Goal: Task Accomplishment & Management: Manage account settings

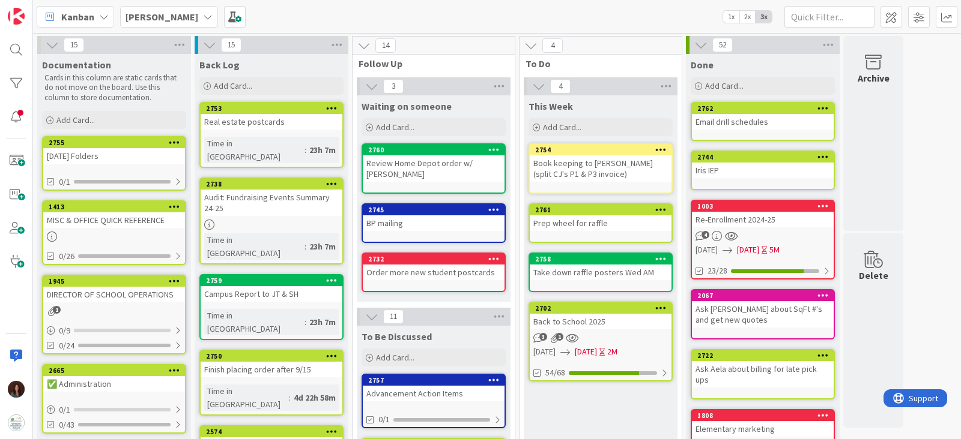
click at [573, 316] on div "Back to School 2025" at bounding box center [601, 322] width 142 height 16
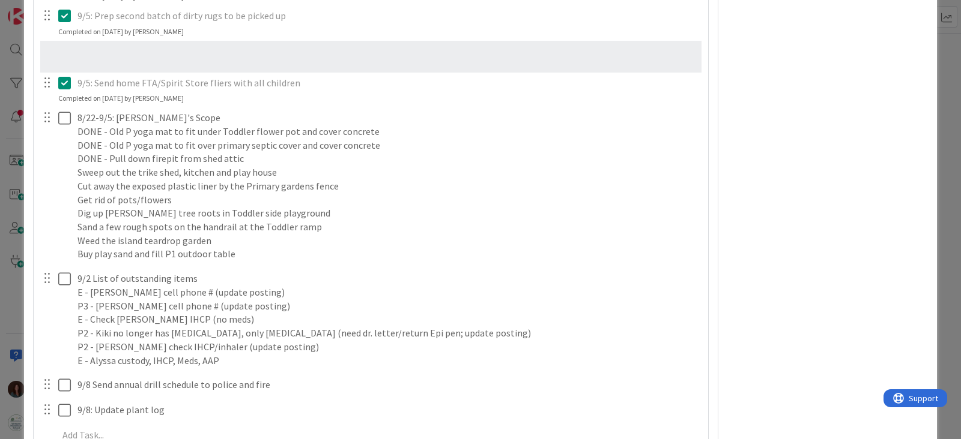
scroll to position [4347, 0]
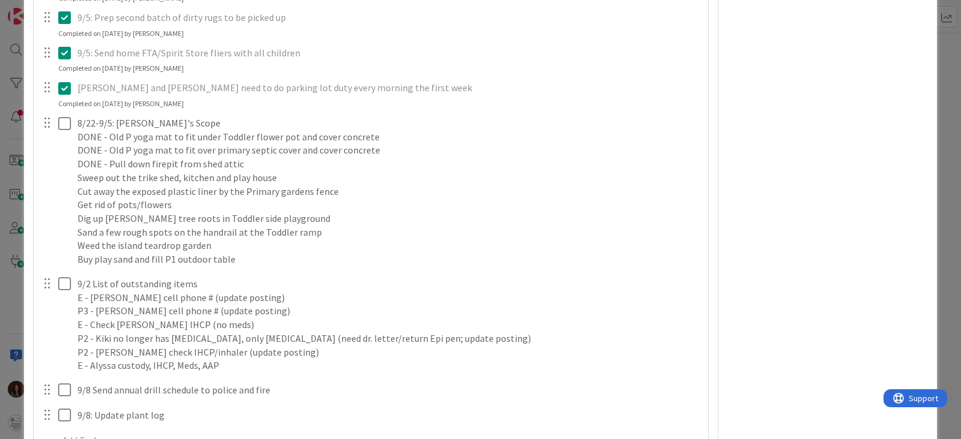
click at [166, 50] on p "9/5: Send home FTA/Spirit Store fliers with all children" at bounding box center [388, 53] width 622 height 14
click at [65, 50] on icon at bounding box center [64, 53] width 13 height 14
type textarea "x"
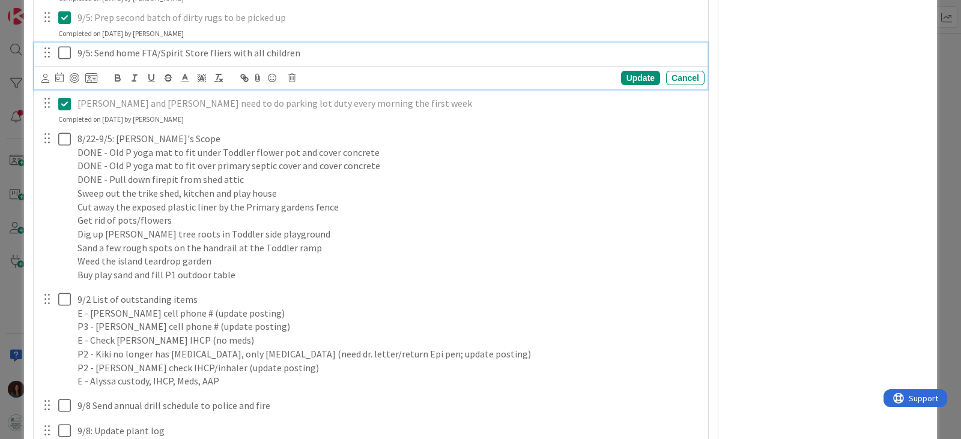
click at [134, 49] on p "9/5: Send home FTA/Spirit Store fliers with all children" at bounding box center [388, 53] width 622 height 14
click at [339, 49] on p "9/5: Send home FTA/Spirit Store fliers with all children" at bounding box center [388, 53] width 622 height 14
click at [621, 79] on div "Update" at bounding box center [640, 78] width 39 height 14
click at [599, 48] on p "9/5: Send home FTA/Spirit Store fliers with all children (same ones we have at …" at bounding box center [388, 53] width 622 height 14
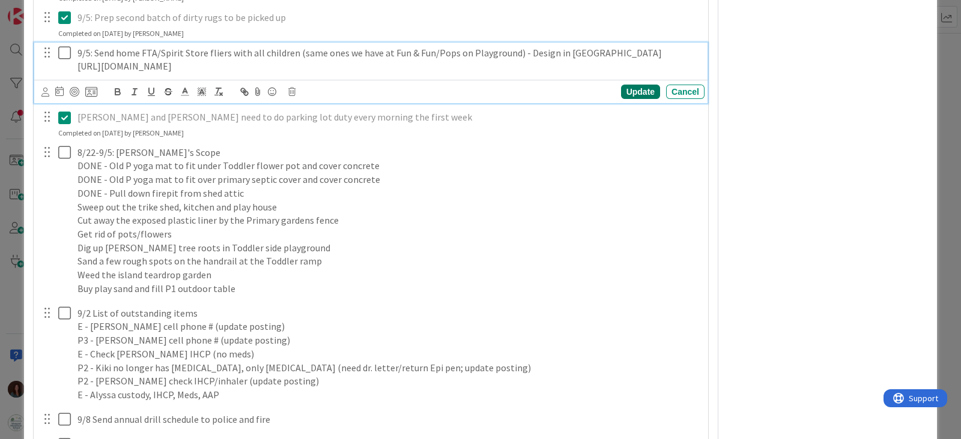
click at [634, 91] on div "Update" at bounding box center [640, 92] width 39 height 14
click at [59, 50] on icon at bounding box center [64, 53] width 13 height 14
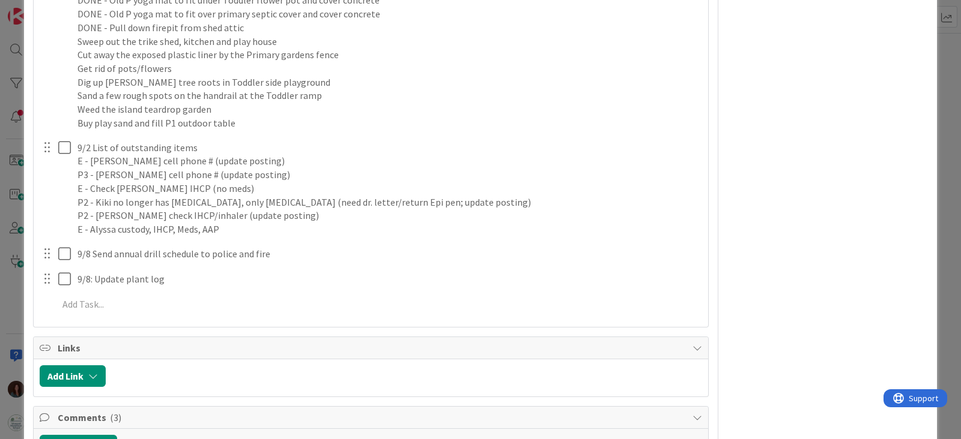
scroll to position [4422, 0]
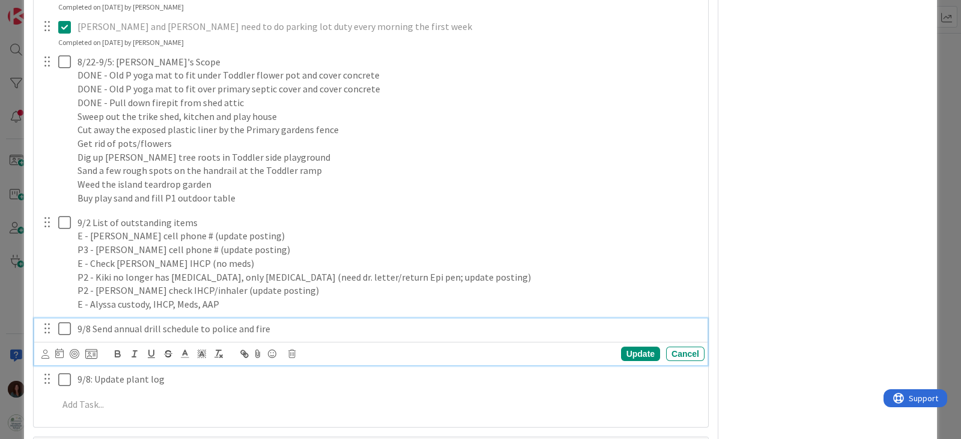
click at [90, 326] on p "9/8 Send annual drill schedule to police and fire" at bounding box center [388, 329] width 622 height 14
click at [625, 350] on div "Update" at bounding box center [640, 354] width 39 height 14
click at [63, 327] on icon at bounding box center [64, 329] width 13 height 14
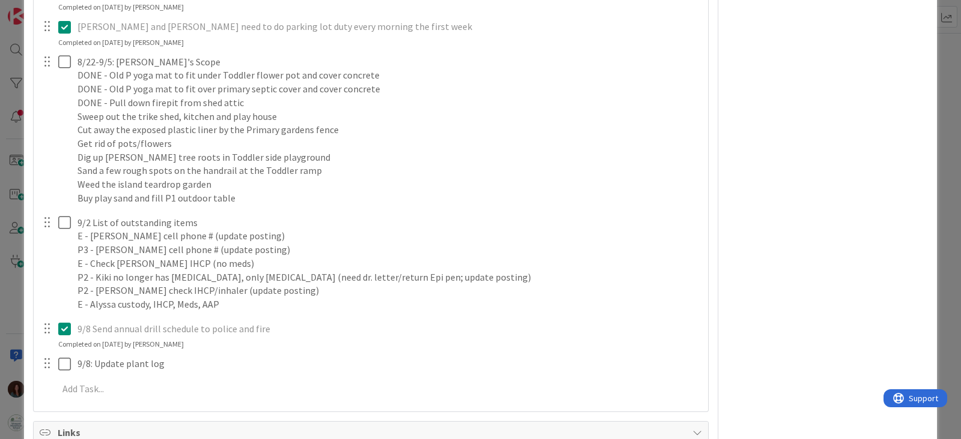
type textarea "x"
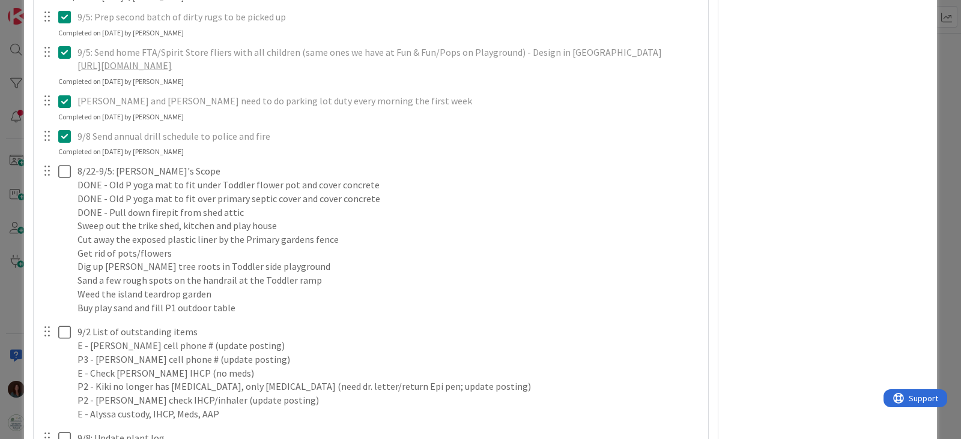
scroll to position [4423, 0]
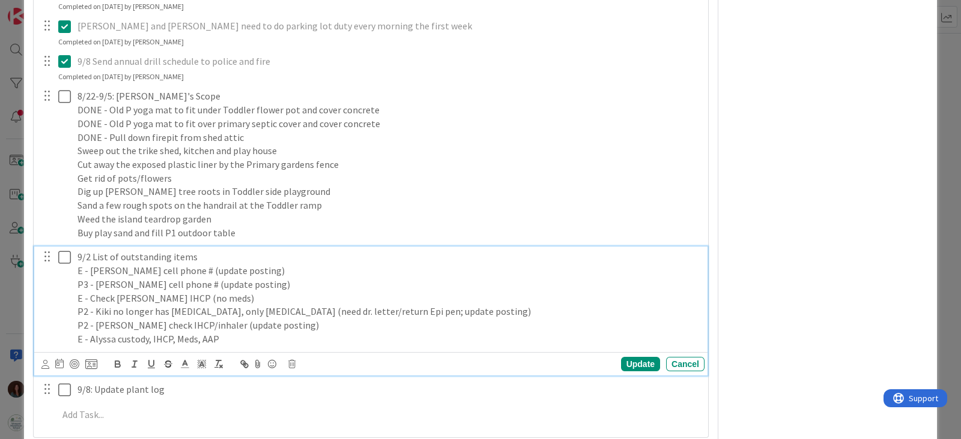
click at [259, 340] on p "E - Alyssa custody, IHCP, Meds, AAP" at bounding box center [388, 340] width 622 height 14
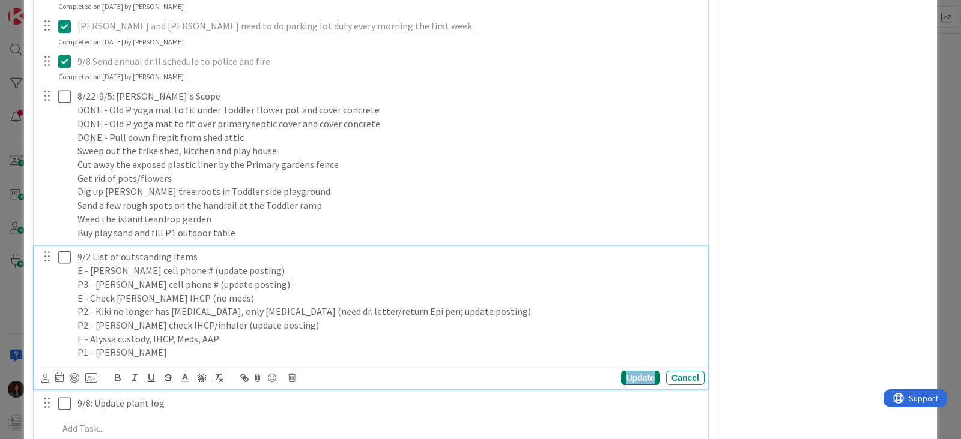
click at [624, 374] on div "Update" at bounding box center [640, 378] width 39 height 14
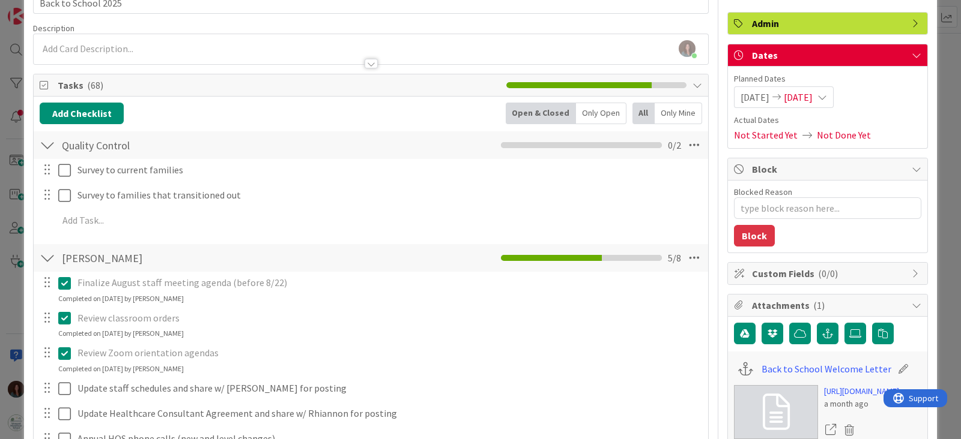
scroll to position [0, 0]
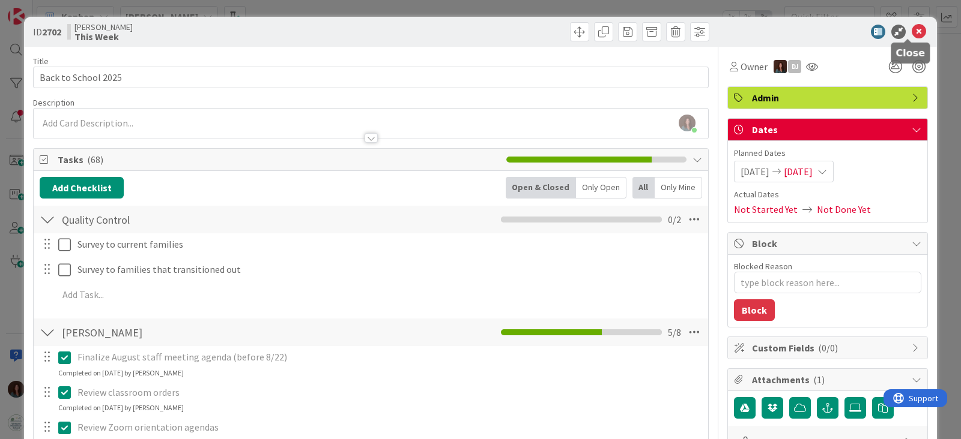
click at [911, 29] on icon at bounding box center [918, 32] width 14 height 14
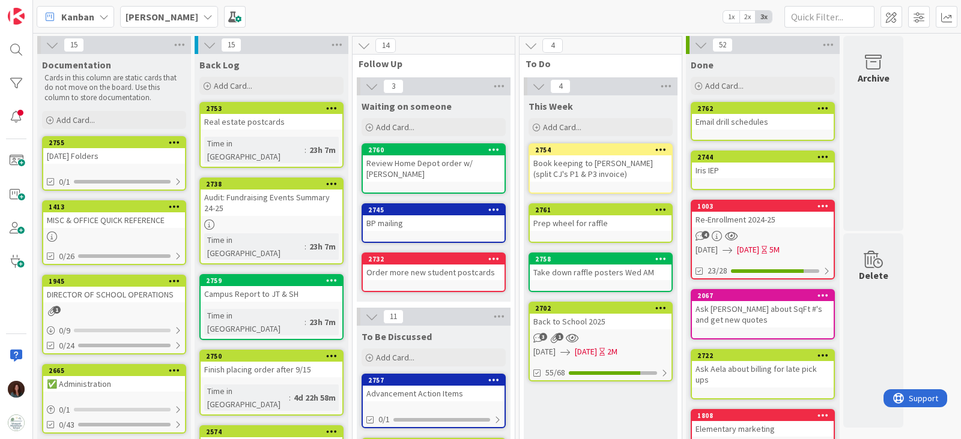
click at [823, 106] on icon at bounding box center [822, 108] width 11 height 8
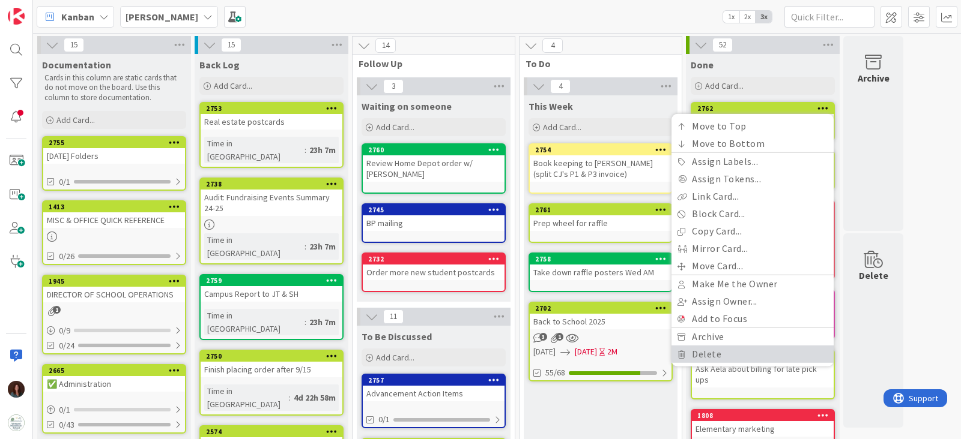
click at [718, 351] on link "Delete" at bounding box center [752, 354] width 162 height 17
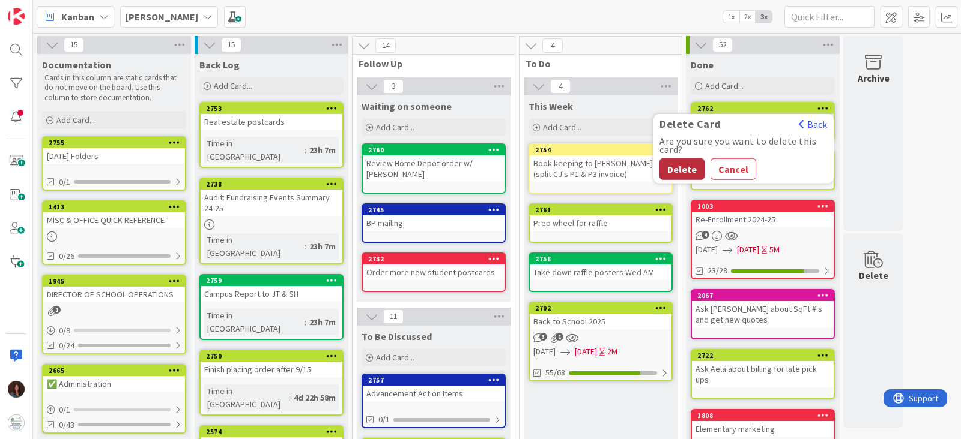
click at [671, 163] on button "Delete" at bounding box center [681, 170] width 45 height 22
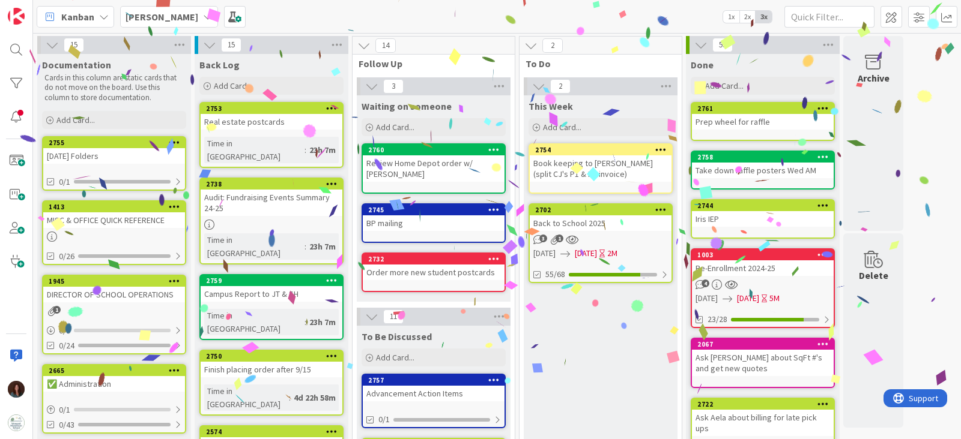
click at [759, 128] on div "Prep wheel for raffle" at bounding box center [763, 122] width 142 height 16
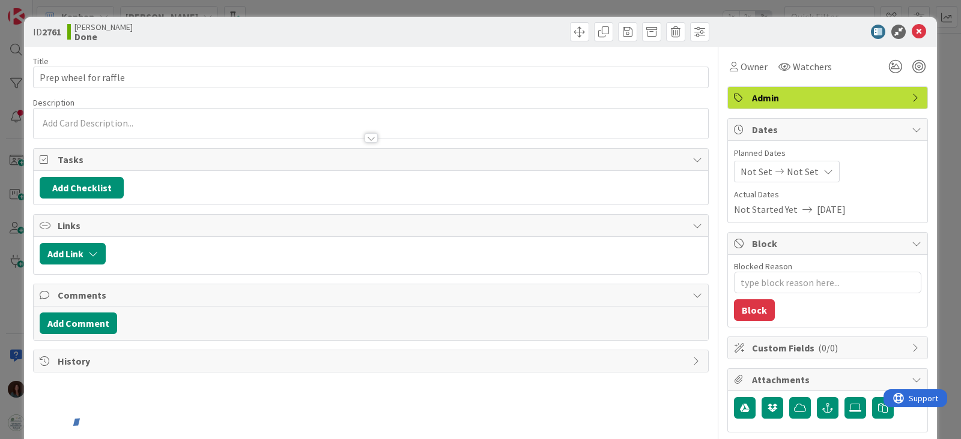
click at [769, 94] on span "Admin" at bounding box center [829, 98] width 154 height 14
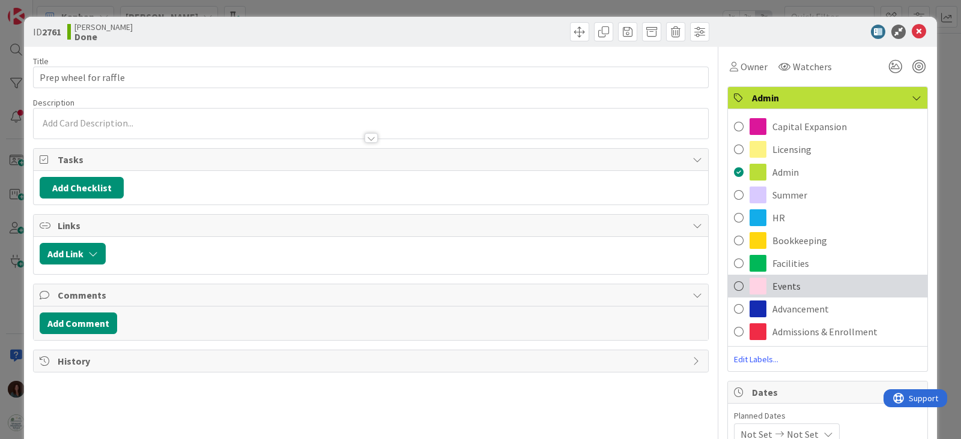
click at [772, 290] on span "Events" at bounding box center [786, 286] width 28 height 14
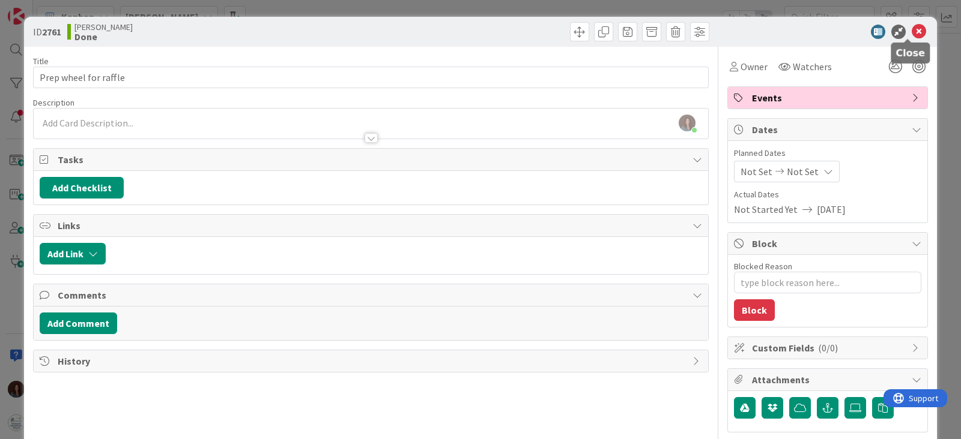
click at [911, 34] on icon at bounding box center [918, 32] width 14 height 14
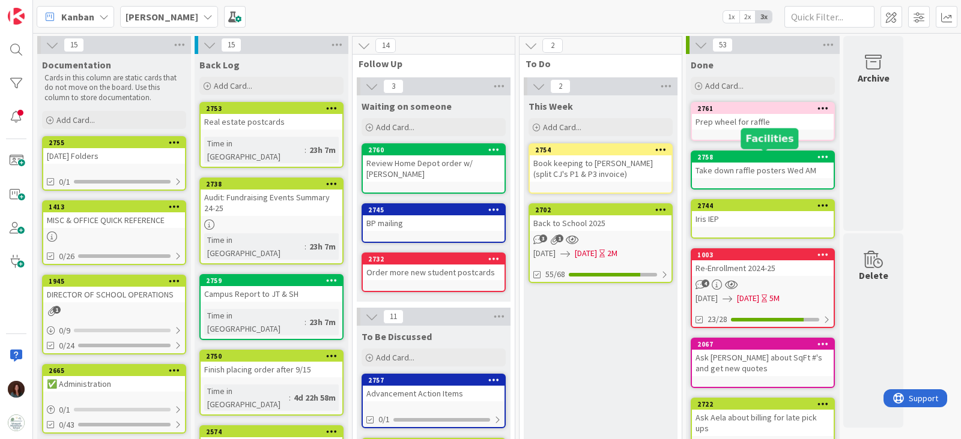
click at [795, 155] on div "2758" at bounding box center [765, 157] width 136 height 8
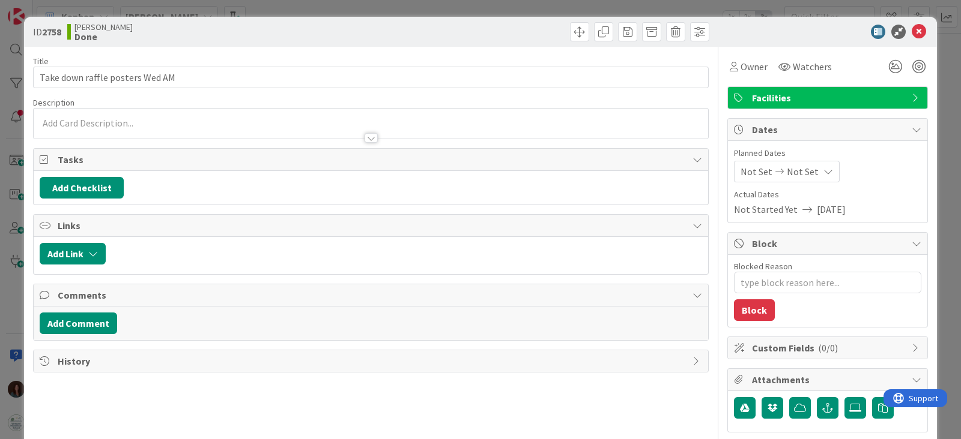
click at [892, 100] on span "Facilities" at bounding box center [829, 98] width 154 height 14
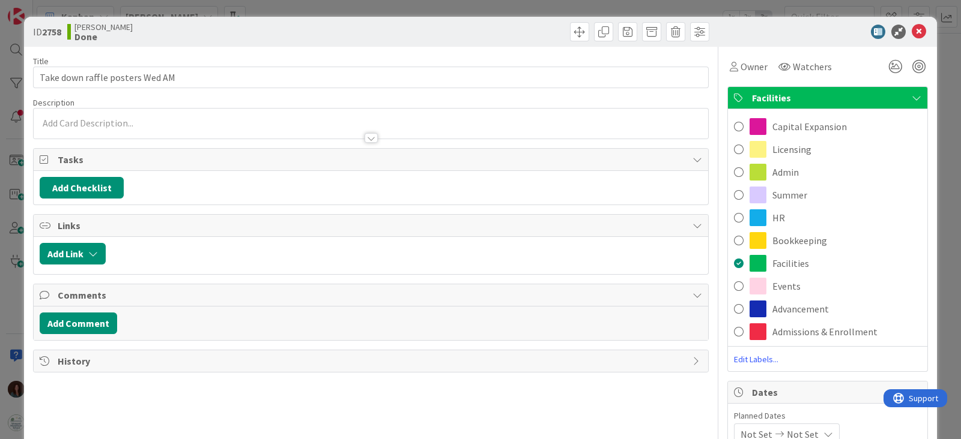
click at [812, 288] on div "Events" at bounding box center [827, 286] width 199 height 23
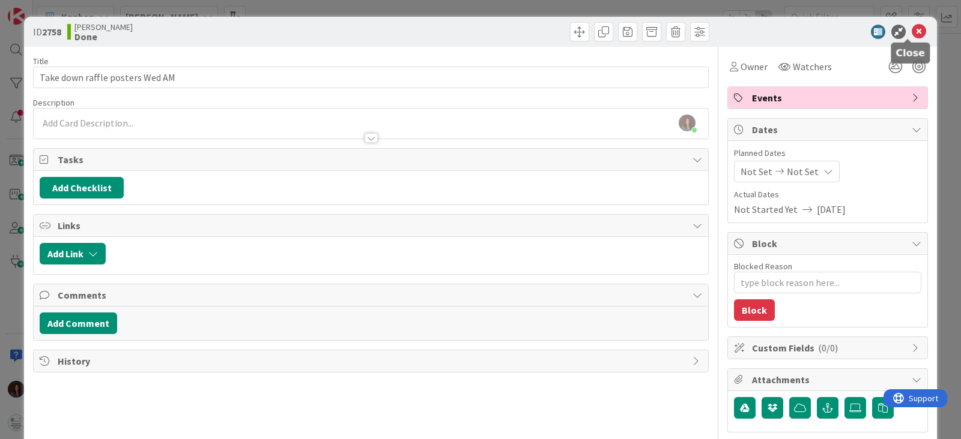
click at [911, 29] on icon at bounding box center [918, 32] width 14 height 14
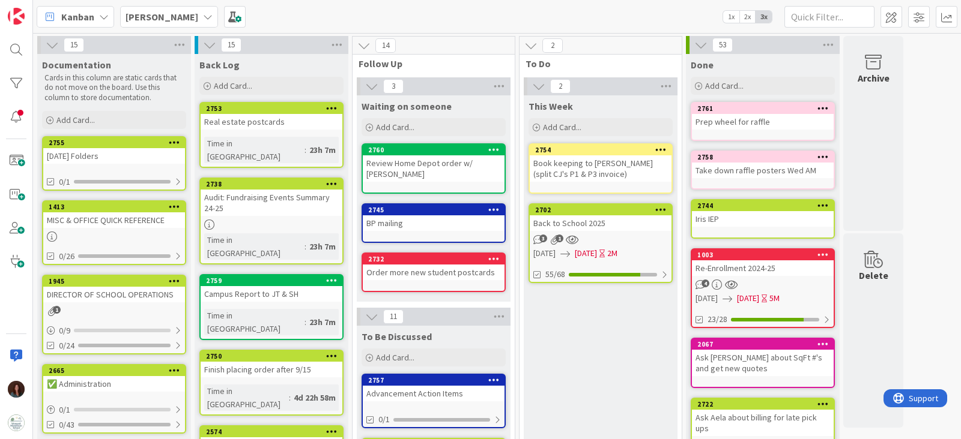
click at [588, 223] on div "Back to School 2025" at bounding box center [601, 224] width 142 height 16
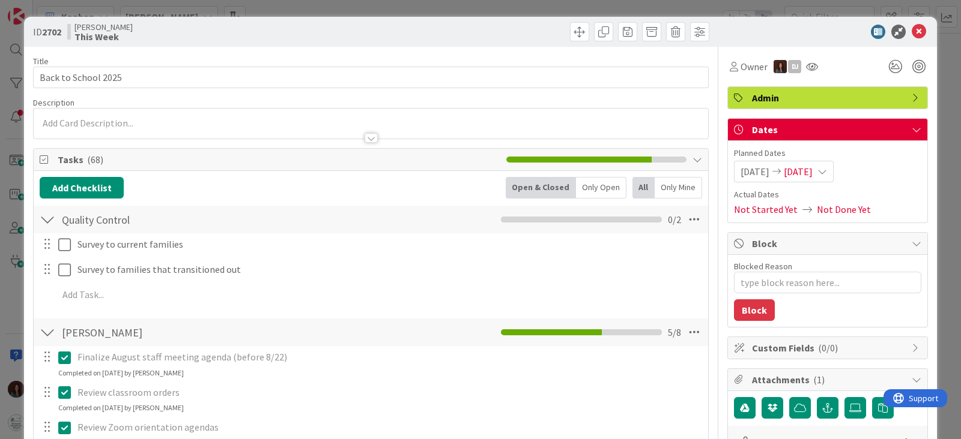
type textarea "x"
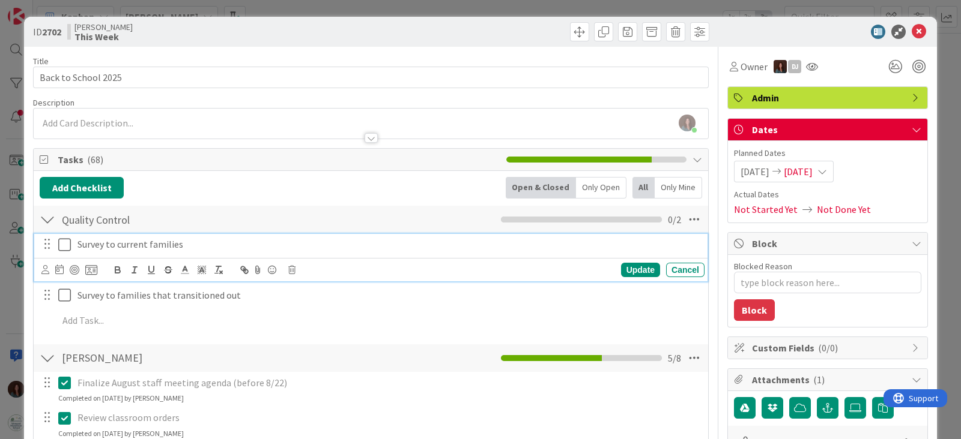
click at [222, 244] on p "Survey to current families" at bounding box center [388, 245] width 622 height 14
click at [621, 267] on div "Update" at bounding box center [640, 270] width 39 height 14
type textarea "x"
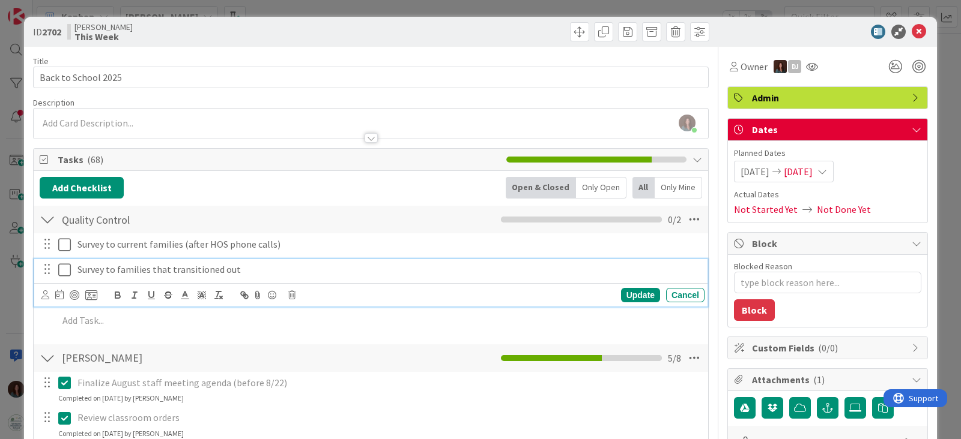
click at [274, 273] on p "Survey to families that transitioned out" at bounding box center [388, 270] width 622 height 14
click at [631, 289] on div "Update" at bounding box center [640, 295] width 39 height 14
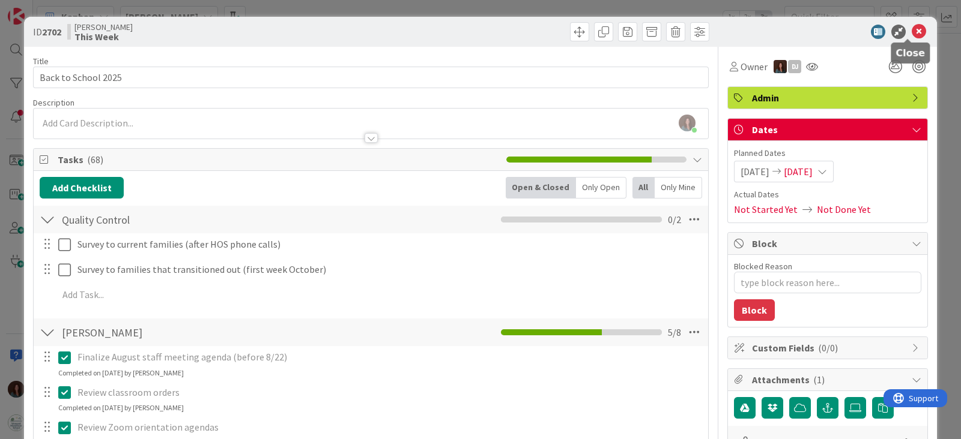
click at [911, 26] on icon at bounding box center [918, 32] width 14 height 14
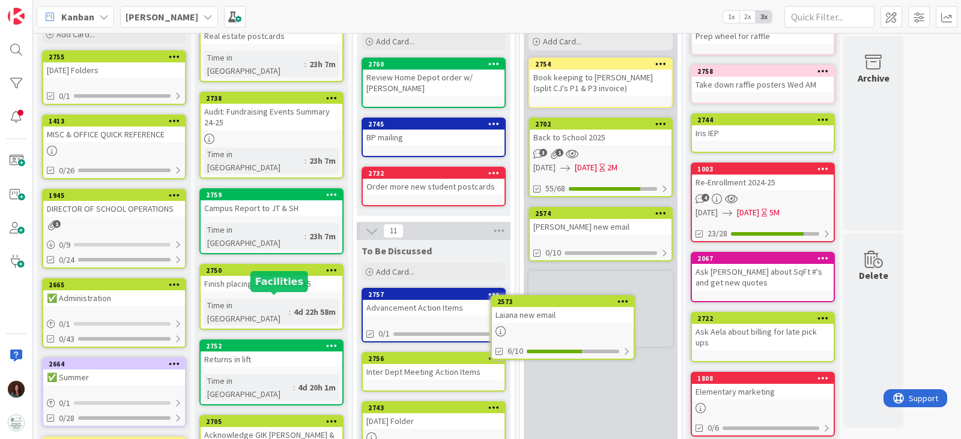
scroll to position [90, 0]
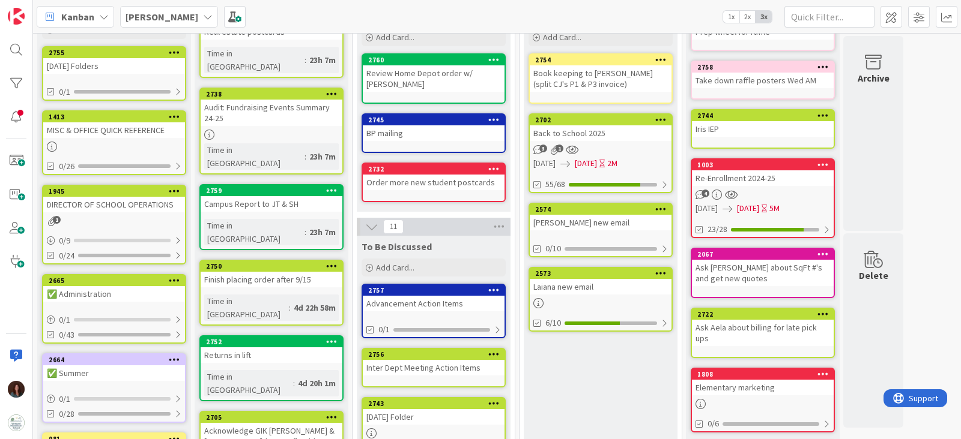
click at [600, 226] on div "[PERSON_NAME] new email" at bounding box center [601, 223] width 142 height 16
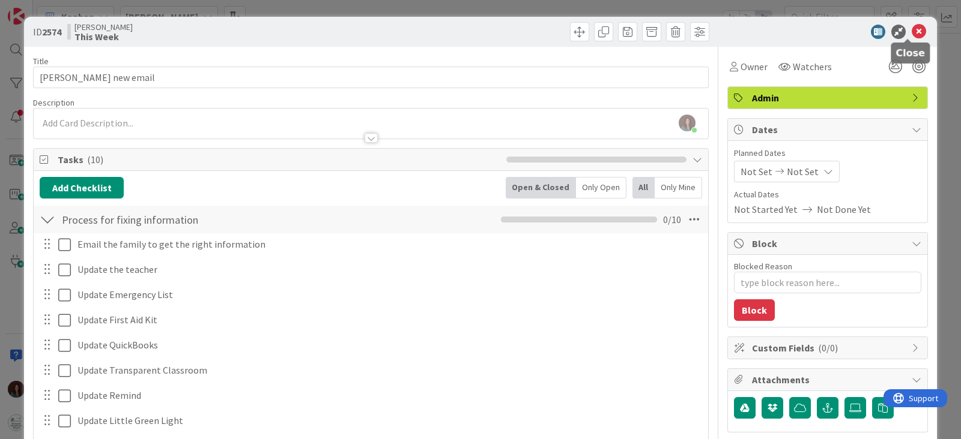
drag, startPoint x: 907, startPoint y: 27, endPoint x: 892, endPoint y: 246, distance: 219.7
click at [911, 27] on icon at bounding box center [918, 32] width 14 height 14
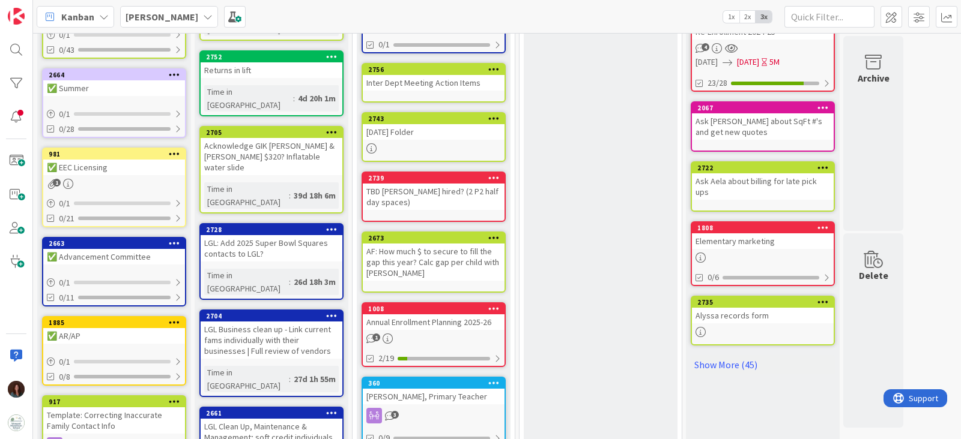
scroll to position [638, 0]
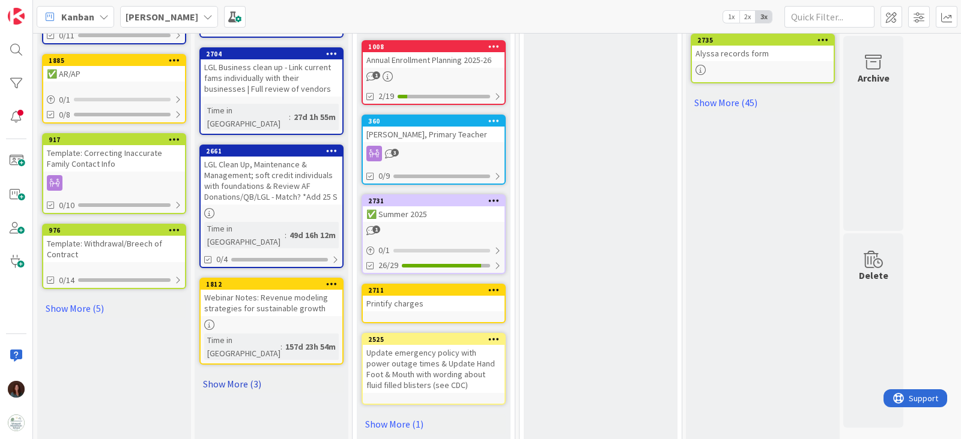
click at [256, 375] on link "Show More (3)" at bounding box center [271, 384] width 144 height 19
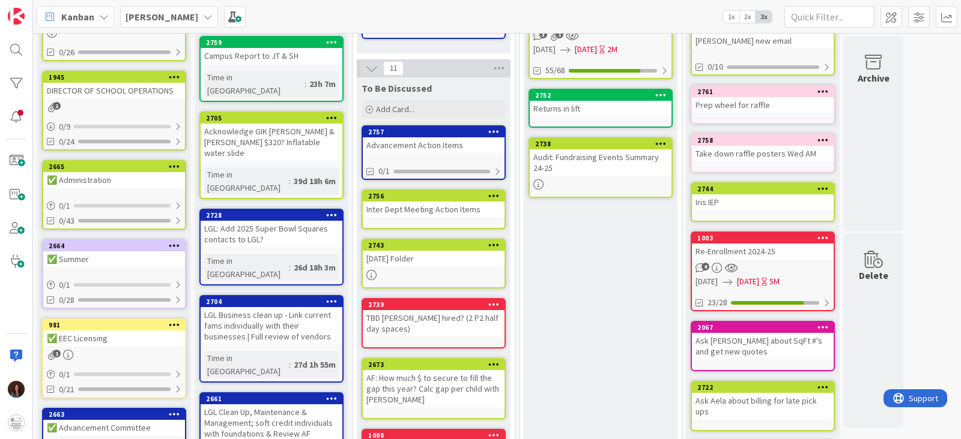
scroll to position [225, 0]
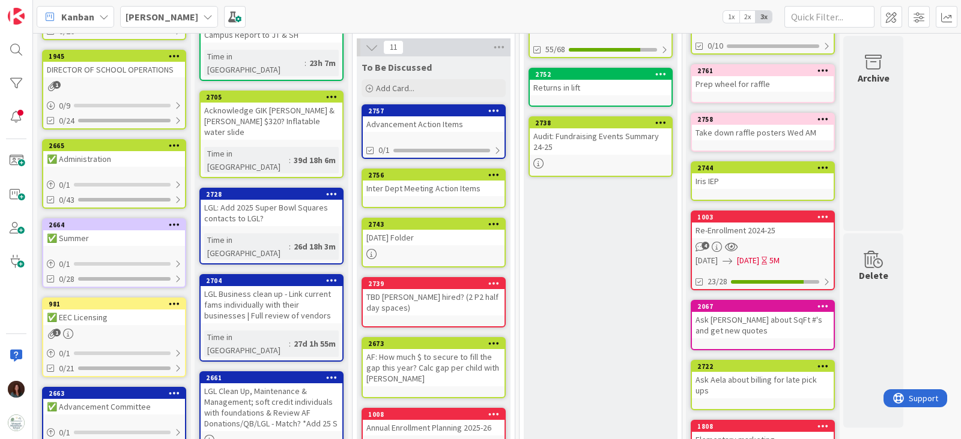
click at [451, 190] on div "Inter Dept Meeting Action Items" at bounding box center [434, 189] width 142 height 16
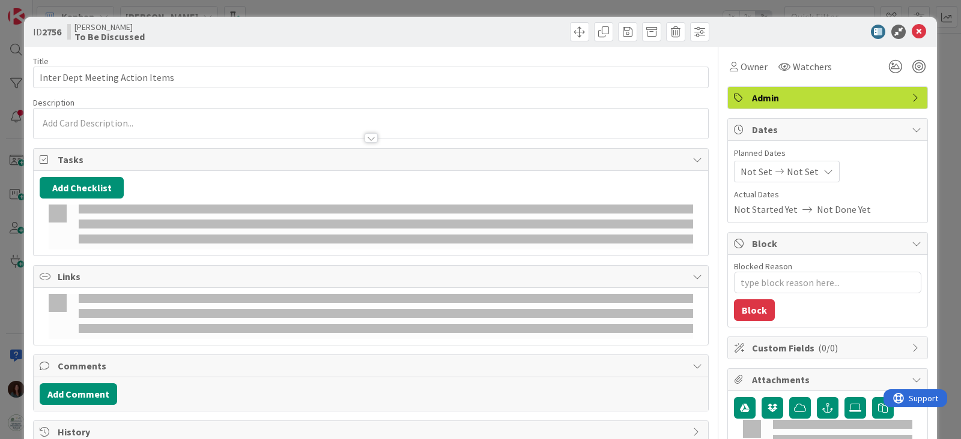
type textarea "x"
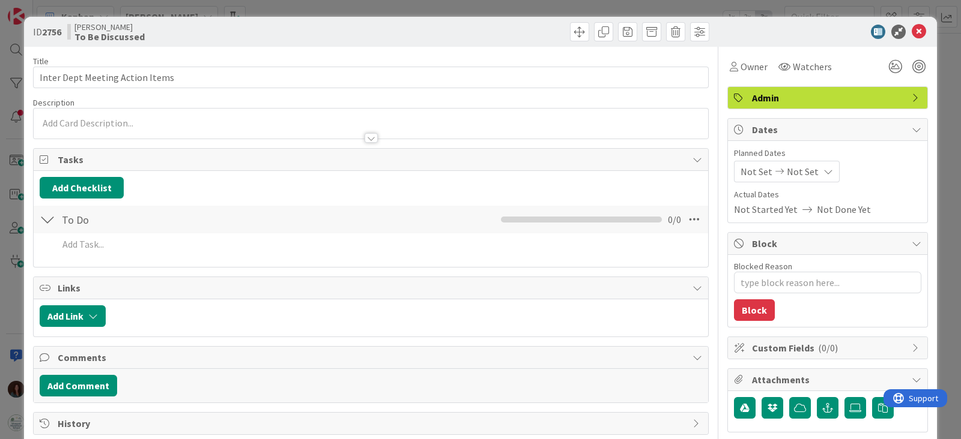
click at [47, 214] on div at bounding box center [48, 220] width 16 height 22
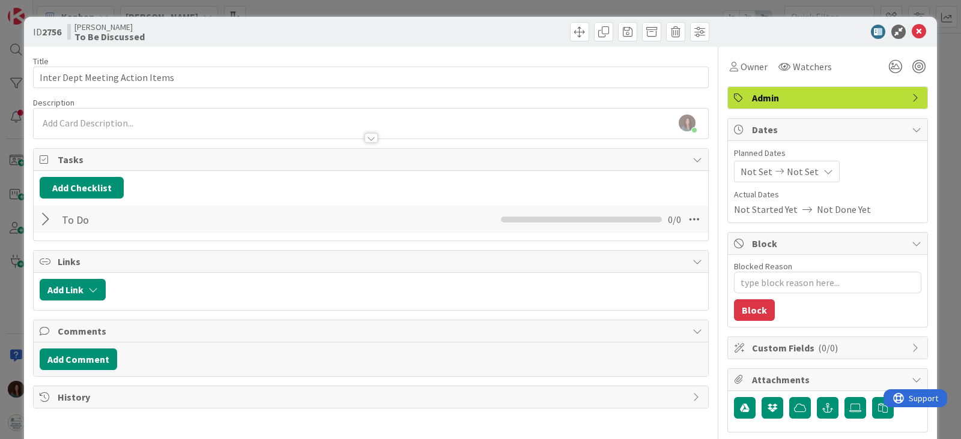
click at [45, 217] on div at bounding box center [48, 220] width 16 height 22
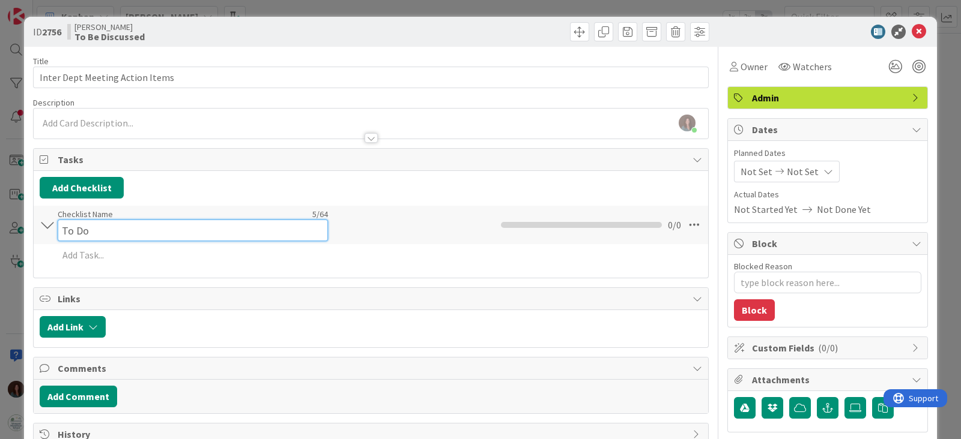
click at [80, 220] on input "To Do" at bounding box center [193, 231] width 270 height 22
type input "Action Items"
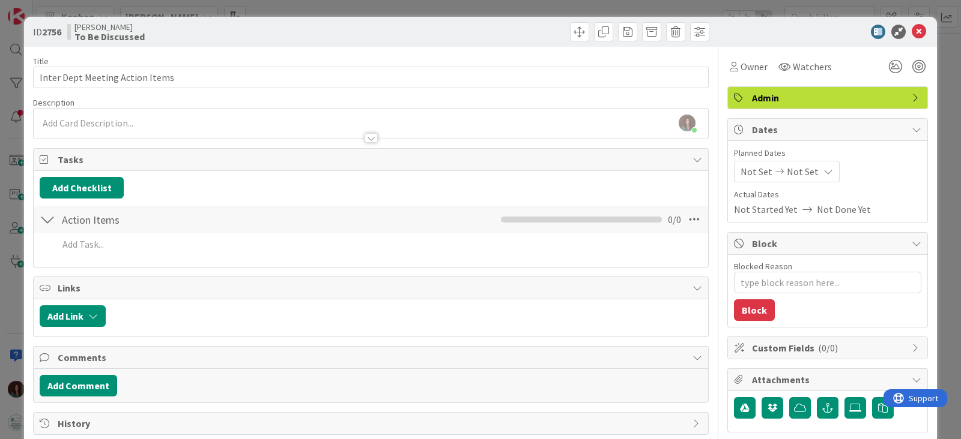
click at [82, 256] on div "Add Add Multiple Cancel" at bounding box center [371, 247] width 662 height 26
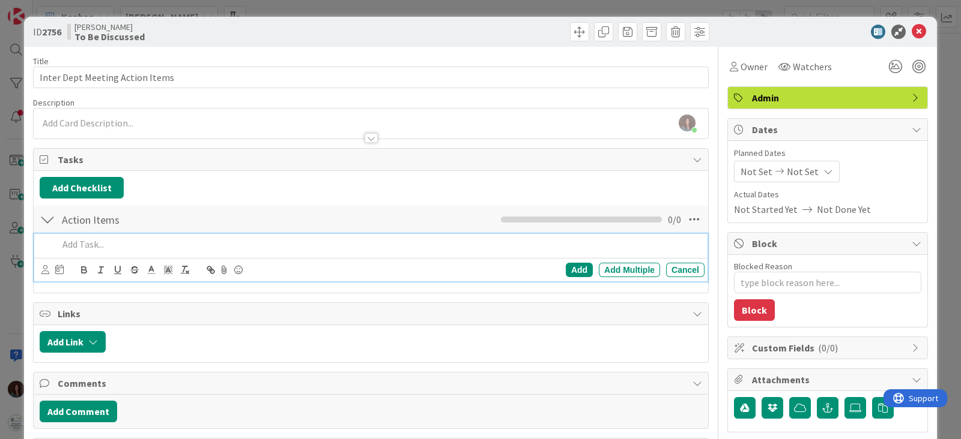
click at [90, 250] on p at bounding box center [378, 245] width 641 height 14
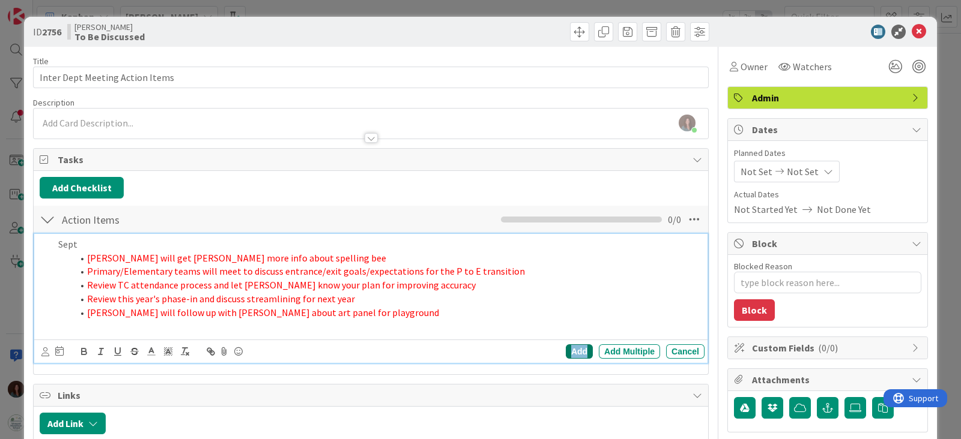
click at [566, 348] on div "Add" at bounding box center [579, 352] width 27 height 14
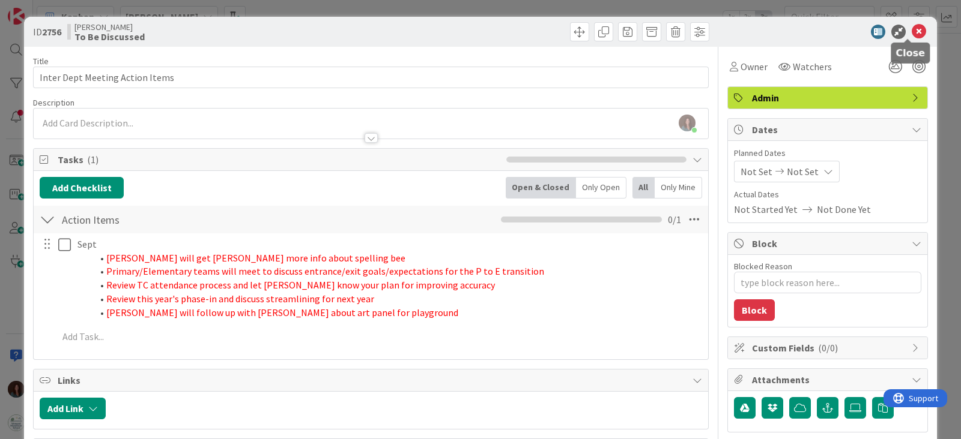
click at [911, 28] on icon at bounding box center [918, 32] width 14 height 14
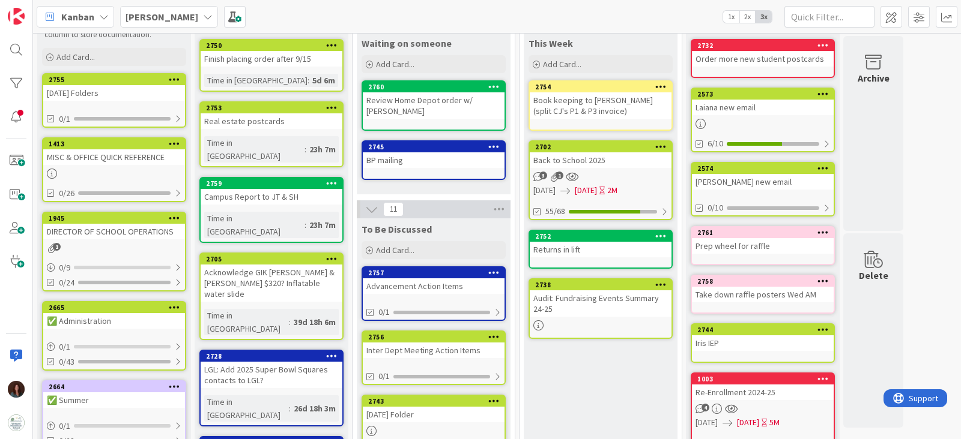
scroll to position [225, 0]
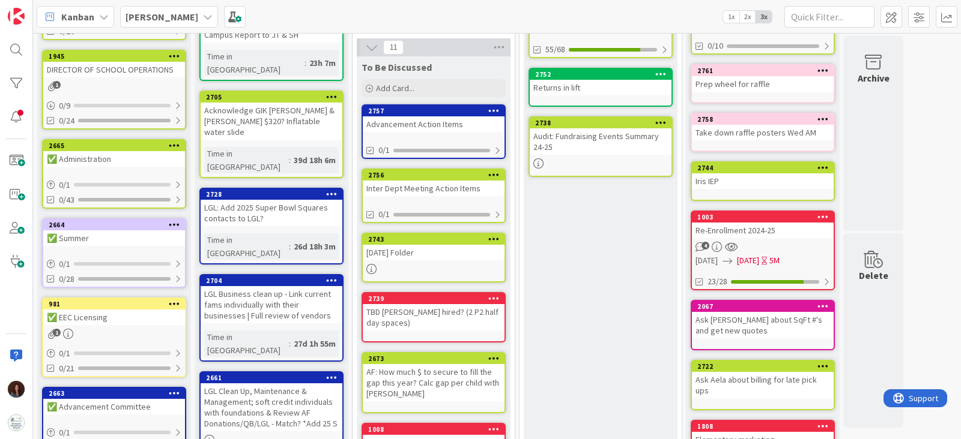
click at [459, 249] on div "[DATE] Folder" at bounding box center [434, 253] width 142 height 16
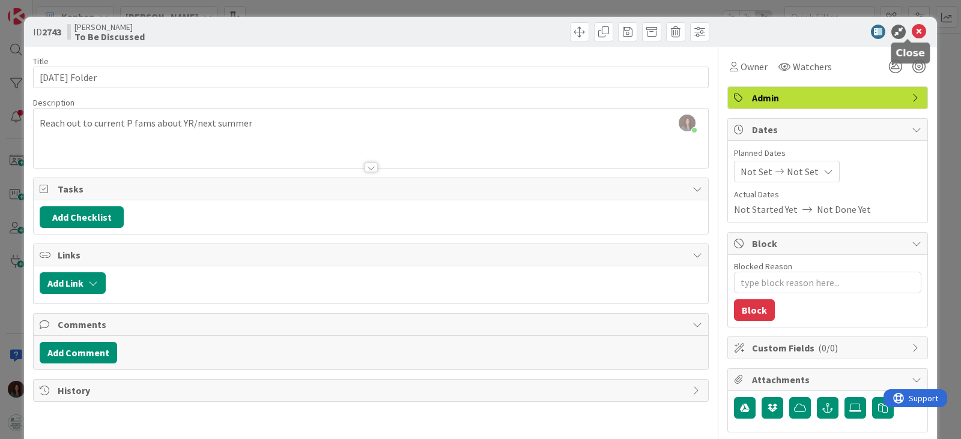
click at [911, 28] on icon at bounding box center [918, 32] width 14 height 14
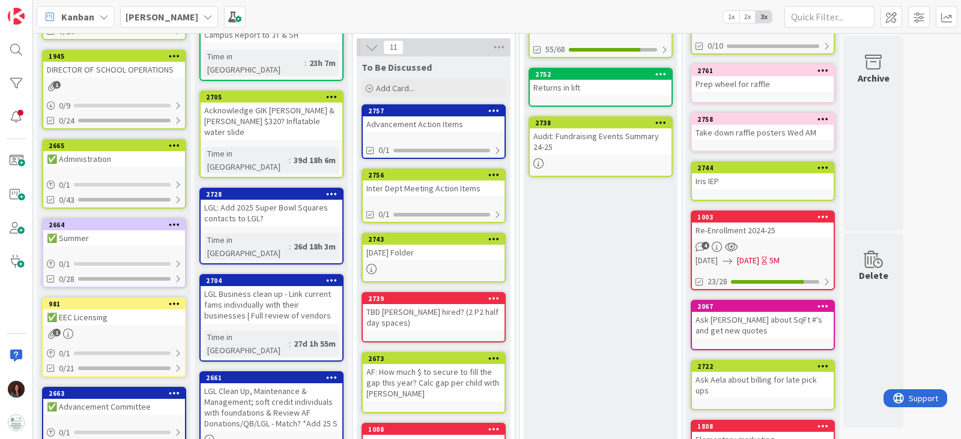
scroll to position [300, 0]
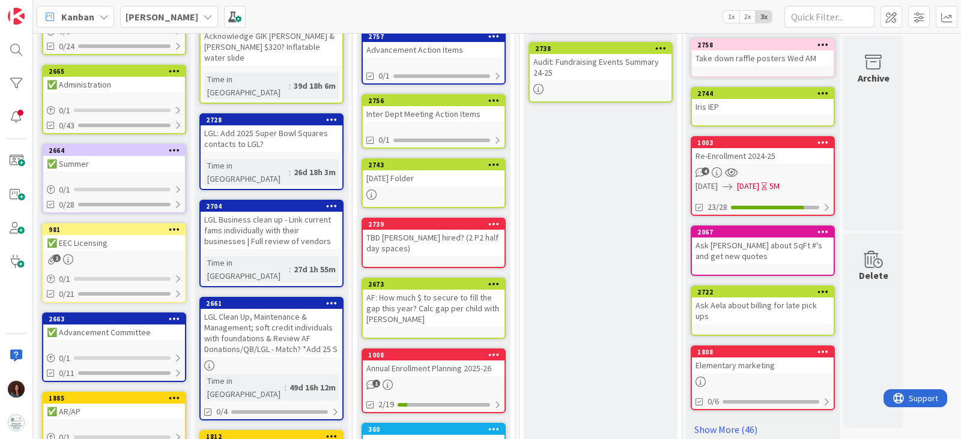
click at [407, 233] on div "TBD [PERSON_NAME] hired? (2 P2 half day spaces)" at bounding box center [434, 243] width 142 height 26
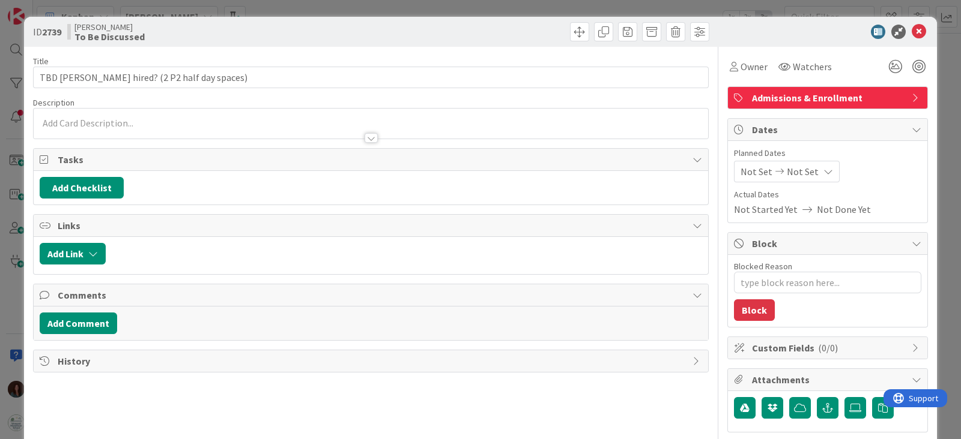
type textarea "x"
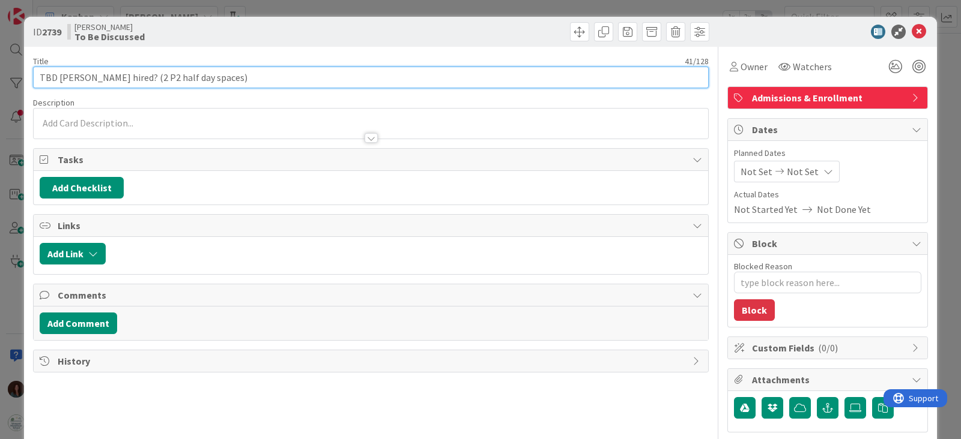
drag, startPoint x: 117, startPoint y: 74, endPoint x: 0, endPoint y: 82, distance: 117.3
click at [0, 82] on div "ID 2739 Rhiannon To Be Discussed Title 41 / 128 TBD [PERSON_NAME] hired? (2 P2 …" at bounding box center [480, 219] width 961 height 439
type input "Mo(2 P2 half day spaces)"
type textarea "x"
type input "(2 P2 half day spaces)"
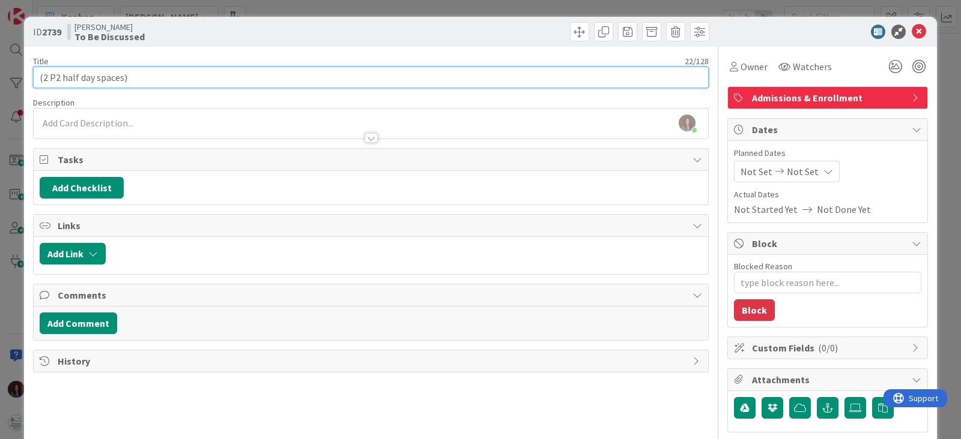
type textarea "x"
type input "S(2 P2 half day spaces)"
type textarea "x"
type input "Staff hiring (2 P2 half day spaces)"
type textarea "x"
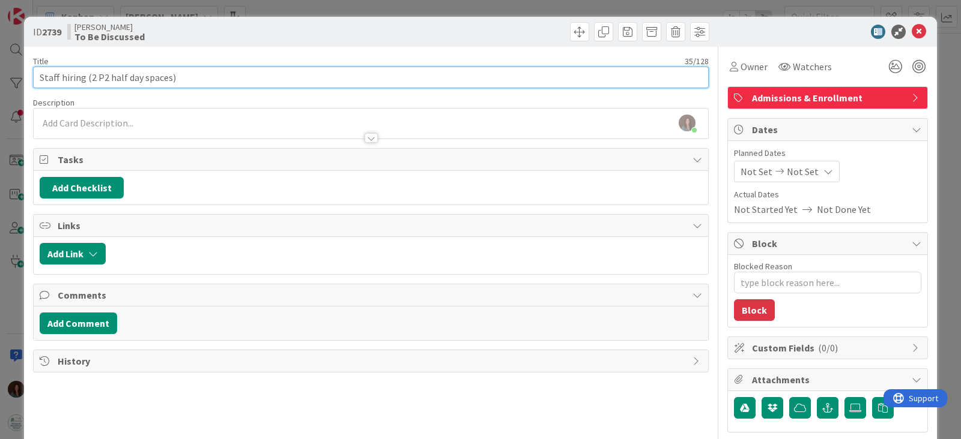
type input "Staff hiring (2 P2 half day spaces)"
type textarea "x"
type input "Staff hiring (2 P2 half day spaces)"
type textarea "x"
type input "Staff hiring (pending 2 P2 half day spaces)"
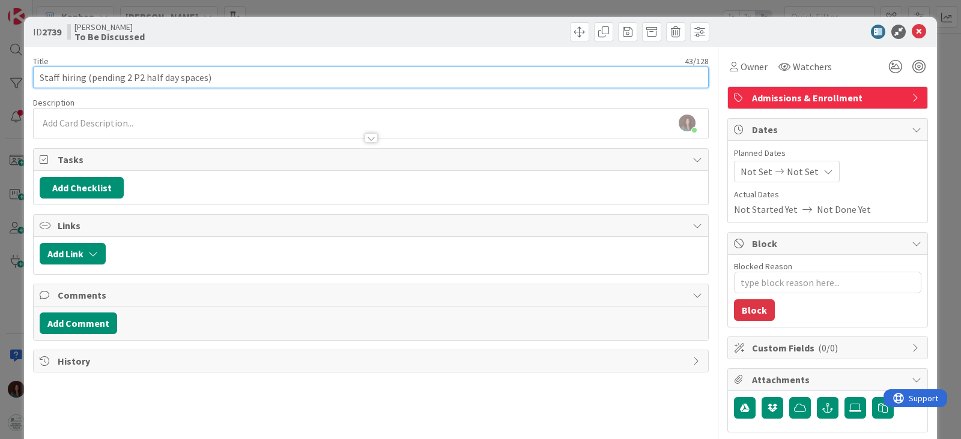
type textarea "x"
type input "Staff hiring (pending 2 P2 half day spaces)"
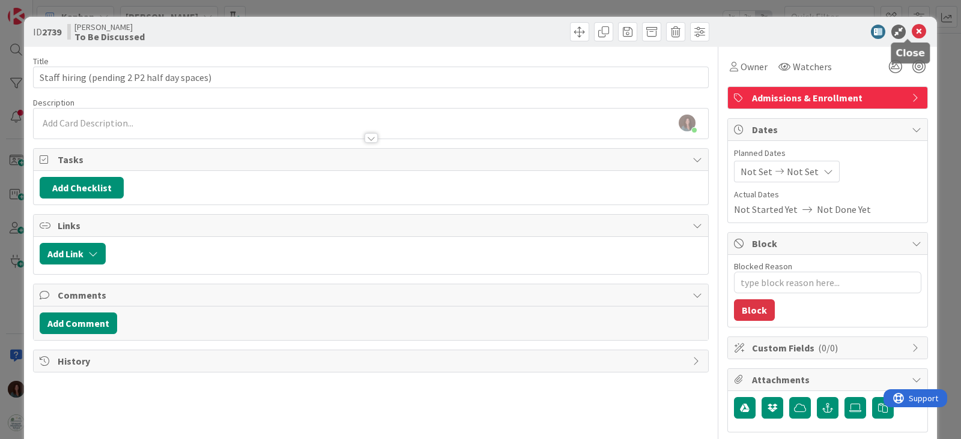
click at [911, 29] on icon at bounding box center [918, 32] width 14 height 14
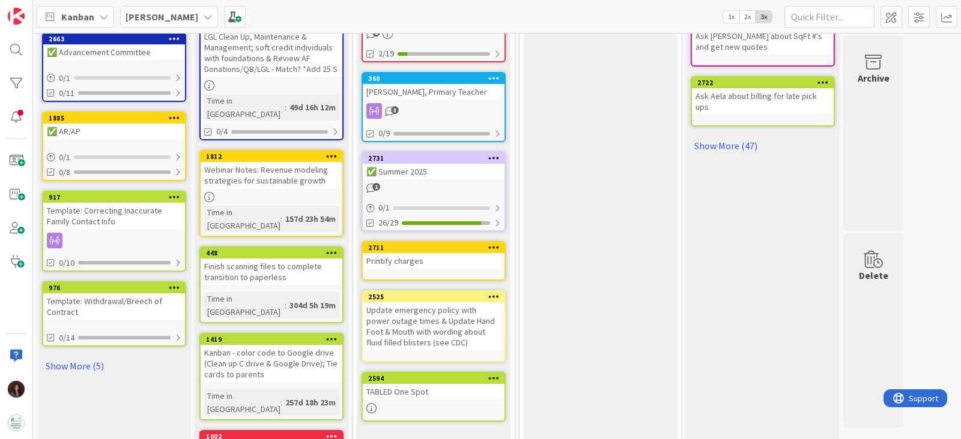
scroll to position [505, 0]
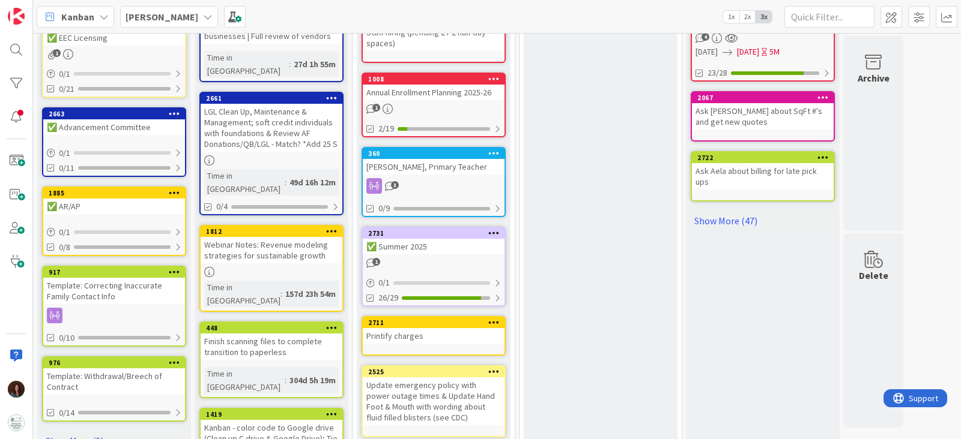
click at [454, 163] on div "[PERSON_NAME], Primary Teacher" at bounding box center [434, 167] width 142 height 16
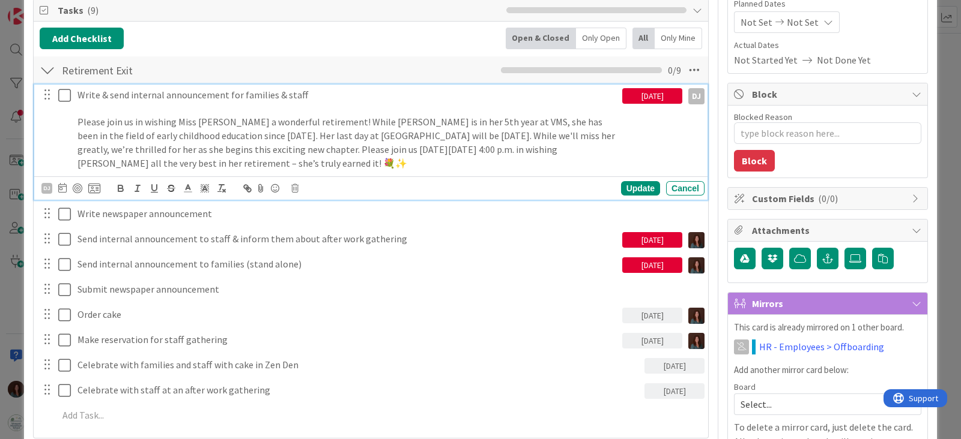
drag, startPoint x: 65, startPoint y: 94, endPoint x: 131, endPoint y: 208, distance: 131.8
click at [65, 94] on icon at bounding box center [64, 95] width 13 height 14
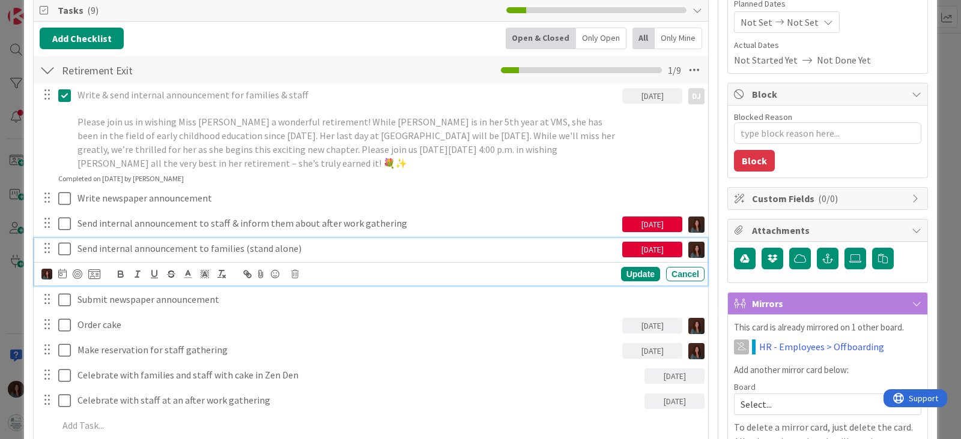
click at [128, 242] on p "Send internal announcement to families (stand alone)" at bounding box center [347, 249] width 540 height 14
click at [295, 272] on icon at bounding box center [294, 274] width 7 height 8
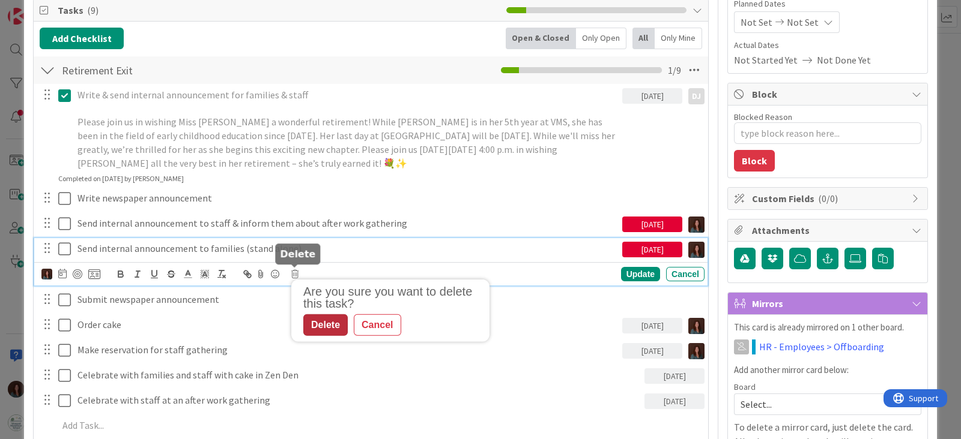
click at [320, 324] on div "Delete" at bounding box center [325, 326] width 44 height 22
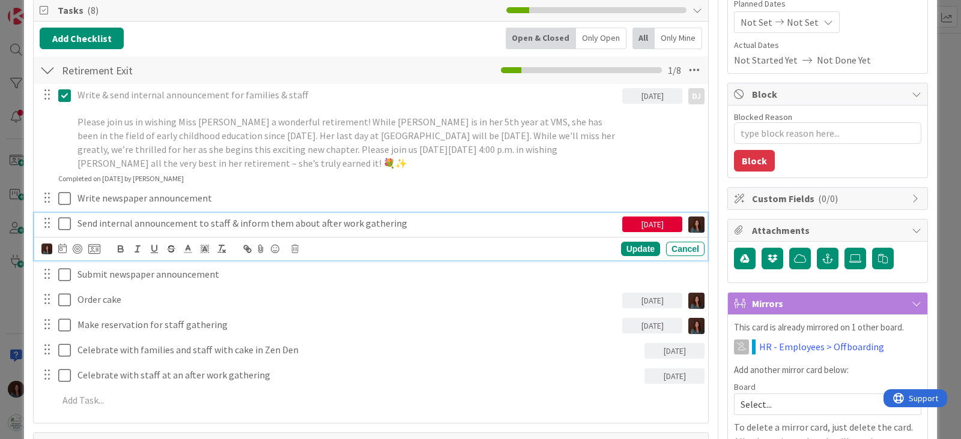
click at [262, 225] on p "Send internal announcement to staff & inform them about after work gathering" at bounding box center [347, 224] width 540 height 14
click at [295, 245] on icon at bounding box center [294, 249] width 7 height 8
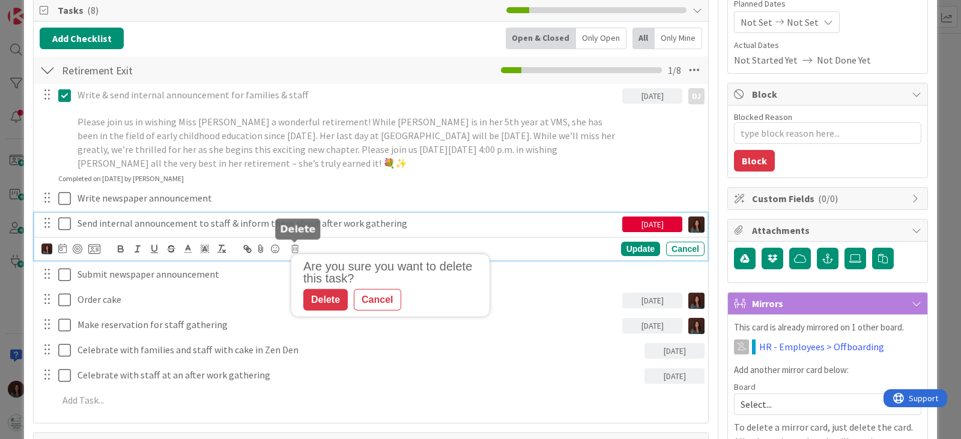
click at [322, 292] on div "Delete" at bounding box center [325, 300] width 44 height 22
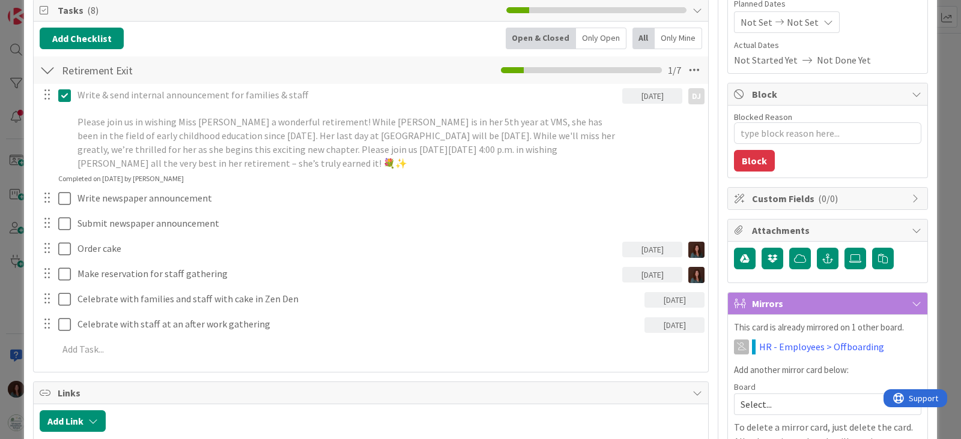
type textarea "x"
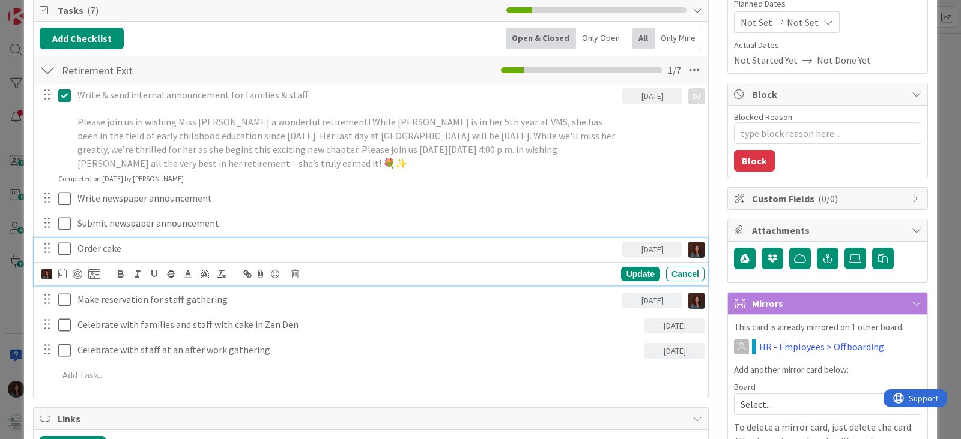
click at [127, 246] on p "Order cake" at bounding box center [347, 249] width 540 height 14
click at [683, 275] on div "Cancel" at bounding box center [685, 274] width 38 height 14
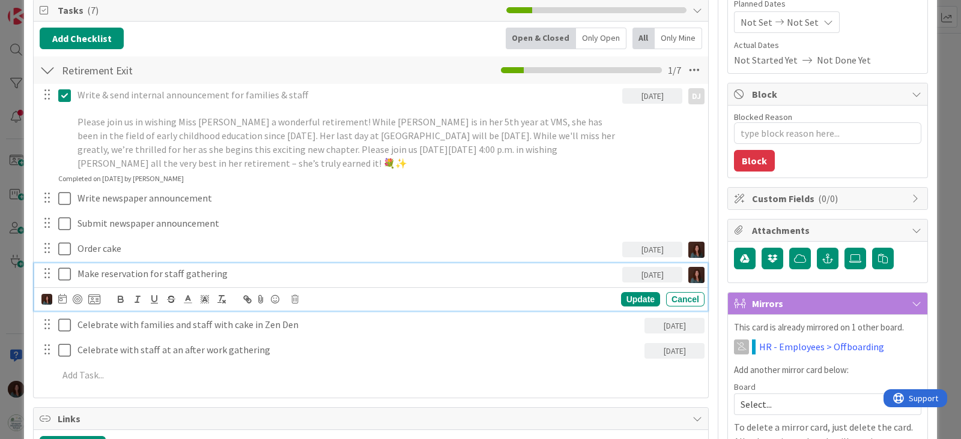
click at [267, 278] on p "Make reservation for staff gathering" at bounding box center [347, 274] width 540 height 14
click at [626, 294] on div "Update" at bounding box center [640, 299] width 39 height 14
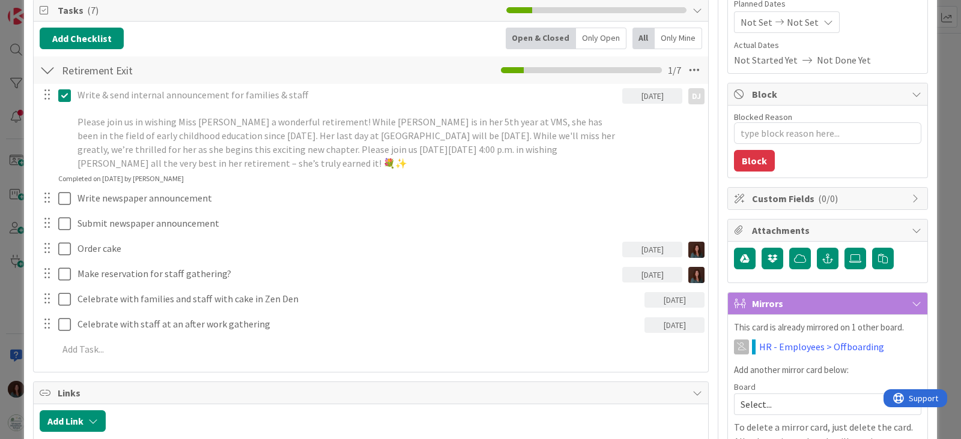
type textarea "x"
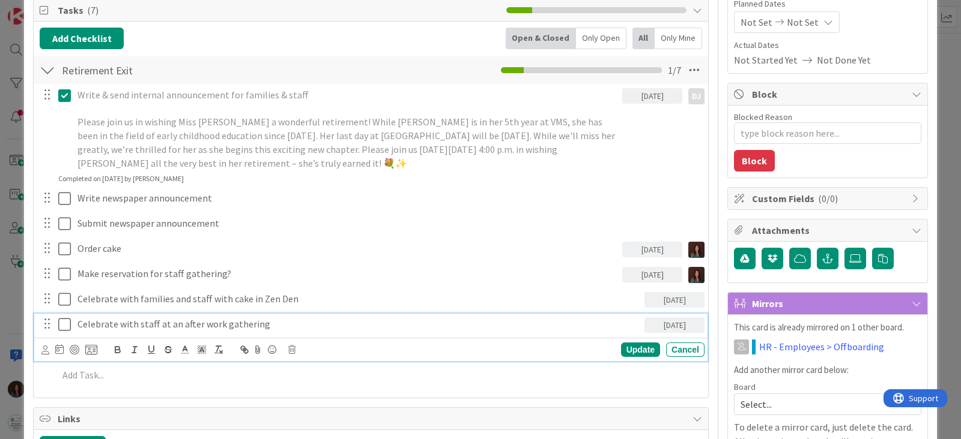
click at [312, 328] on p "Celebrate with staff at an after work gathering" at bounding box center [358, 325] width 562 height 14
click at [638, 346] on div "Update" at bounding box center [640, 350] width 39 height 14
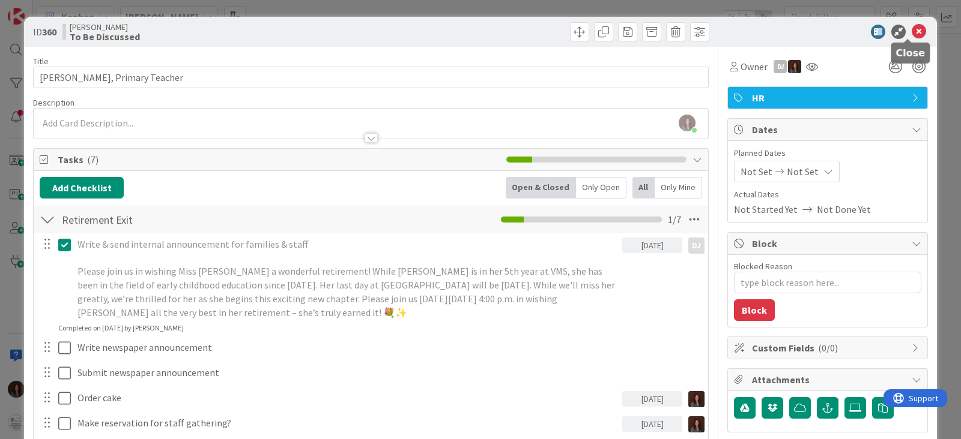
click at [911, 33] on icon at bounding box center [918, 32] width 14 height 14
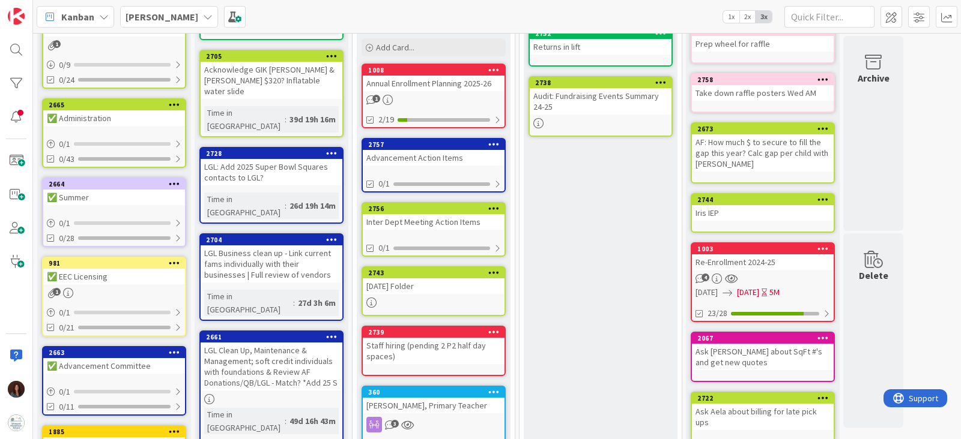
scroll to position [354, 0]
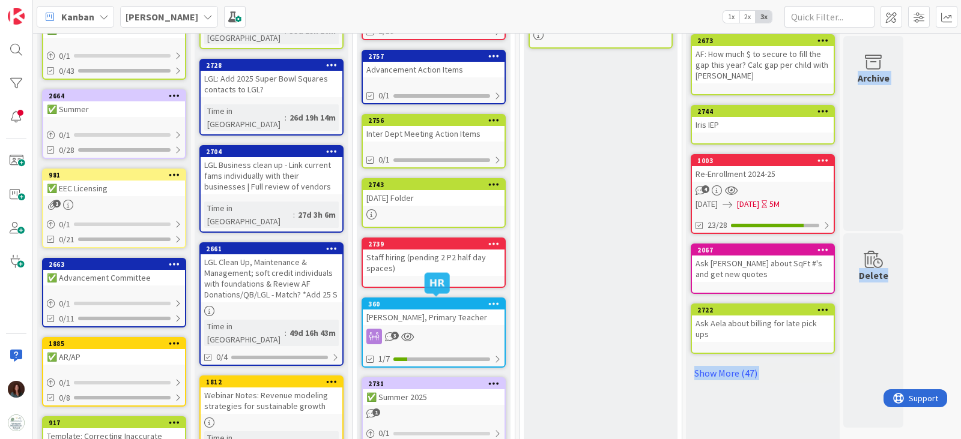
click at [434, 300] on div "360" at bounding box center [436, 304] width 136 height 8
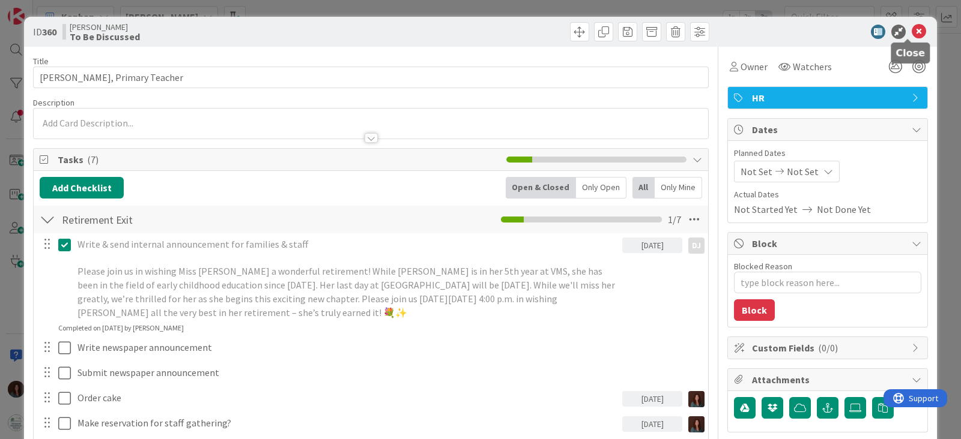
click at [911, 28] on icon at bounding box center [918, 32] width 14 height 14
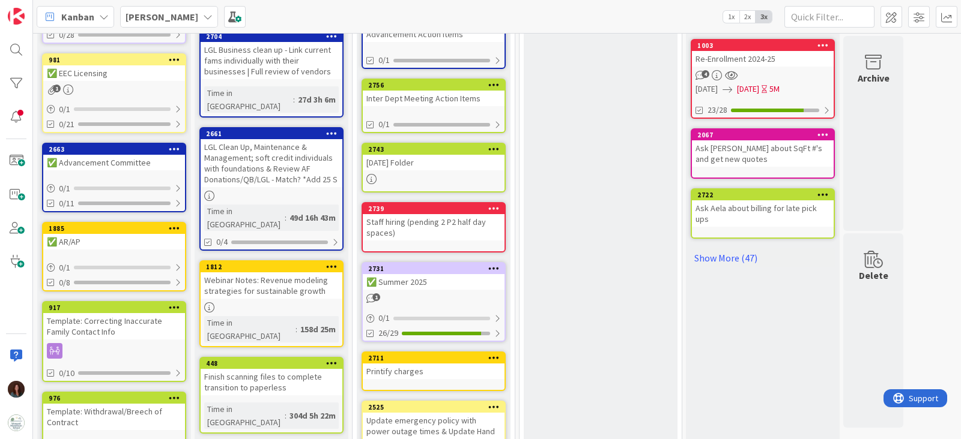
scroll to position [522, 0]
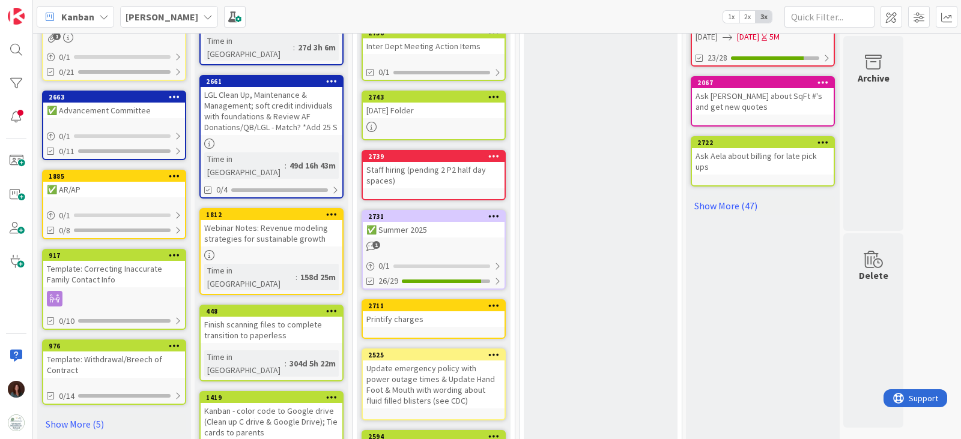
click at [406, 173] on div "Staff hiring (pending 2 P2 half day spaces)" at bounding box center [434, 175] width 142 height 26
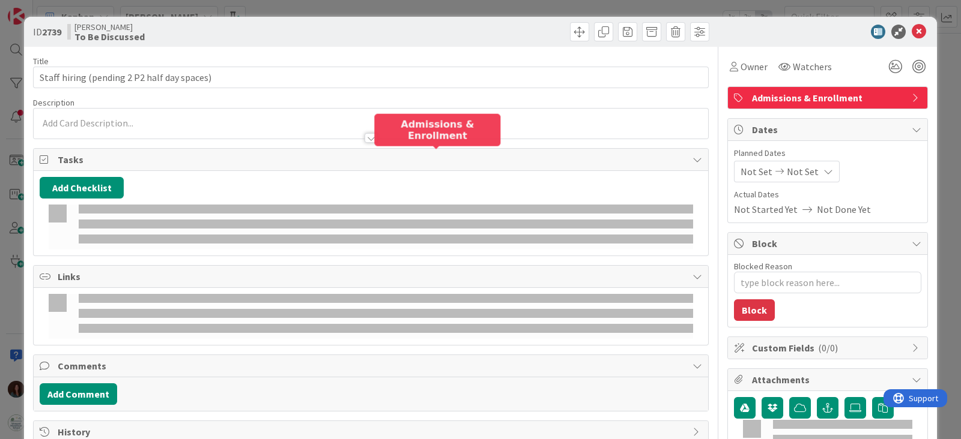
type textarea "x"
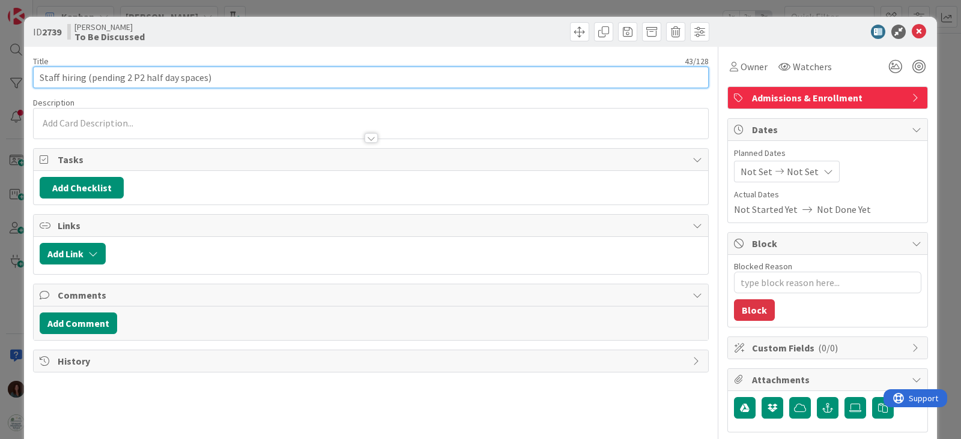
drag, startPoint x: 82, startPoint y: 79, endPoint x: 0, endPoint y: 81, distance: 82.3
click at [0, 81] on div "ID 2739 Rhiannon To Be Discussed Title 43 / 128 Staff hiring (pending 2 P2 half…" at bounding box center [480, 219] width 961 height 439
type input "Addtl' (pending 2 P2 half day spaces)"
type textarea "x"
type input "Addtl (pending 2 P2 half day spaces)"
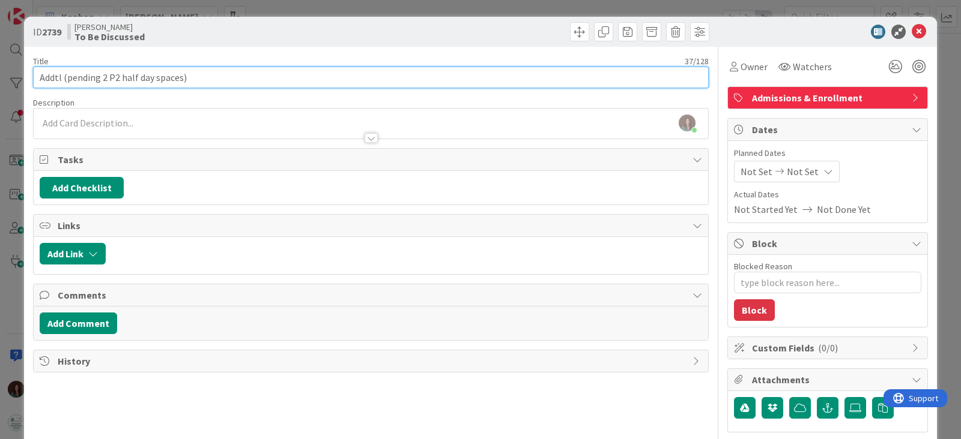
type textarea "x"
type input "Addt'l (pending 2 P2 half day spaces)"
type textarea "x"
type input "Addt'l (pending 2 P2 half day spaces)"
type textarea "x"
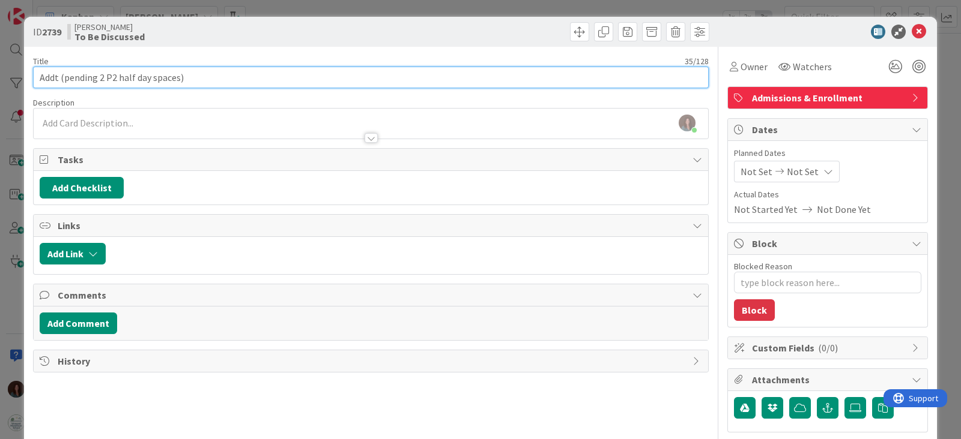
type input "Add (pending 2 P2 half day spaces)"
type textarea "x"
type input "Add' (pending 2 P2 half day spaces)"
type textarea "x"
type input "Addtl staff (pending 2 P2 half day spaces)"
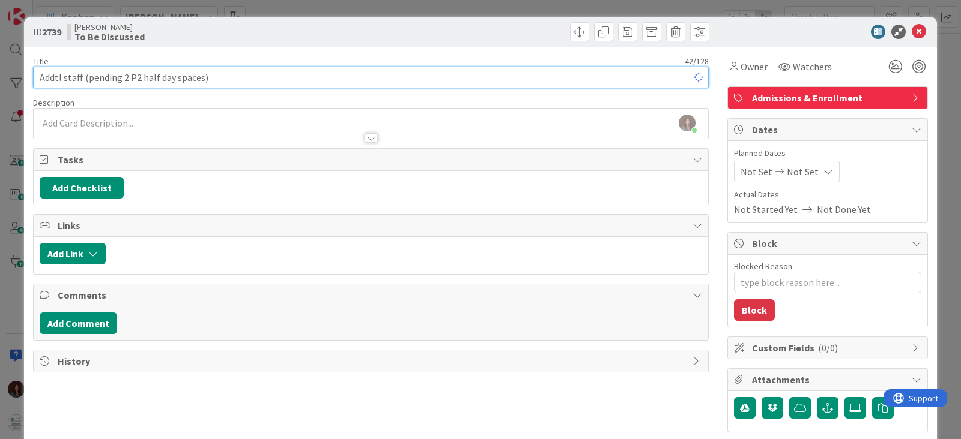
type textarea "x"
click at [58, 74] on input "Addtl staff (pending 2 P2 half day spaces)" at bounding box center [370, 78] width 675 height 22
type input "Addt'l staff (pending 2 P2 half day spaces)"
type textarea "x"
type input "Addt'l staff (pending 2 P2 half day spaces)"
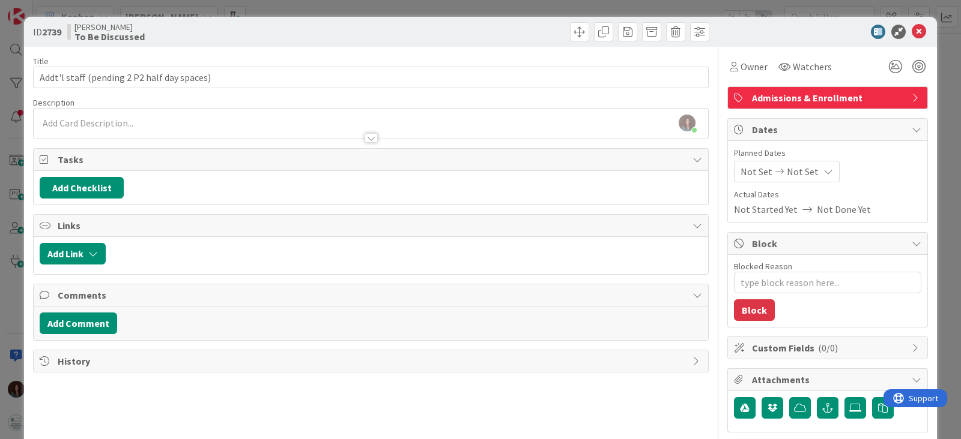
click at [914, 32] on div at bounding box center [821, 32] width 213 height 14
click at [912, 31] on icon at bounding box center [918, 32] width 14 height 14
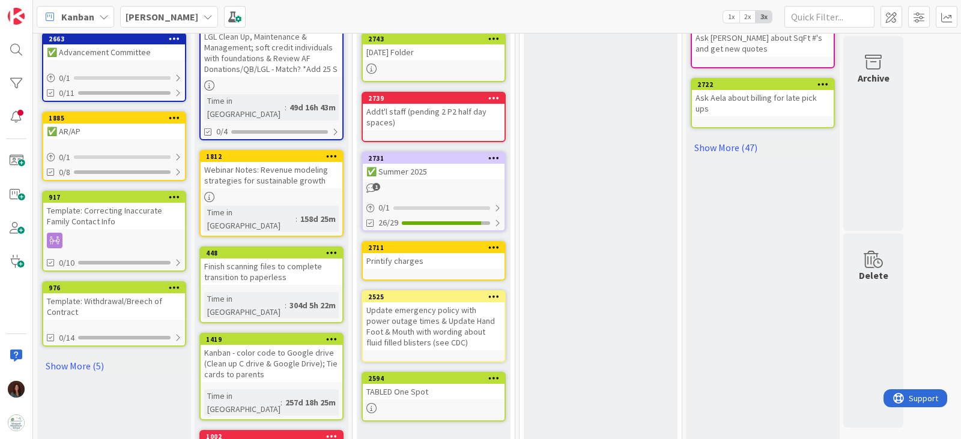
scroll to position [430, 0]
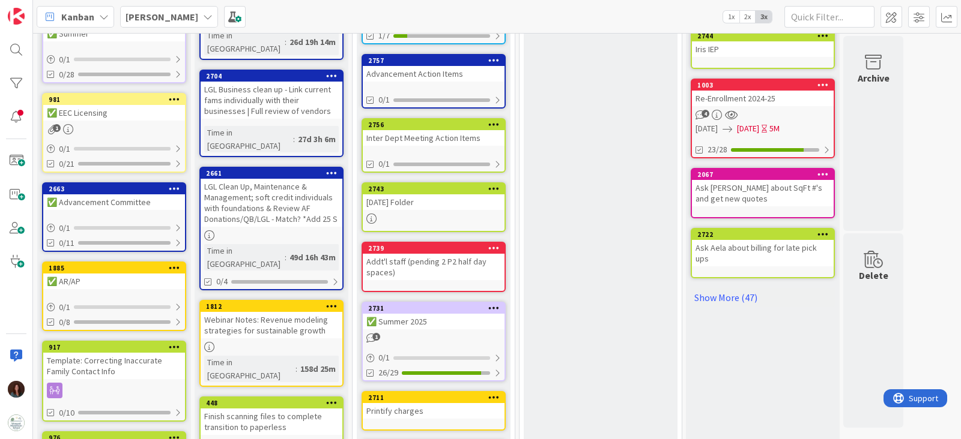
click at [140, 21] on b "[PERSON_NAME]" at bounding box center [161, 17] width 73 height 12
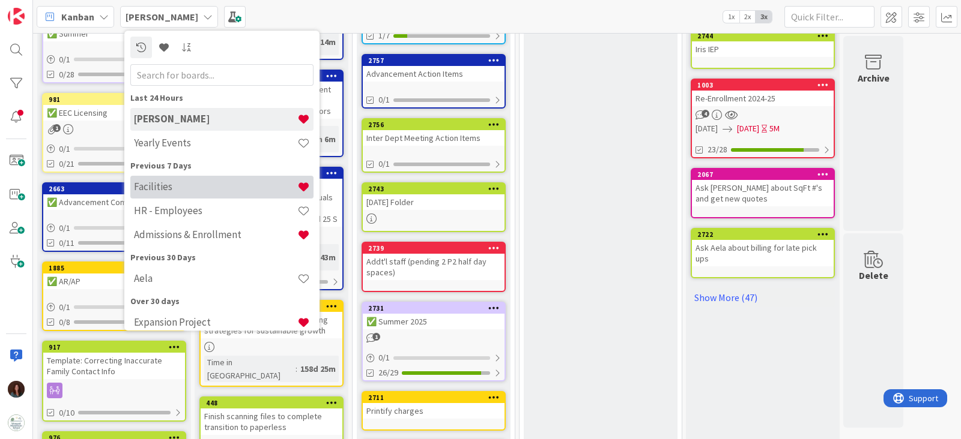
click at [186, 195] on div "Facilities" at bounding box center [221, 187] width 183 height 23
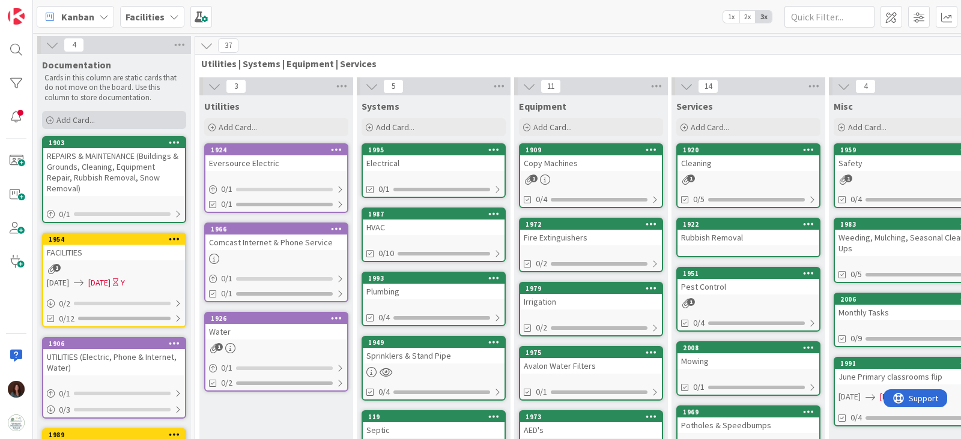
click at [121, 121] on div "Add Card..." at bounding box center [114, 120] width 144 height 18
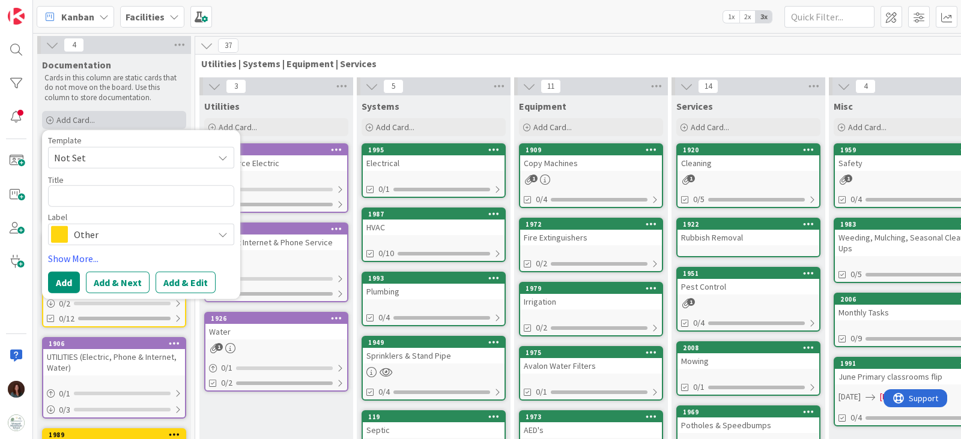
type textarea "x"
type textarea "V"
type textarea "x"
type textarea "Ve"
type textarea "x"
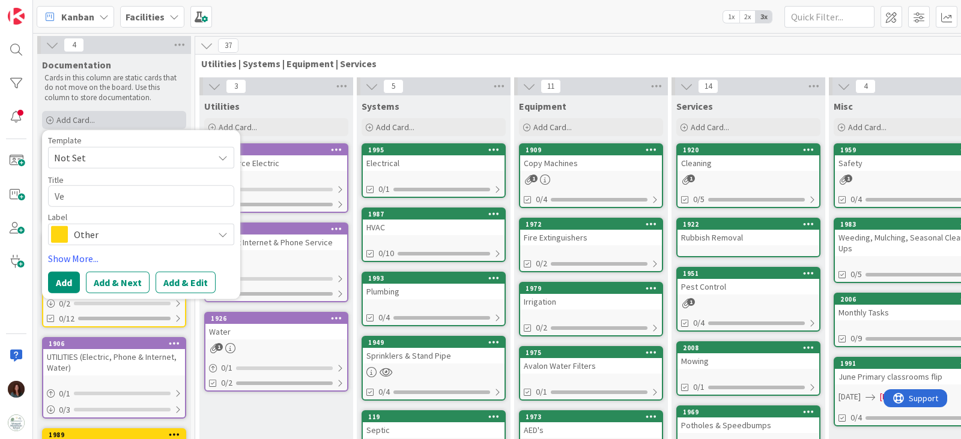
type textarea "Ven"
type textarea "x"
type textarea "Vend"
type textarea "x"
type textarea "Vendo"
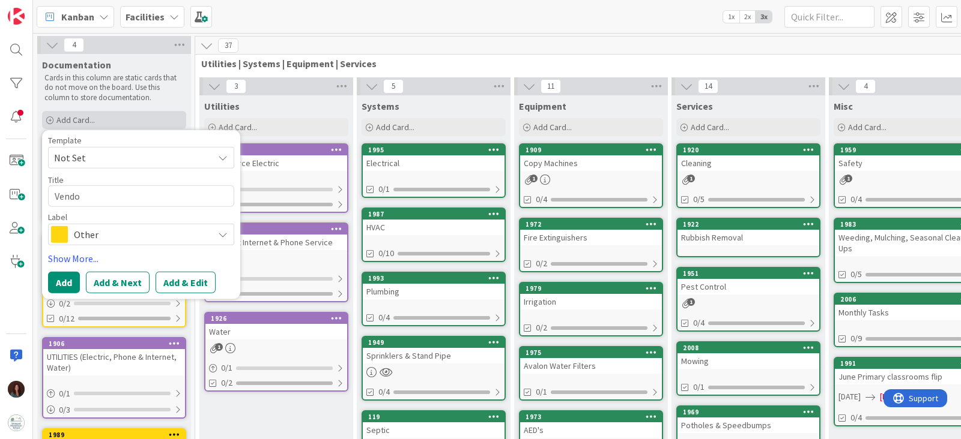
type textarea "x"
type textarea "Vendor"
type textarea "x"
type textarea "Vendor"
type textarea "x"
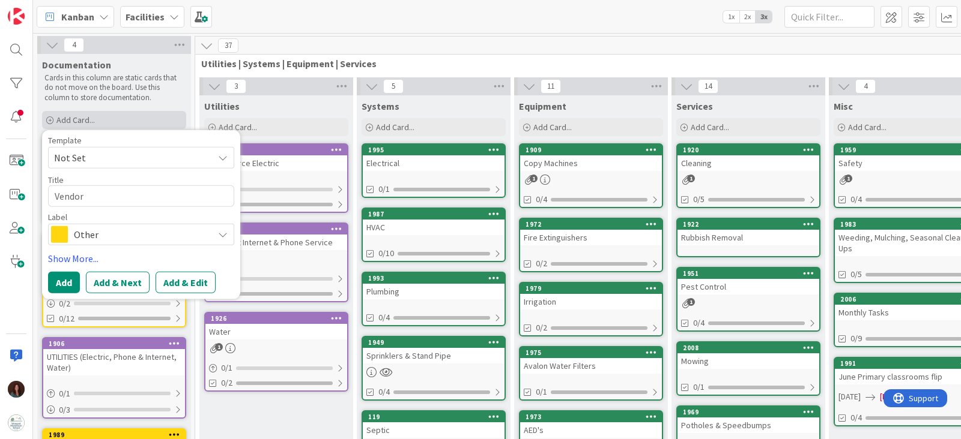
type textarea "Vendor I"
type textarea "x"
type textarea "Vendor In"
type textarea "x"
type textarea "Vendor Info"
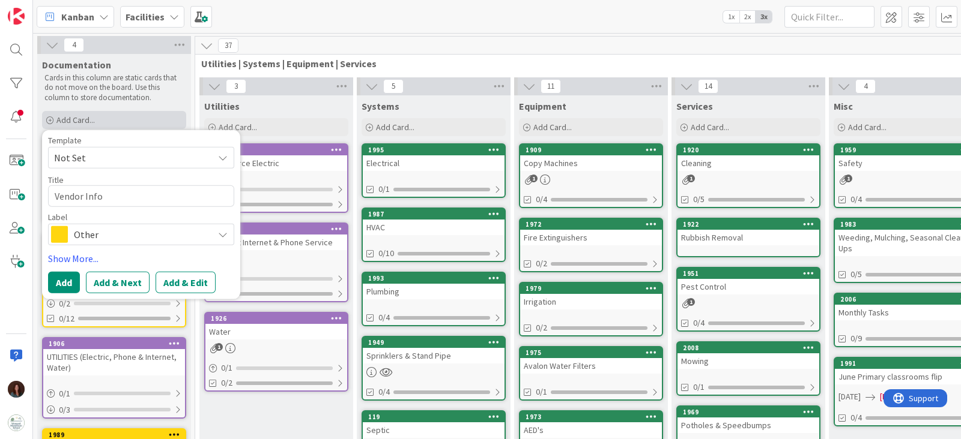
type textarea "x"
type textarea "Vendor Info"
click at [64, 270] on div "Template Not Set Title 11 / 128 Vendor Info Label Other Show More... Add Add & …" at bounding box center [141, 214] width 186 height 157
click at [59, 280] on button "Add" at bounding box center [64, 282] width 32 height 22
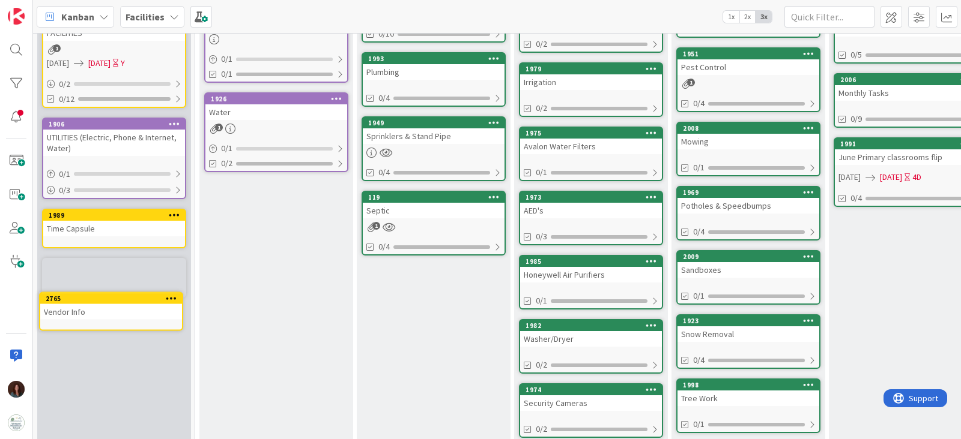
scroll to position [227, 0]
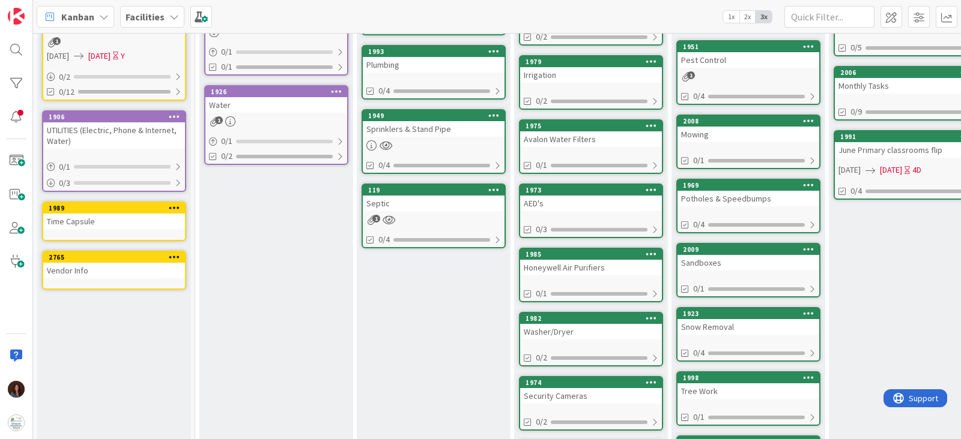
click at [94, 263] on div "Vendor Info" at bounding box center [114, 271] width 142 height 16
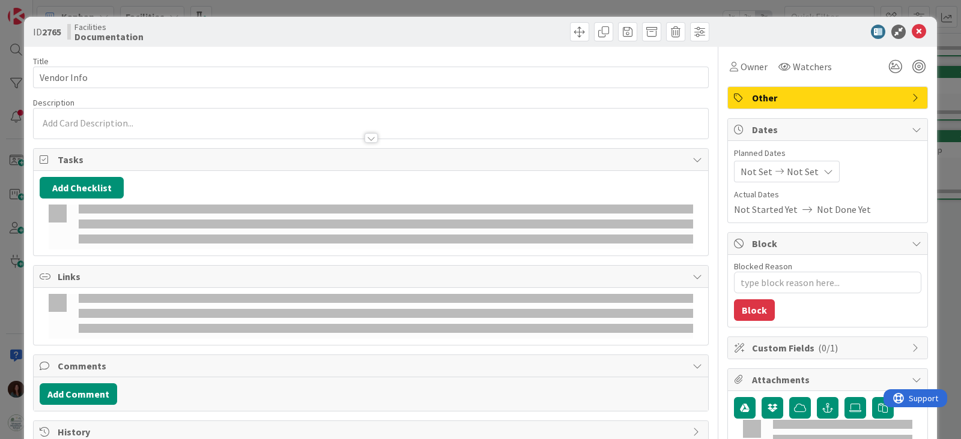
type textarea "x"
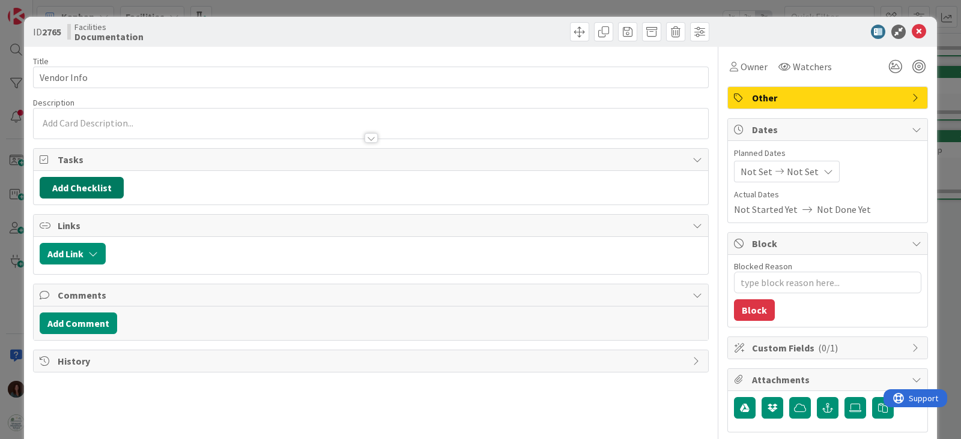
click at [97, 187] on button "Add Checklist" at bounding box center [82, 188] width 84 height 22
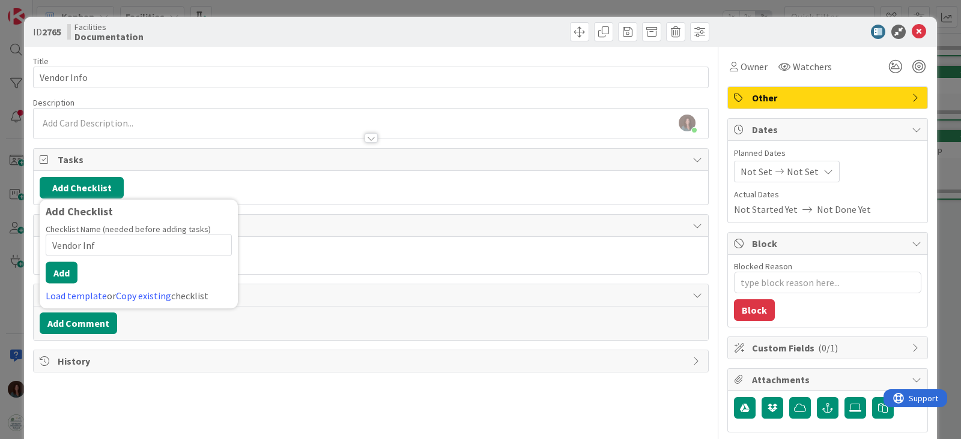
type input "Vendor Info"
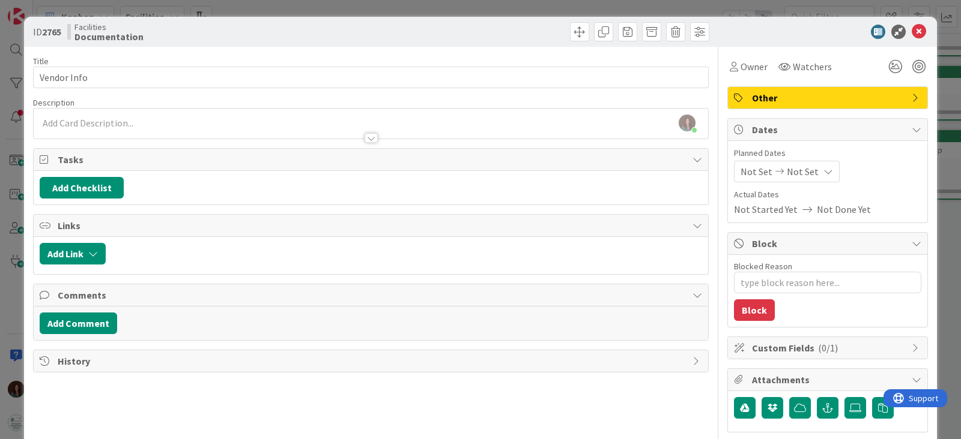
type textarea "x"
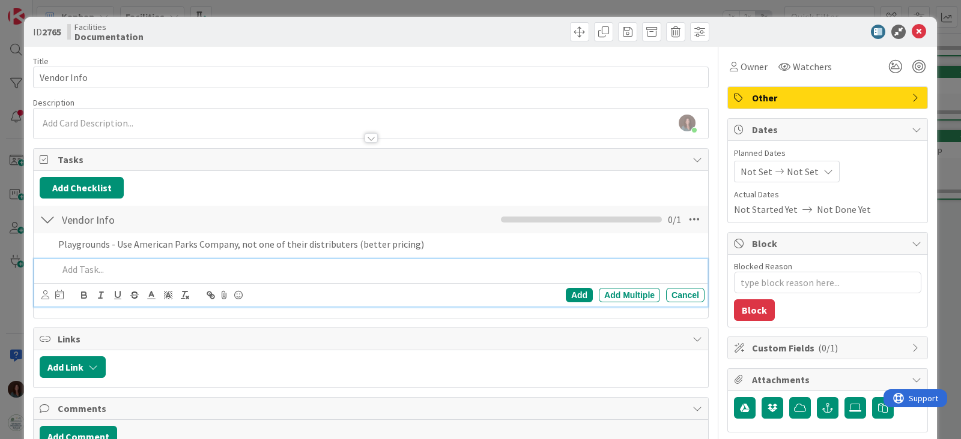
type textarea "x"
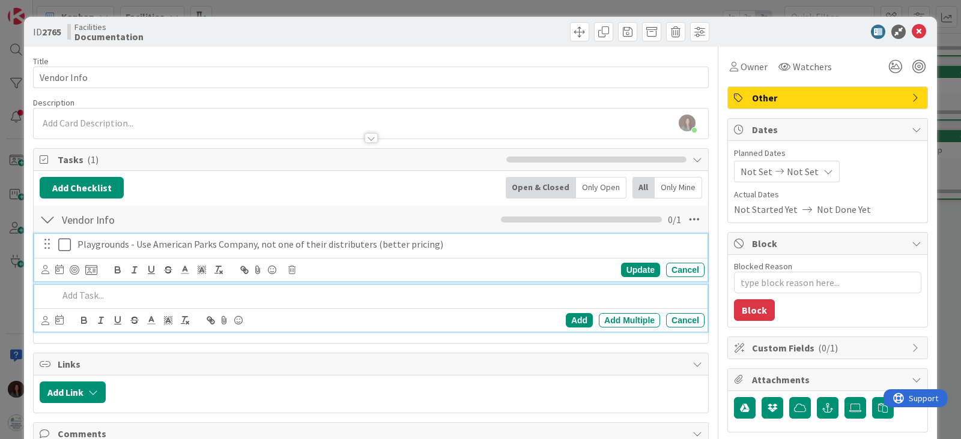
click at [504, 251] on div "Playgrounds - Use American Parks Company, not one of their distributers (better…" at bounding box center [389, 244] width 632 height 21
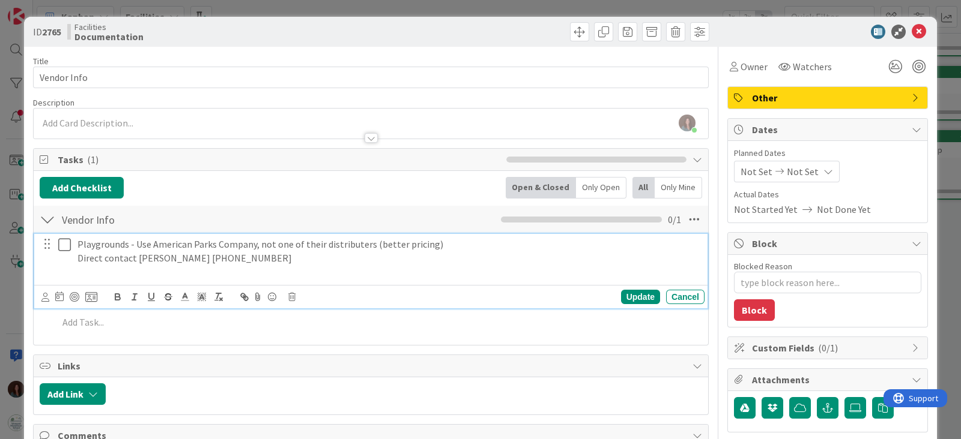
click at [335, 249] on p "Playgrounds - Use American Parks Company, not one of their distributers (better…" at bounding box center [388, 245] width 622 height 14
click at [330, 255] on p "Direct contact [PERSON_NAME] [PHONE_NUMBER]" at bounding box center [388, 259] width 622 height 14
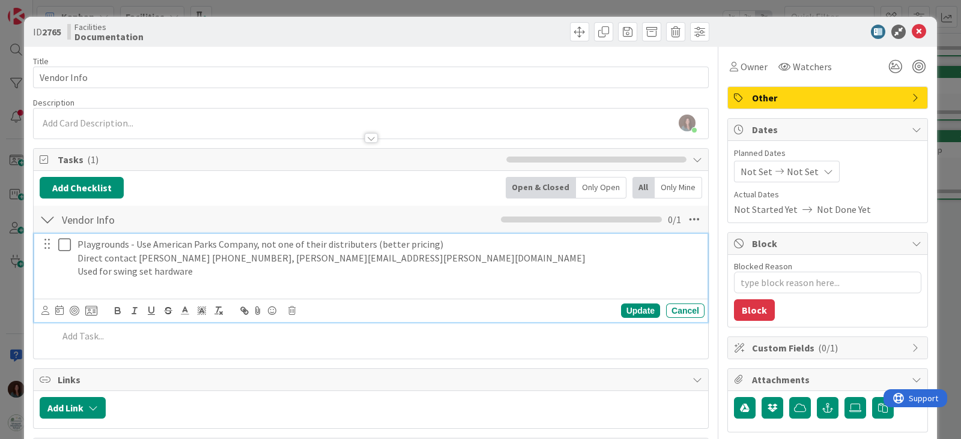
click at [261, 279] on p at bounding box center [388, 286] width 622 height 14
click at [265, 273] on p "Used for swing set hardware" at bounding box center [388, 272] width 622 height 14
drag, startPoint x: 248, startPoint y: 288, endPoint x: 249, endPoint y: 282, distance: 6.1
click at [250, 287] on p at bounding box center [388, 286] width 622 height 14
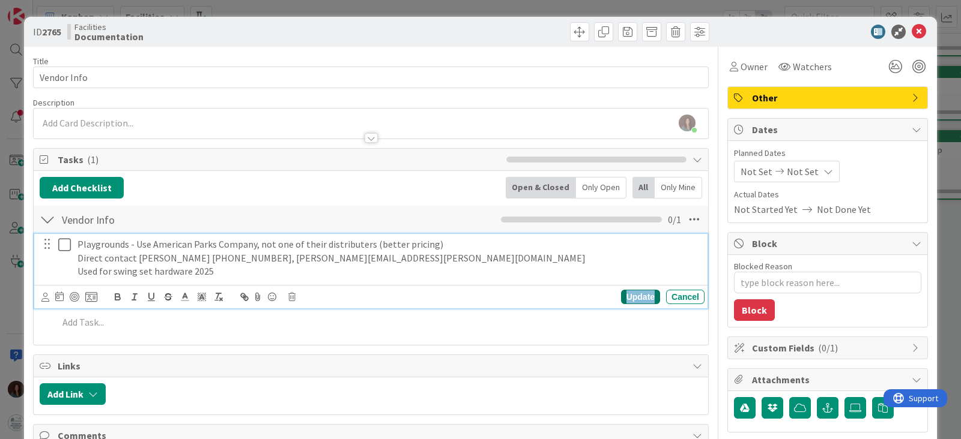
click at [639, 297] on div "Update" at bounding box center [640, 297] width 39 height 14
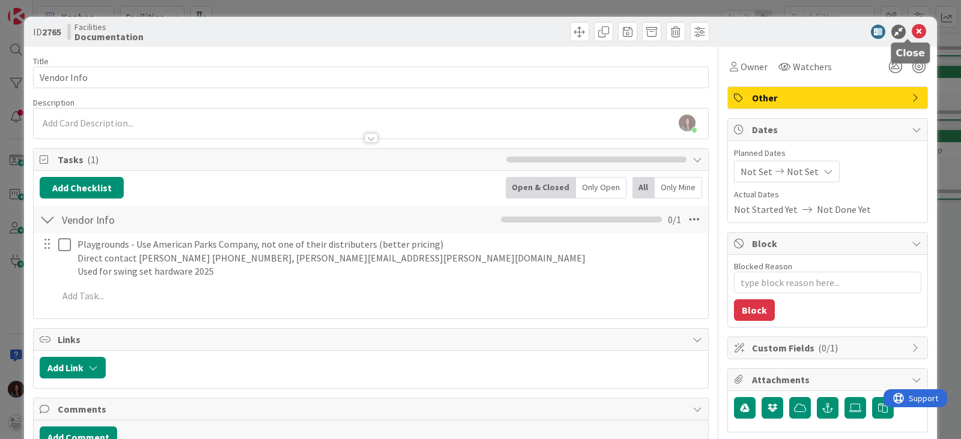
click at [911, 29] on icon at bounding box center [918, 32] width 14 height 14
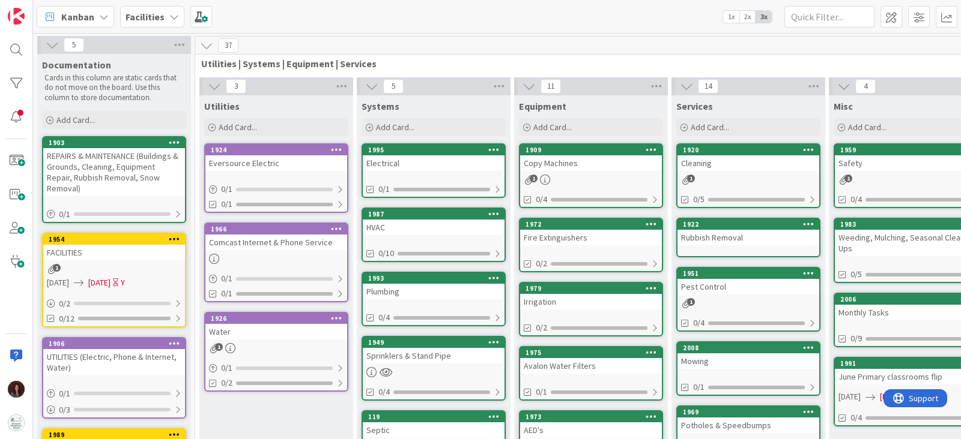
click at [171, 17] on icon at bounding box center [174, 17] width 10 height 10
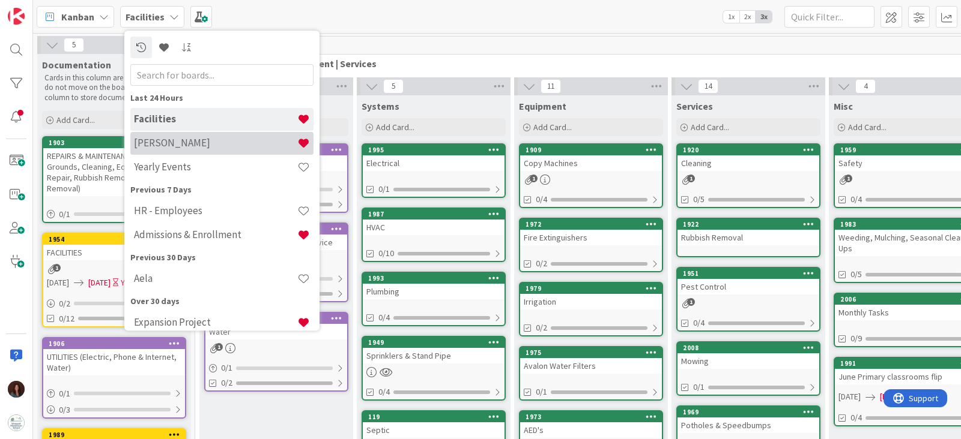
click at [194, 145] on h4 "[PERSON_NAME]" at bounding box center [215, 143] width 163 height 12
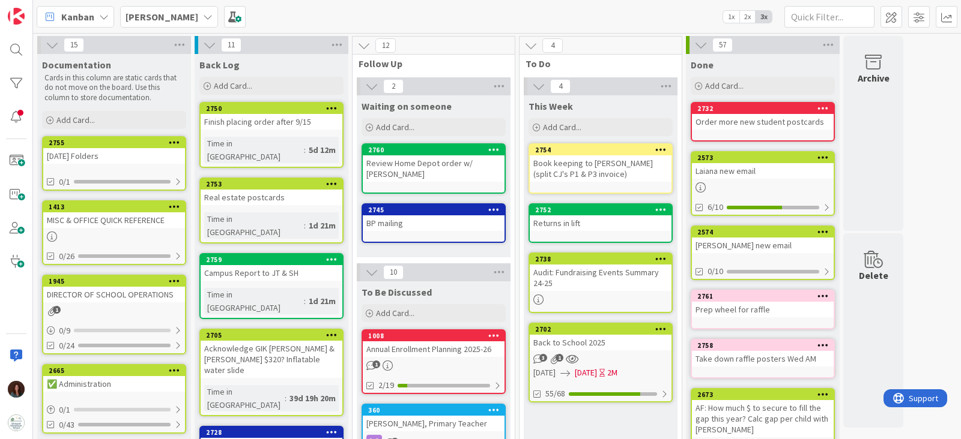
click at [261, 179] on div "2753" at bounding box center [272, 184] width 142 height 11
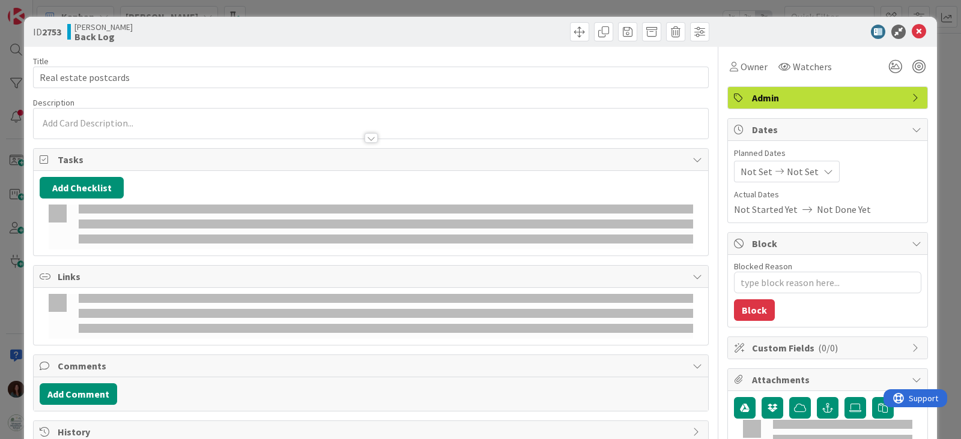
type textarea "x"
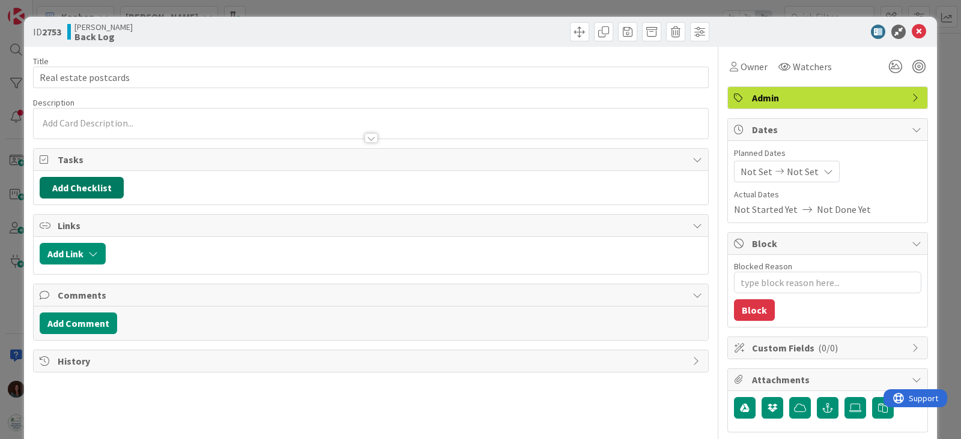
click at [91, 184] on button "Add Checklist" at bounding box center [82, 188] width 84 height 22
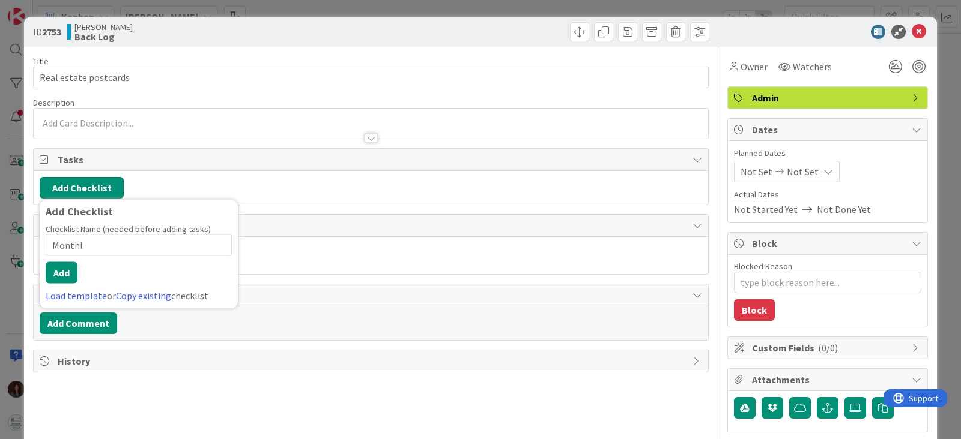
type input "Monthly"
type textarea "x"
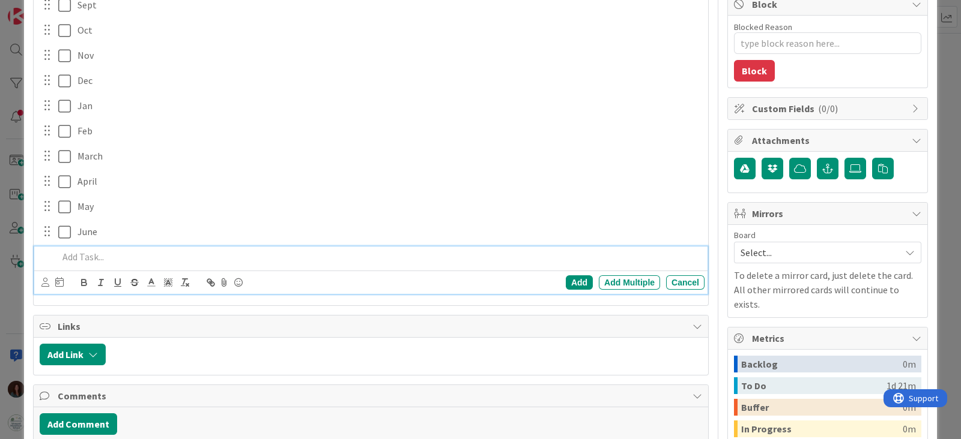
scroll to position [288, 0]
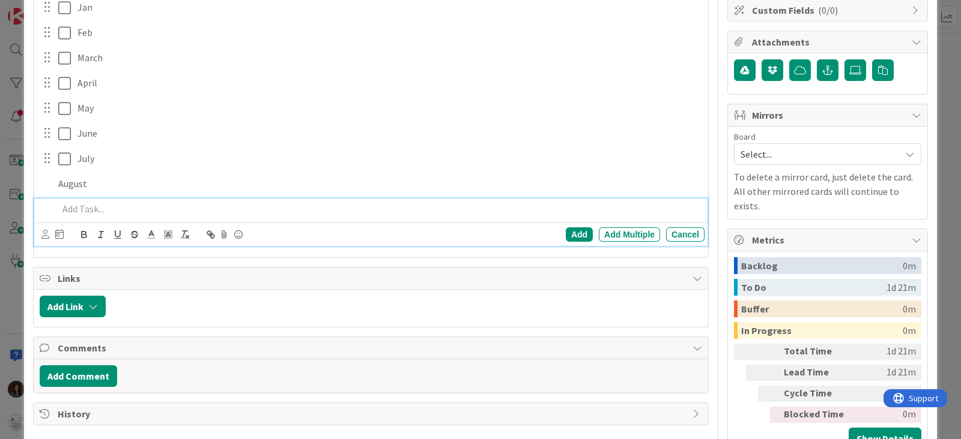
type textarea "x"
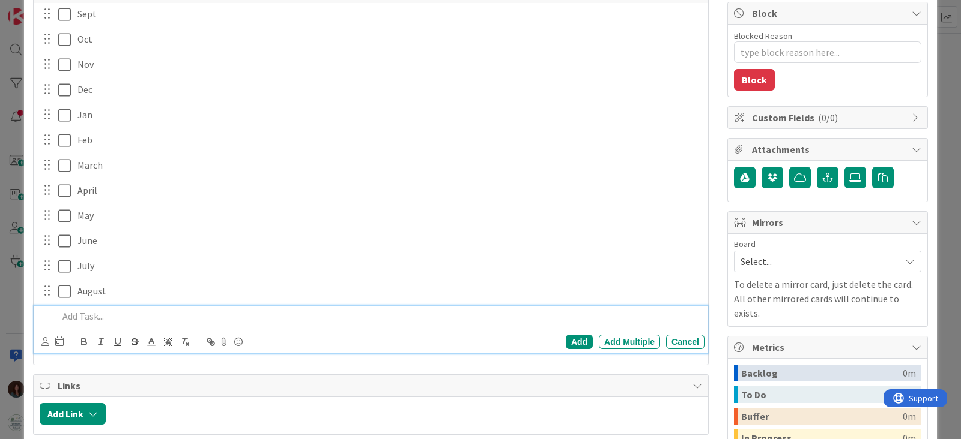
scroll to position [188, 0]
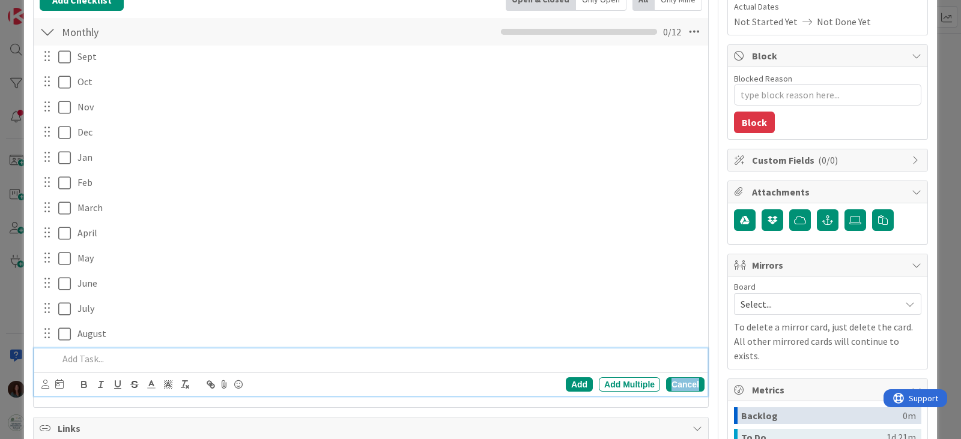
drag, startPoint x: 669, startPoint y: 378, endPoint x: 590, endPoint y: 367, distance: 80.6
click at [670, 378] on div "Cancel" at bounding box center [685, 385] width 38 height 14
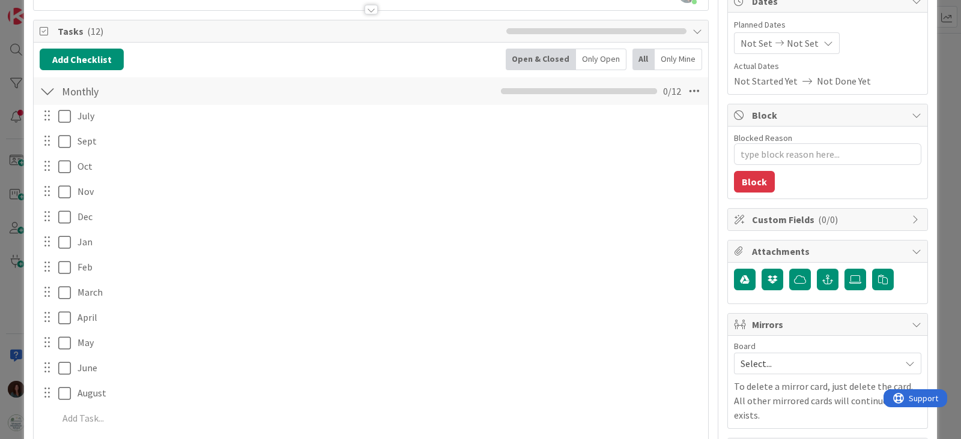
scroll to position [129, 0]
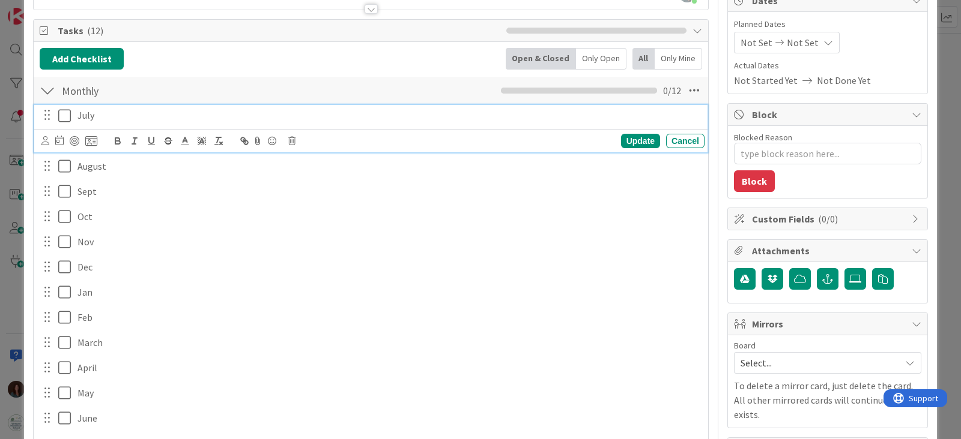
click at [98, 119] on p "July" at bounding box center [388, 116] width 622 height 14
click at [628, 143] on div "Update" at bounding box center [640, 141] width 39 height 14
click at [66, 115] on icon at bounding box center [64, 116] width 13 height 14
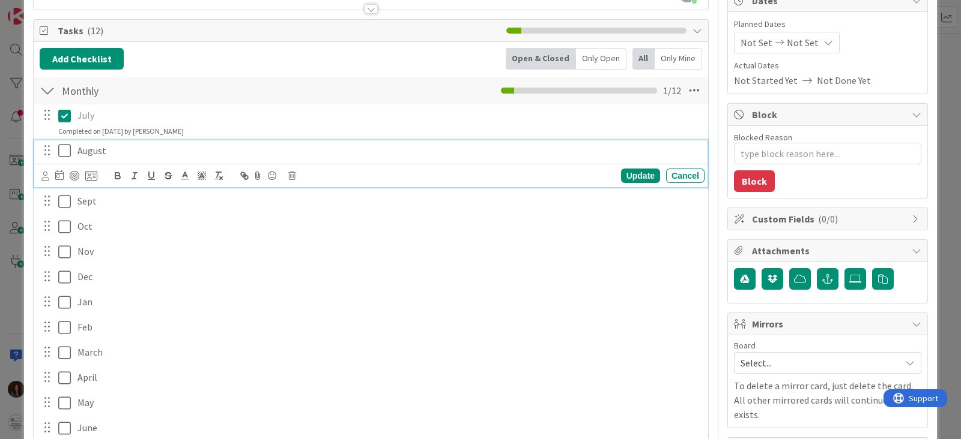
click at [67, 149] on icon at bounding box center [64, 150] width 13 height 14
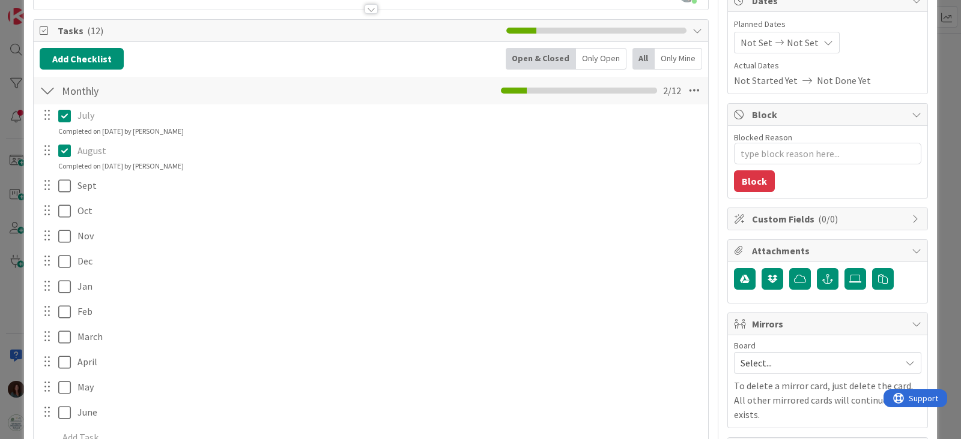
scroll to position [0, 0]
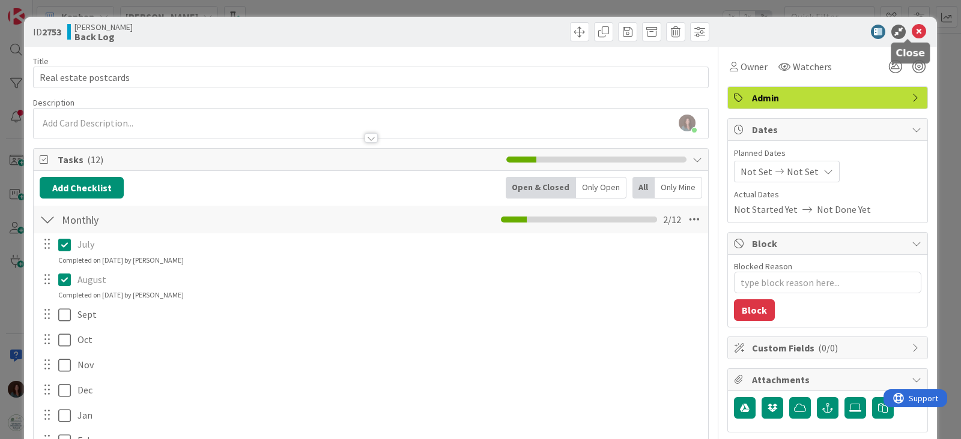
click at [911, 32] on icon at bounding box center [918, 32] width 14 height 14
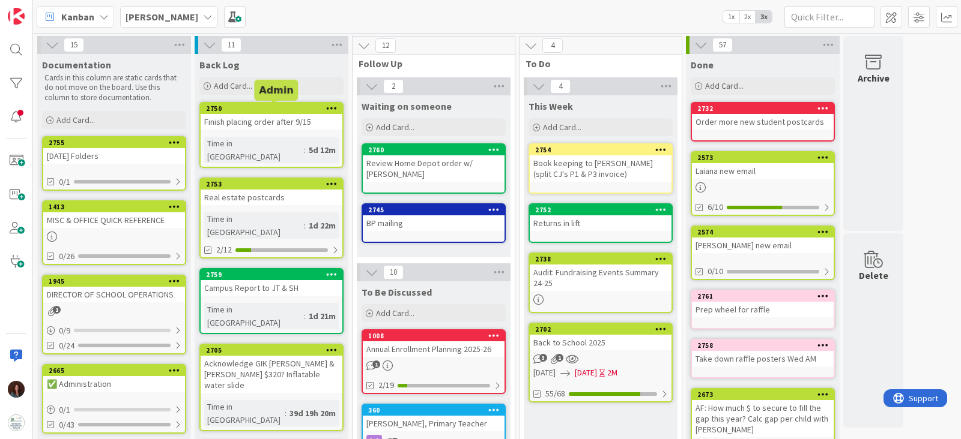
click at [254, 115] on div "Finish placing order after 9/15" at bounding box center [272, 122] width 142 height 16
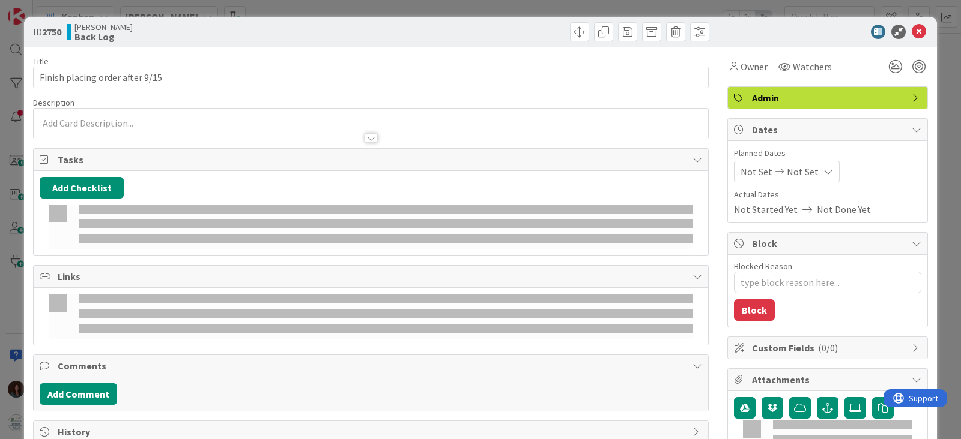
type textarea "x"
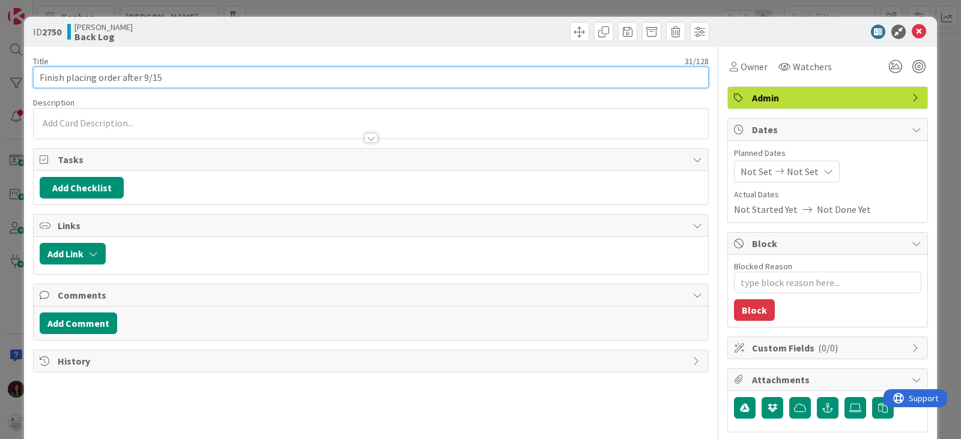
click at [96, 74] on input "Finish placing order after 9/15" at bounding box center [370, 78] width 675 height 22
type input "Finish placing classroom order after 9/15"
type textarea "x"
click at [163, 76] on input "Finish placing classroom order after 9/15" at bounding box center [370, 78] width 675 height 22
type input "Finish placing classroom orders after 9/15"
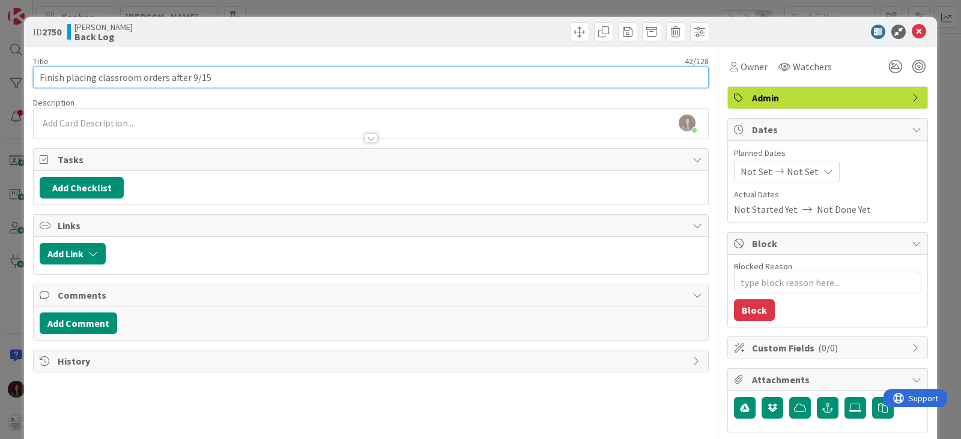
type textarea "x"
type input "Finish placing classroom orders after 9/15"
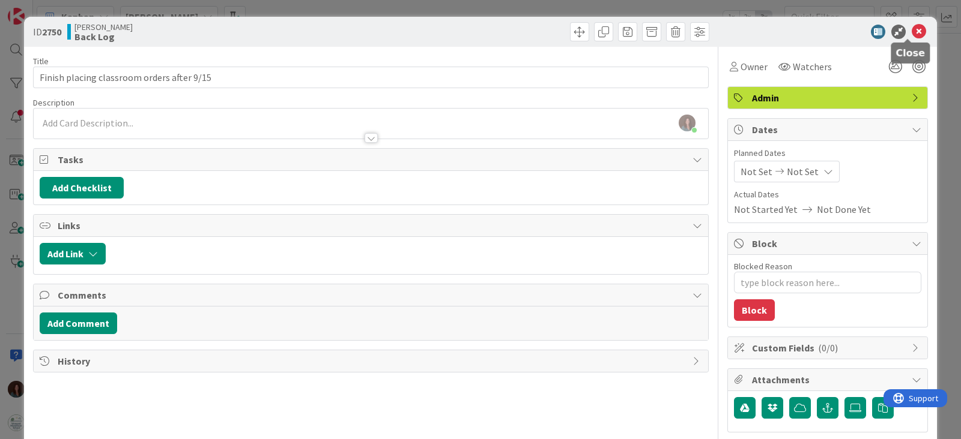
click at [911, 29] on icon at bounding box center [918, 32] width 14 height 14
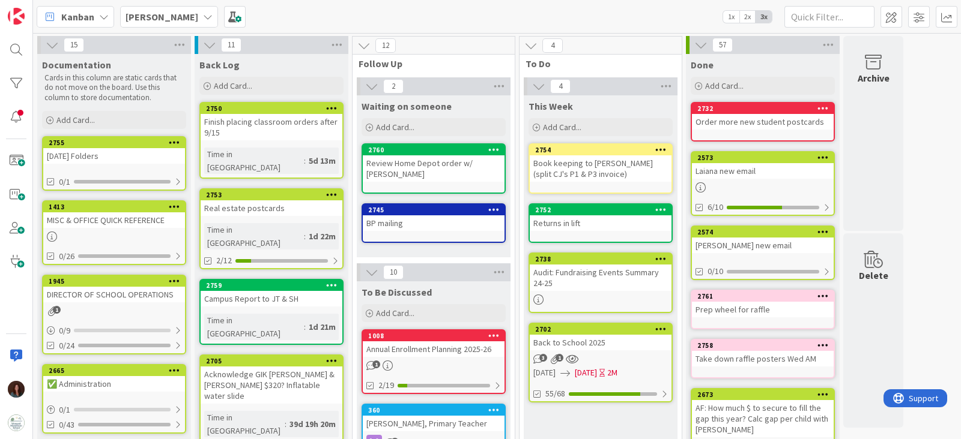
drag, startPoint x: 170, startPoint y: 12, endPoint x: 186, endPoint y: 35, distance: 28.1
click at [203, 12] on icon at bounding box center [208, 17] width 10 height 10
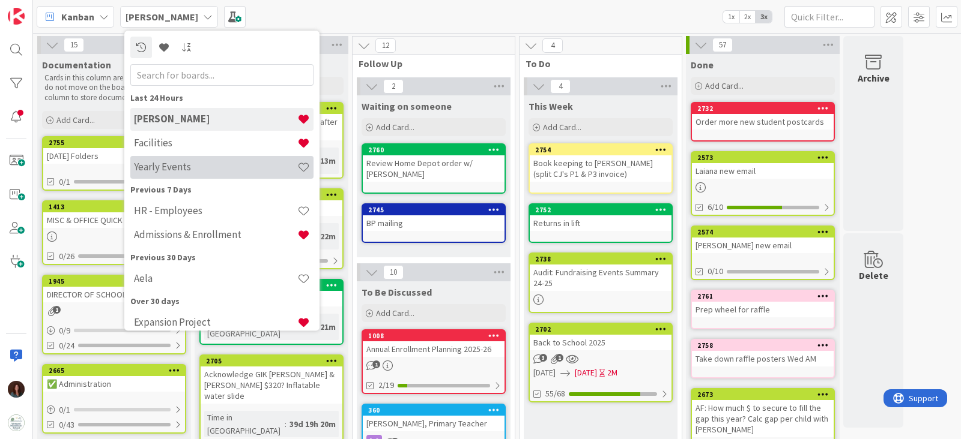
click at [185, 169] on h4 "Yearly Events" at bounding box center [215, 168] width 163 height 12
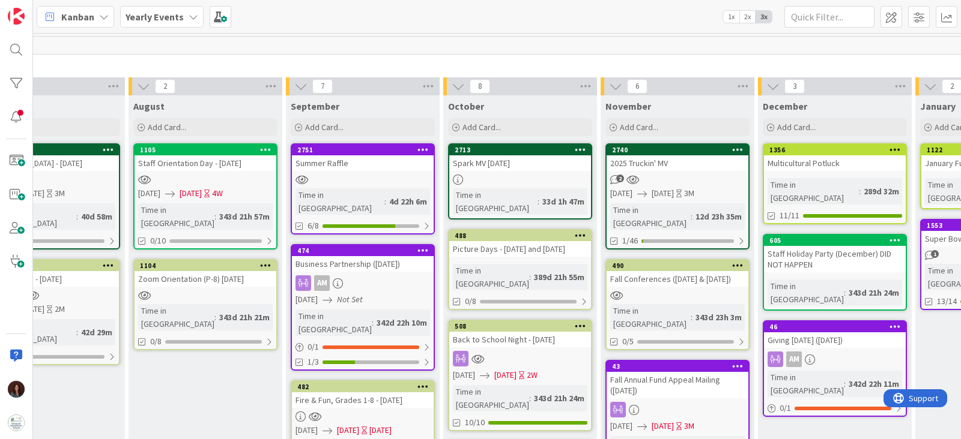
scroll to position [0, 858]
click at [392, 157] on div "Summer Raffle" at bounding box center [362, 164] width 142 height 16
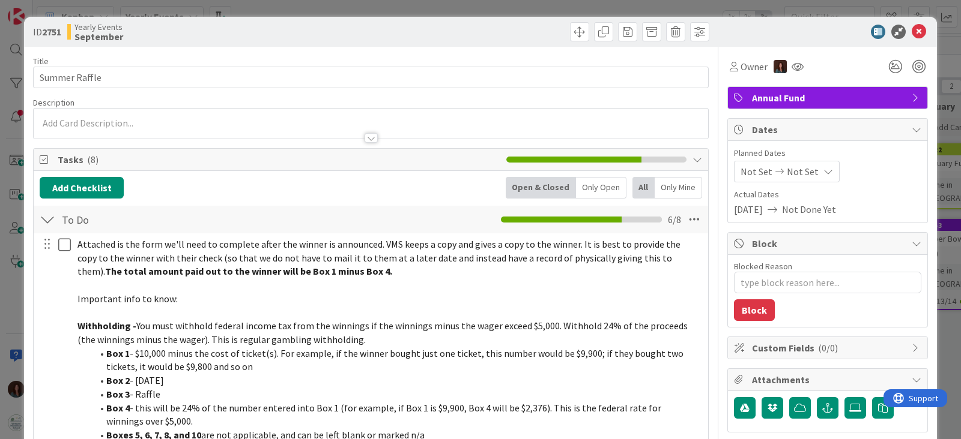
type textarea "x"
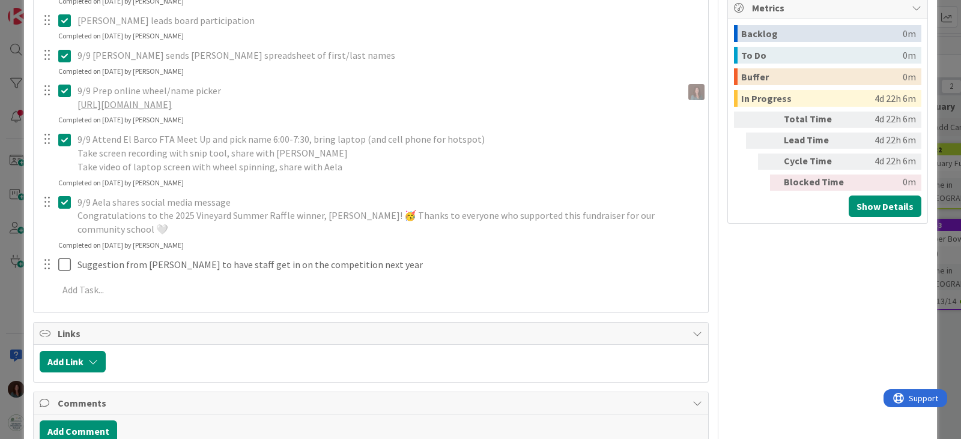
scroll to position [516, 0]
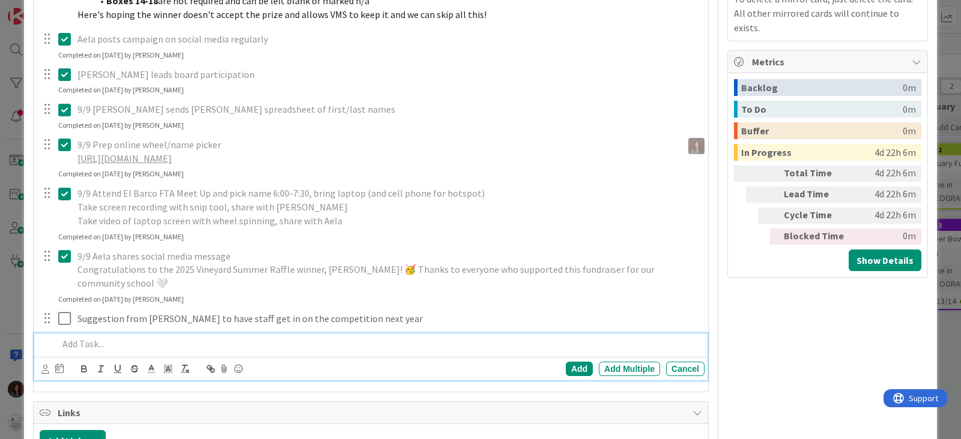
click at [123, 352] on div at bounding box center [378, 344] width 651 height 21
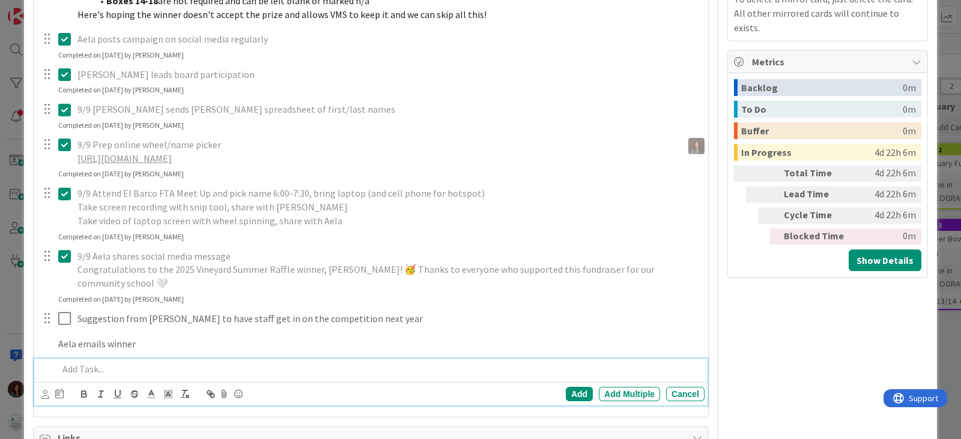
scroll to position [542, 0]
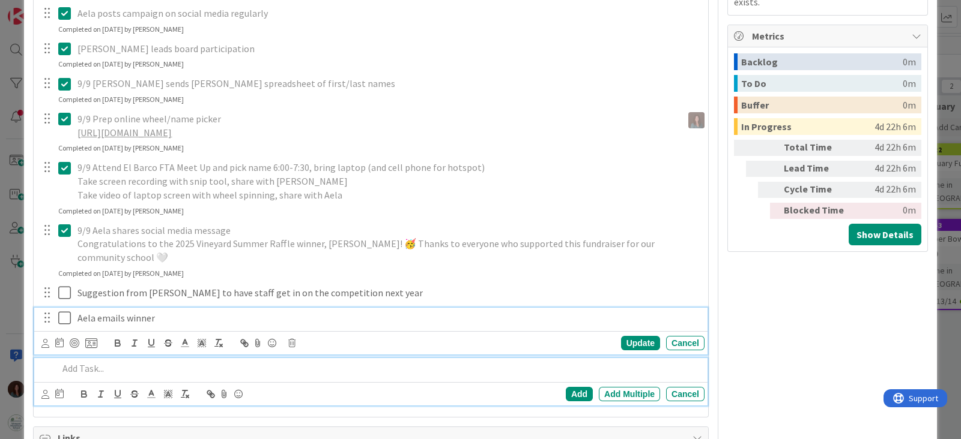
click at [187, 312] on div "Aela emails winner Update Cancel" at bounding box center [370, 331] width 673 height 47
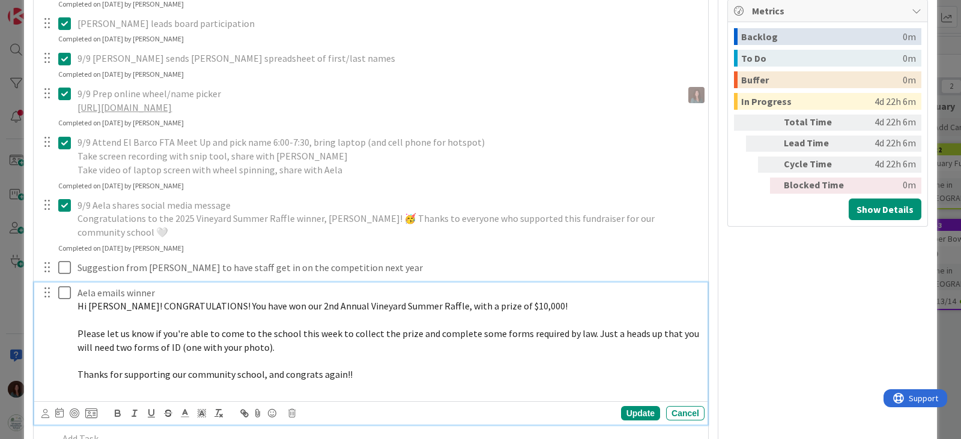
click at [79, 307] on span "Hi [PERSON_NAME]! CONGRATULATIONS! You have won our 2nd Annual Vineyard Summer …" at bounding box center [322, 306] width 490 height 12
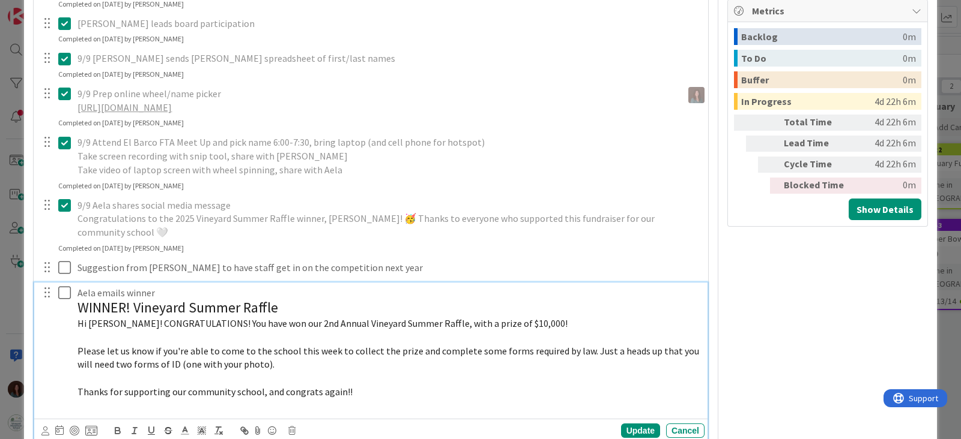
click at [225, 291] on p "Aela emails winner" at bounding box center [388, 293] width 622 height 14
click at [397, 391] on p "Thanks for supporting our community school, and congrats again!!" at bounding box center [388, 392] width 622 height 14
click at [65, 294] on icon at bounding box center [64, 293] width 13 height 14
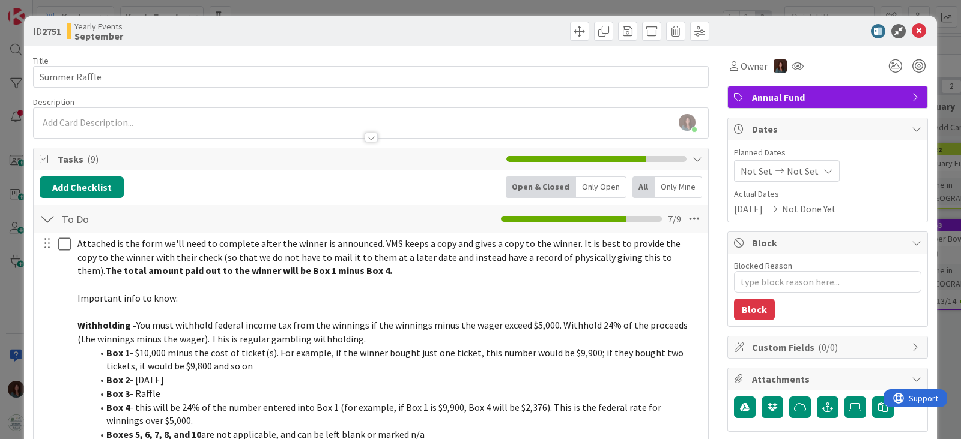
scroll to position [0, 0]
click at [911, 27] on icon at bounding box center [918, 32] width 14 height 14
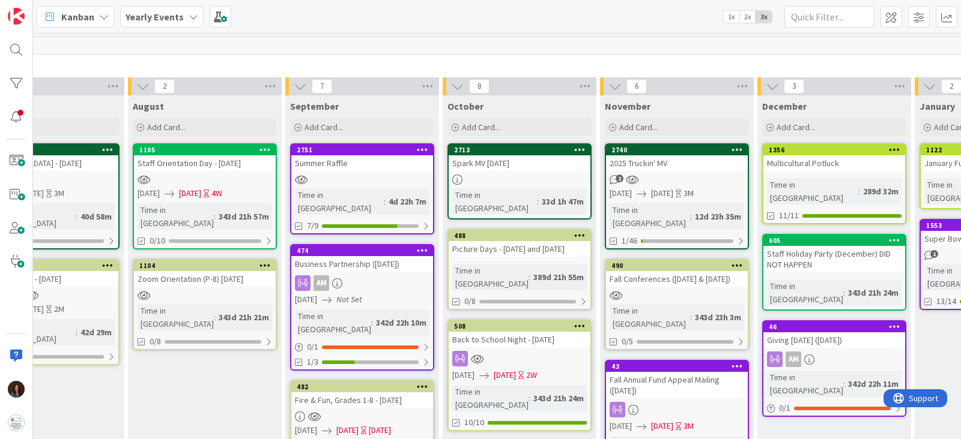
click at [171, 17] on b "Yearly Events" at bounding box center [154, 17] width 58 height 12
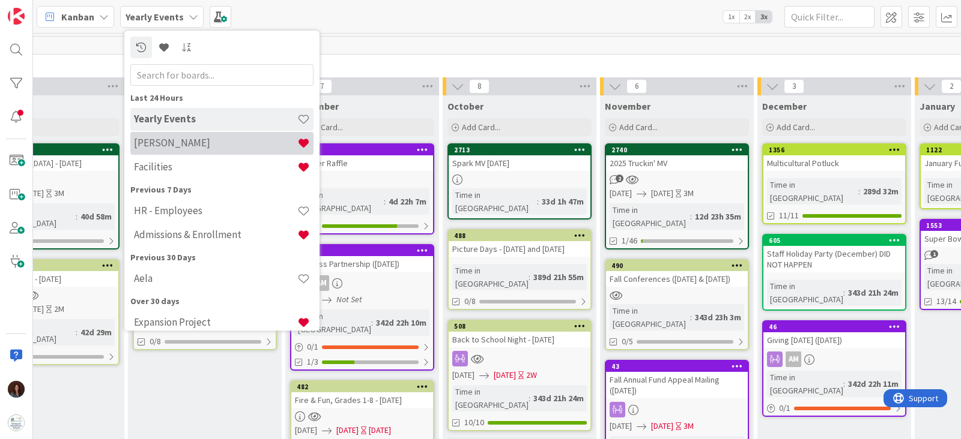
click at [208, 139] on h4 "[PERSON_NAME]" at bounding box center [215, 143] width 163 height 12
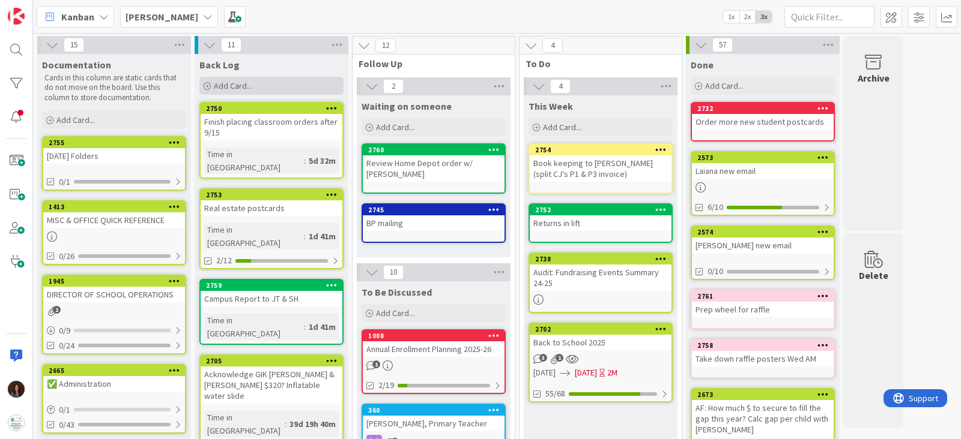
click at [249, 83] on span "Add Card..." at bounding box center [233, 85] width 38 height 11
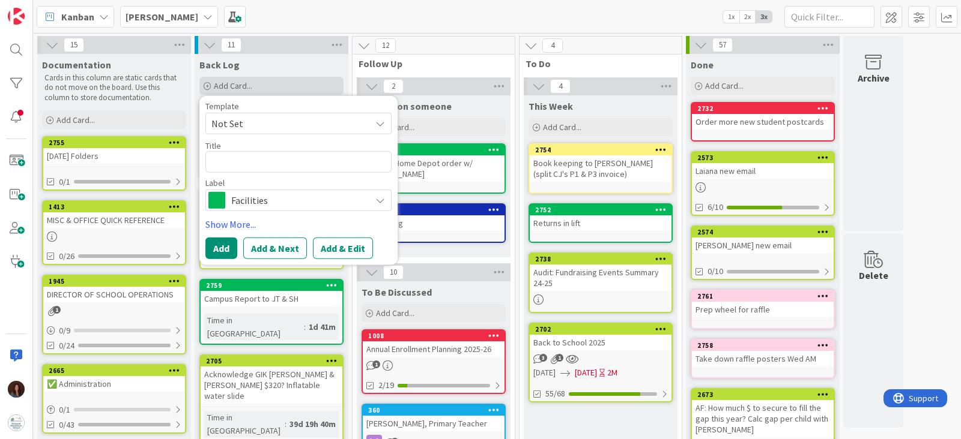
type textarea "x"
type textarea "D"
type textarea "x"
type textarea "Dr"
type textarea "x"
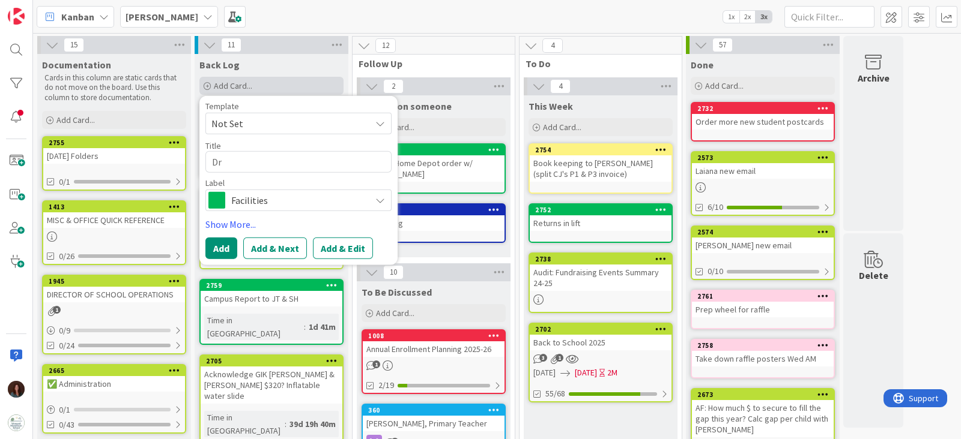
type textarea "Dri"
type textarea "x"
type textarea "Dril"
type textarea "x"
type textarea "Drill"
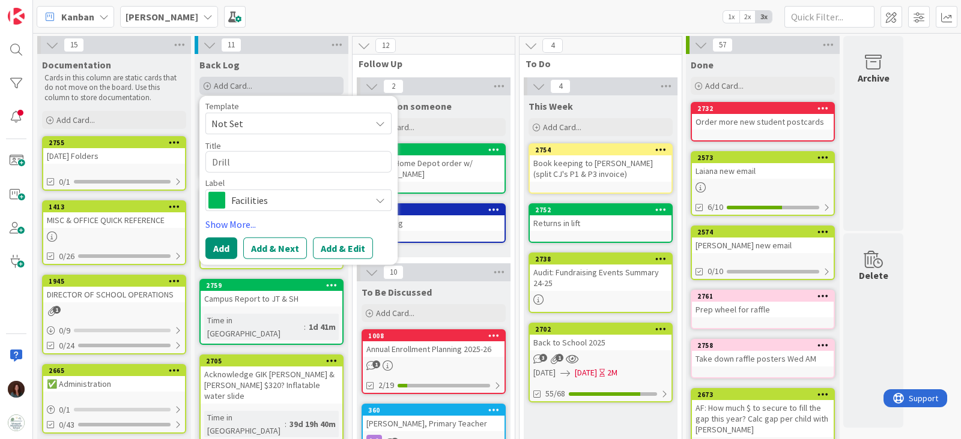
type textarea "x"
type textarea "Drills"
click at [224, 241] on button "Add" at bounding box center [221, 249] width 32 height 22
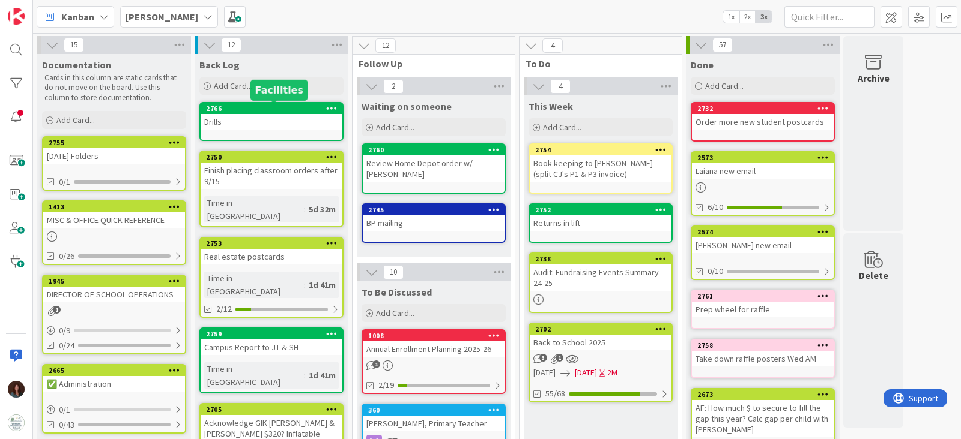
click at [234, 108] on div "2766" at bounding box center [274, 108] width 136 height 8
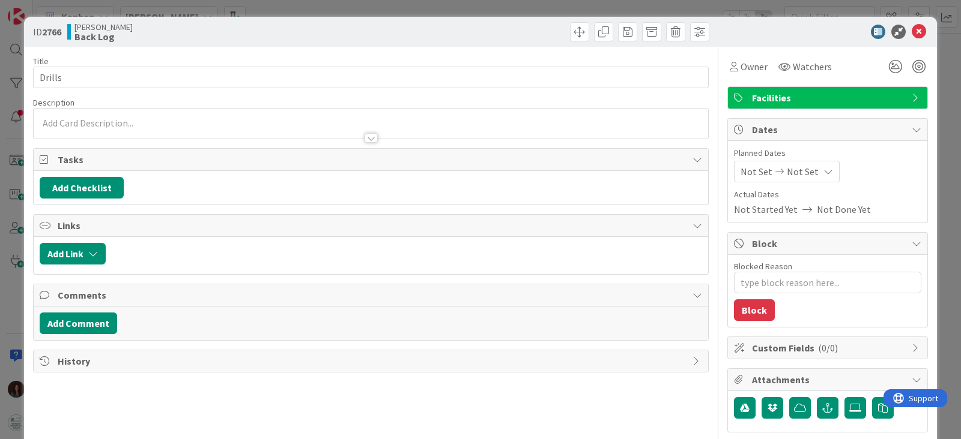
type textarea "x"
click at [71, 190] on button "Add Checklist" at bounding box center [82, 188] width 84 height 22
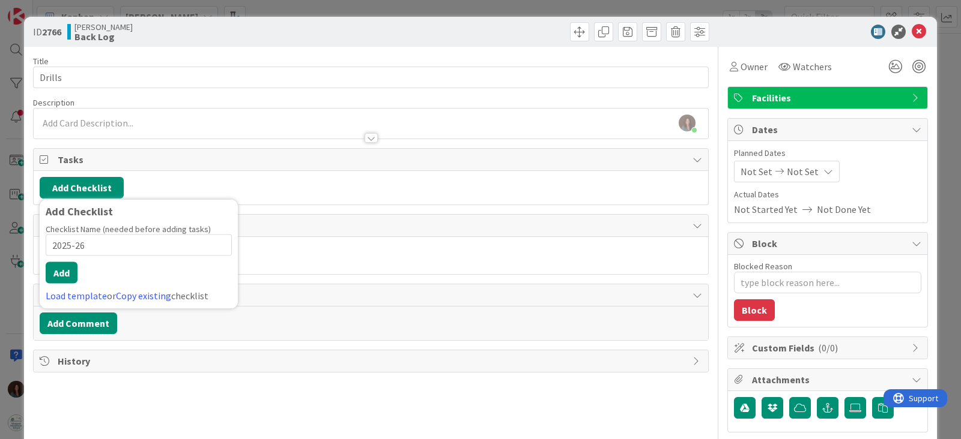
click at [51, 247] on input "2025-26" at bounding box center [139, 246] width 186 height 22
type input "Schedule 2025-26"
click at [59, 268] on button "Add" at bounding box center [62, 273] width 32 height 22
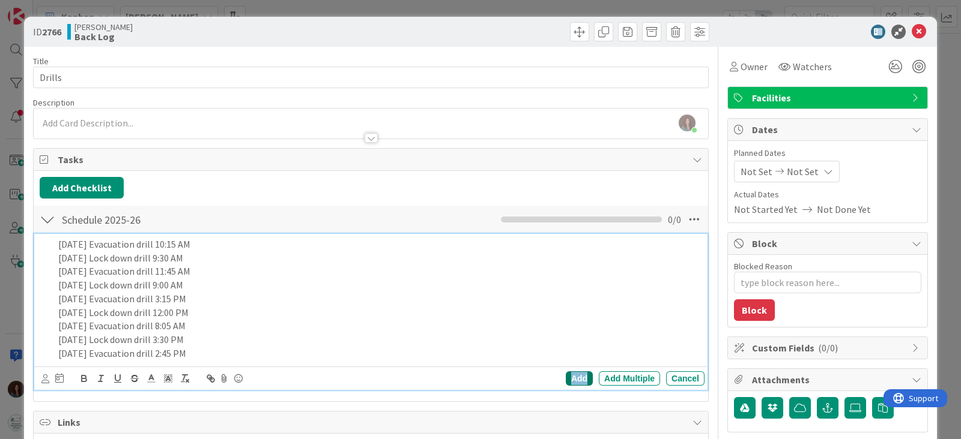
click at [566, 375] on div "Add" at bounding box center [579, 379] width 27 height 14
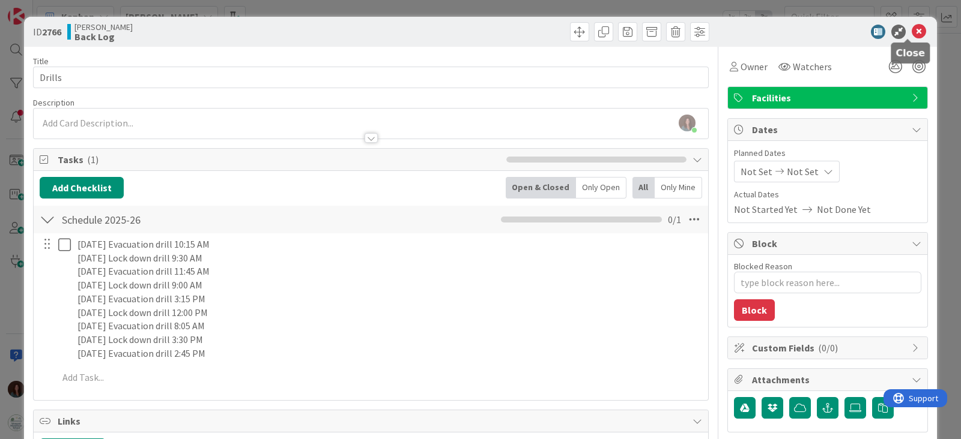
click at [911, 30] on icon at bounding box center [918, 32] width 14 height 14
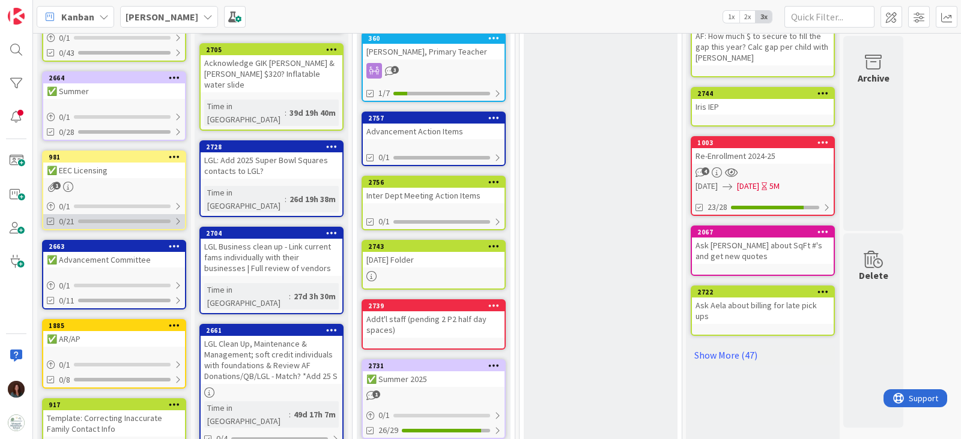
scroll to position [450, 0]
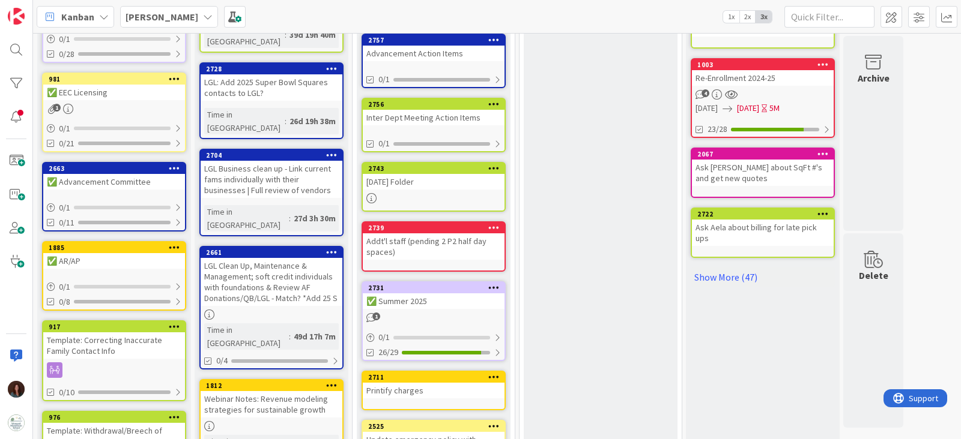
click at [104, 255] on div "✅ AR/AP" at bounding box center [114, 261] width 142 height 16
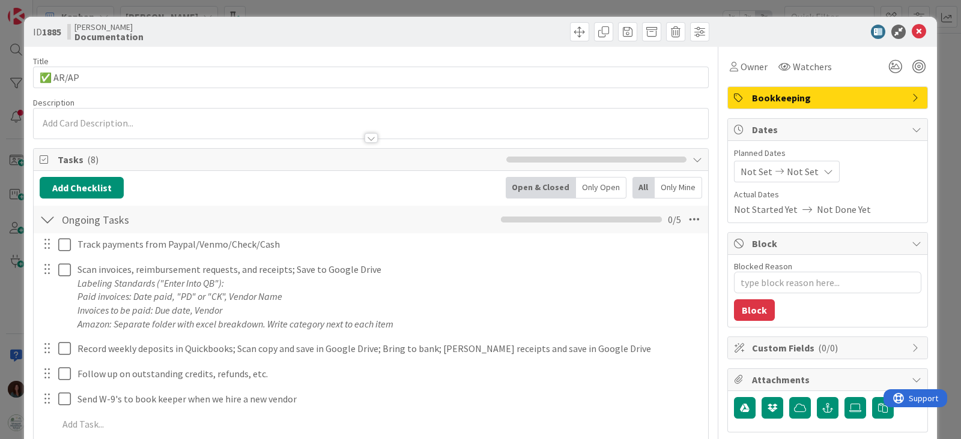
type textarea "x"
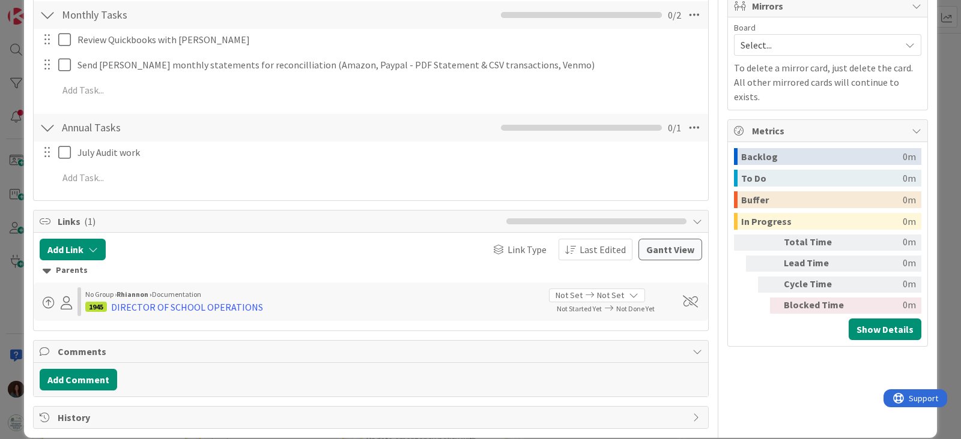
scroll to position [461, 0]
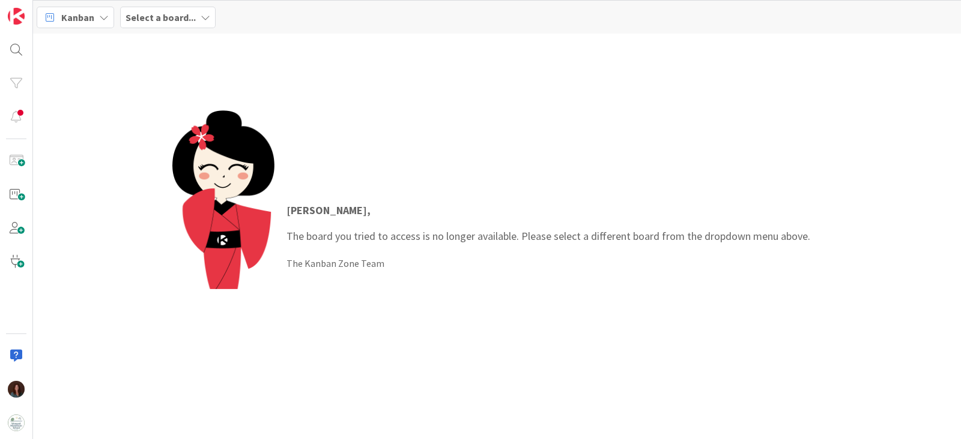
click at [181, 29] on div "Kanban Select a board..." at bounding box center [497, 17] width 928 height 33
click at [182, 20] on b "Select a board..." at bounding box center [160, 17] width 70 height 12
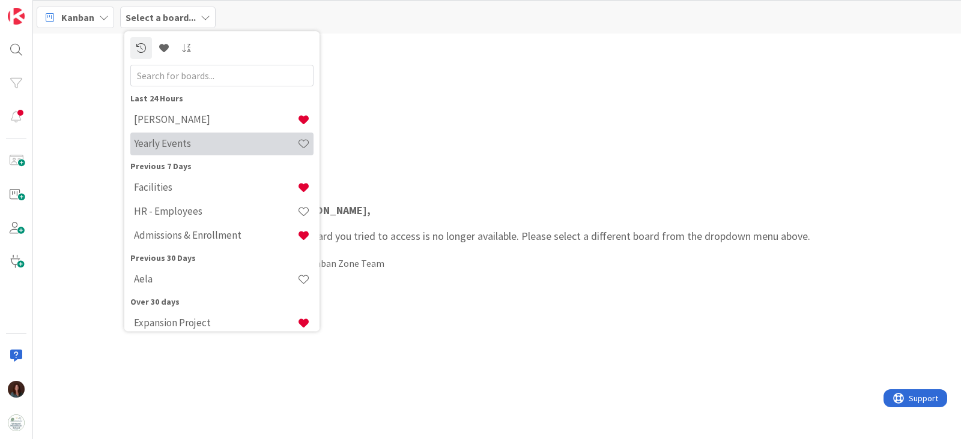
click at [213, 143] on h4 "Yearly Events" at bounding box center [215, 144] width 163 height 12
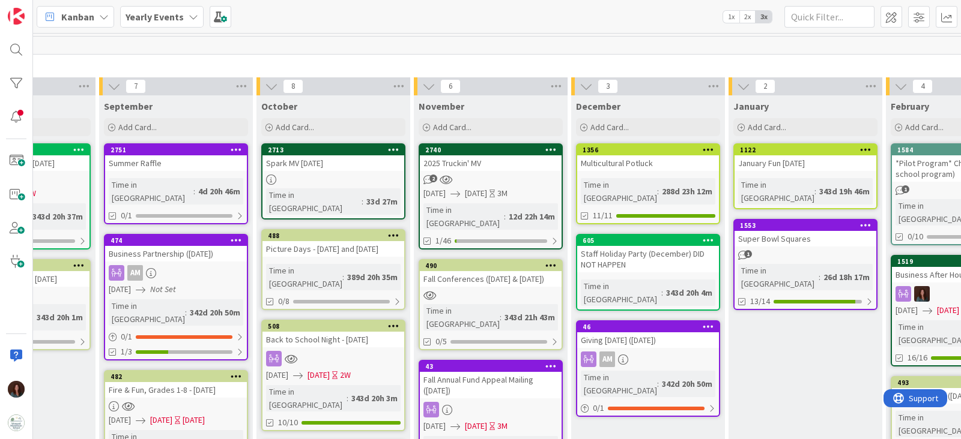
scroll to position [0, 968]
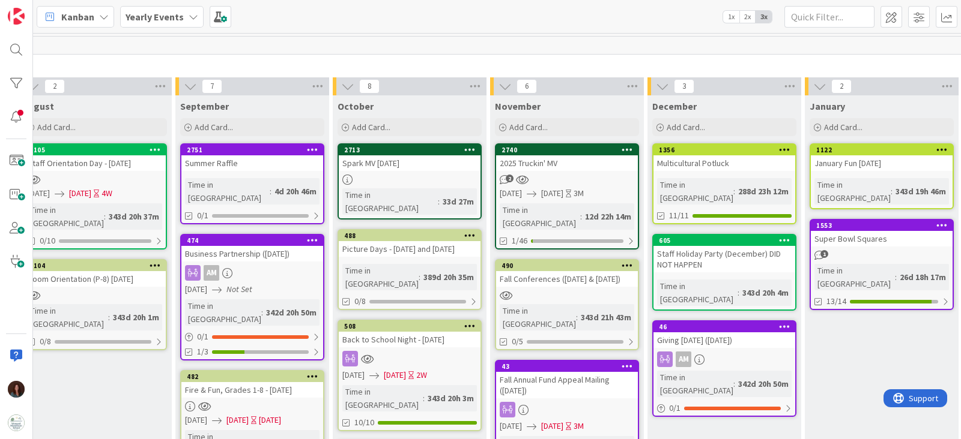
click at [278, 171] on link "2751 Summer Raffle Time in Column : 4d 20h 46m 0/1" at bounding box center [252, 183] width 144 height 81
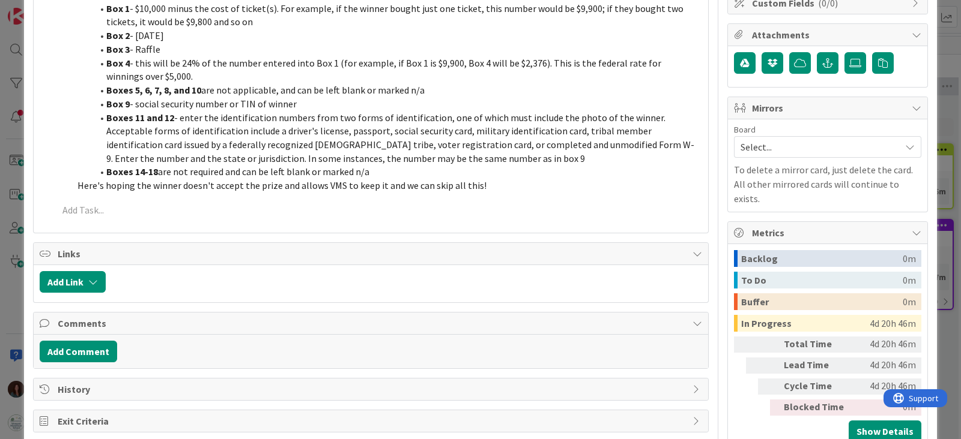
scroll to position [363, 0]
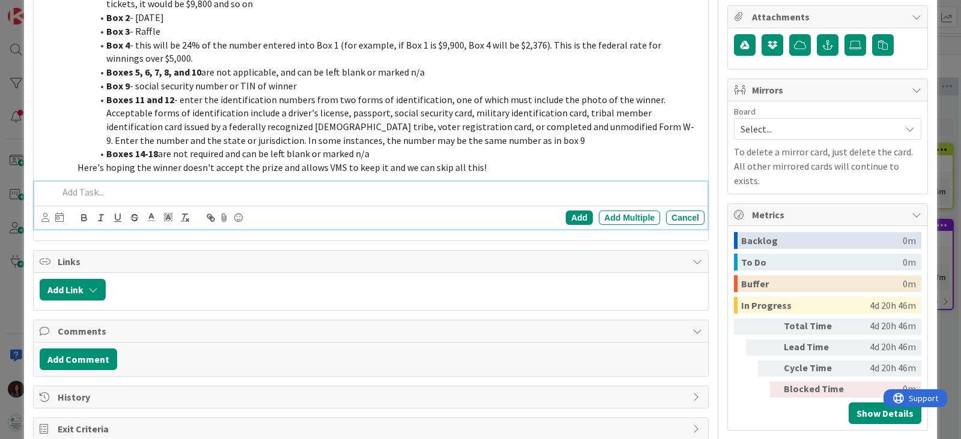
click at [135, 199] on div at bounding box center [378, 192] width 651 height 21
type textarea "x"
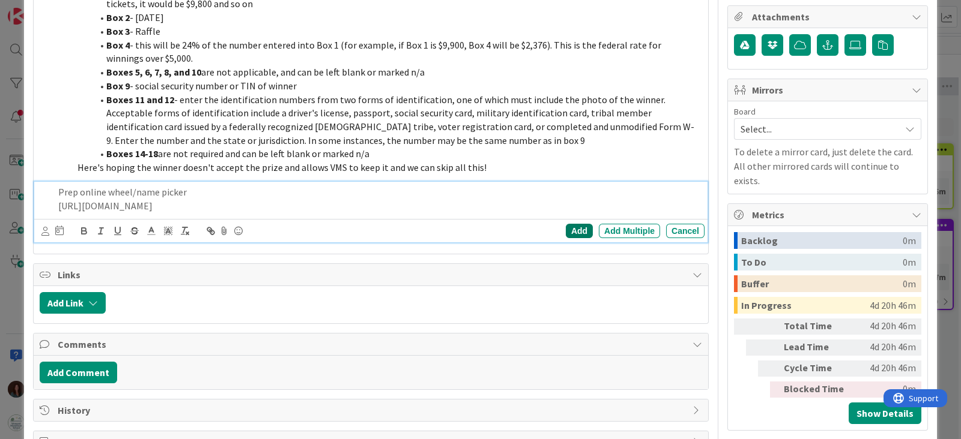
click at [566, 226] on div "Add" at bounding box center [579, 231] width 27 height 14
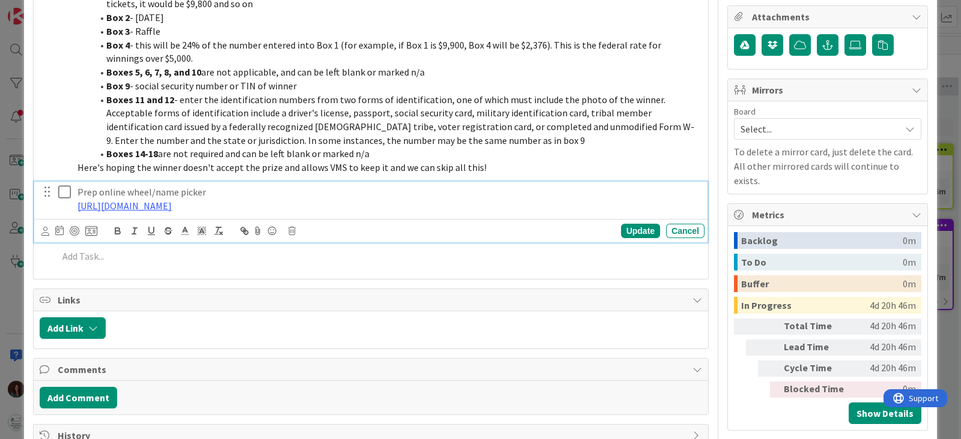
click at [248, 208] on p "[URL][DOMAIN_NAME]" at bounding box center [388, 206] width 622 height 14
click at [44, 227] on icon at bounding box center [45, 231] width 8 height 9
drag, startPoint x: 107, startPoint y: 327, endPoint x: 114, endPoint y: 325, distance: 7.3
click at [107, 327] on span "[PERSON_NAME]" at bounding box center [124, 327] width 79 height 18
click at [632, 230] on div "Update" at bounding box center [640, 231] width 39 height 14
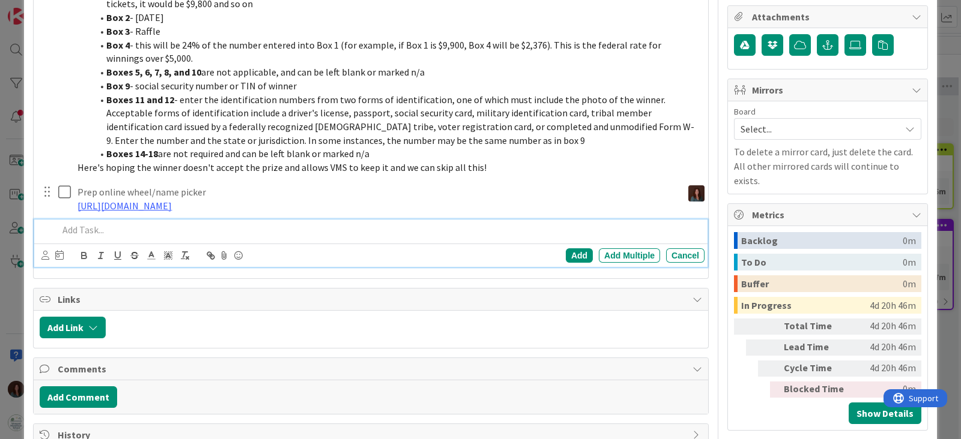
click at [144, 232] on p at bounding box center [378, 230] width 641 height 14
click at [566, 252] on div "Add" at bounding box center [579, 256] width 27 height 14
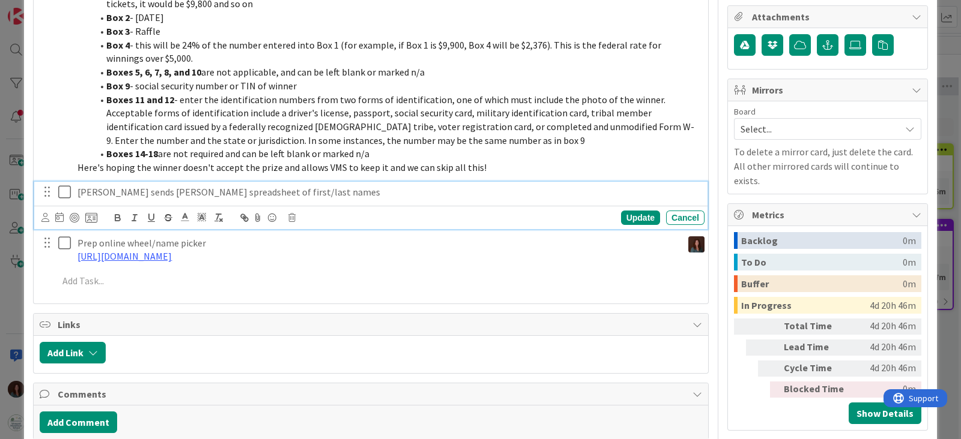
click at [64, 188] on icon at bounding box center [64, 192] width 13 height 14
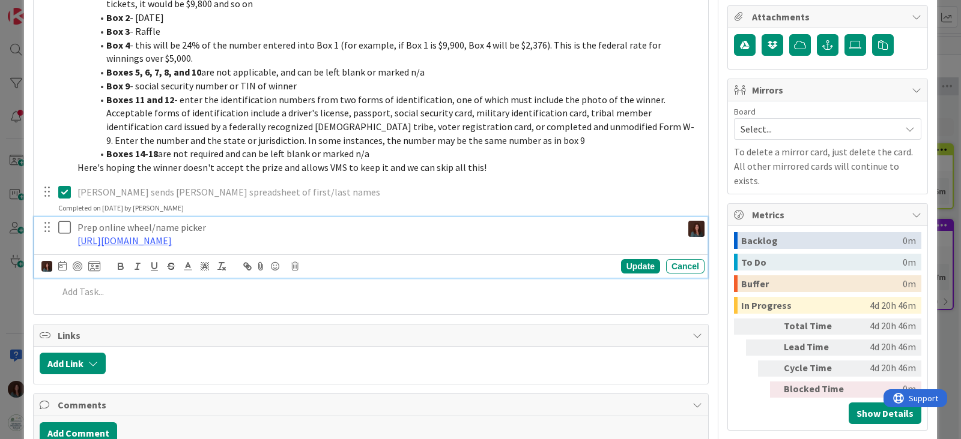
click at [62, 231] on icon at bounding box center [64, 227] width 13 height 14
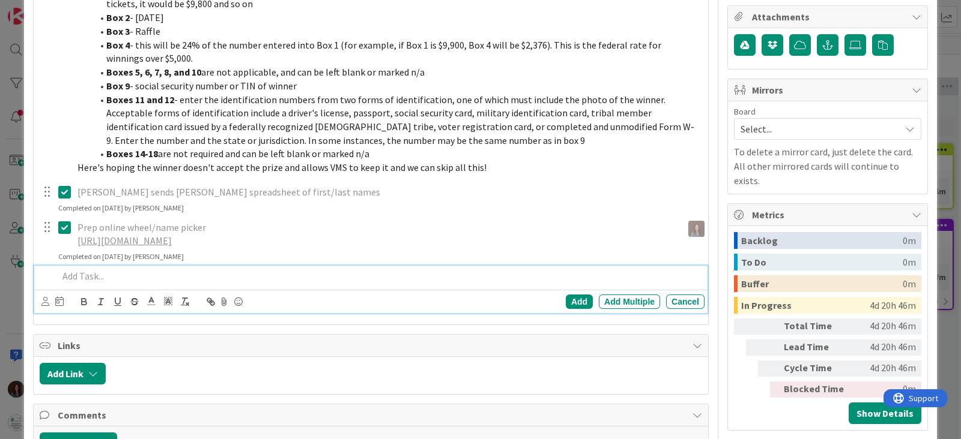
click at [70, 277] on p at bounding box center [378, 277] width 641 height 14
click at [119, 278] on p "Attend El Barco 6:00-7:30" at bounding box center [378, 277] width 641 height 14
click at [271, 274] on p "Attend El Barco FTA Meet Up and pick name 6:00-7:30" at bounding box center [378, 277] width 641 height 14
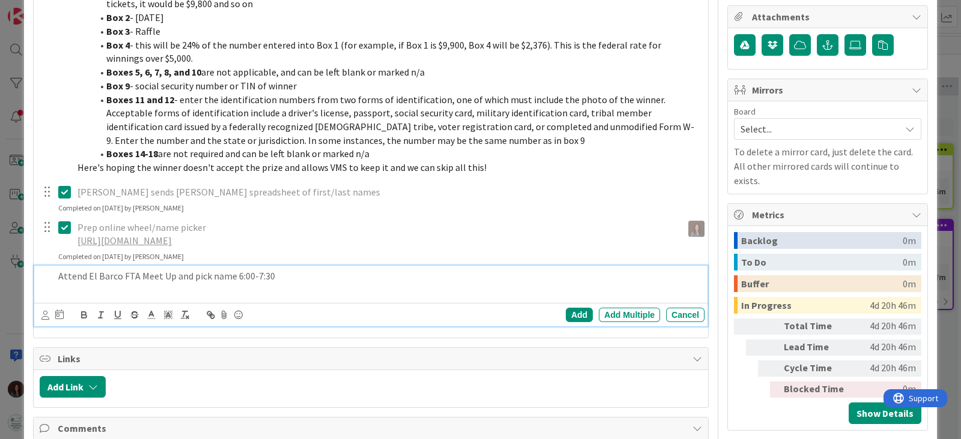
click at [60, 273] on p "Attend El Barco FTA Meet Up and pick name 6:00-7:30" at bounding box center [378, 277] width 641 height 14
click at [306, 276] on p "9/9 Attend El Barco FTA Meet Up and pick name 6:00-7:30" at bounding box center [378, 277] width 641 height 14
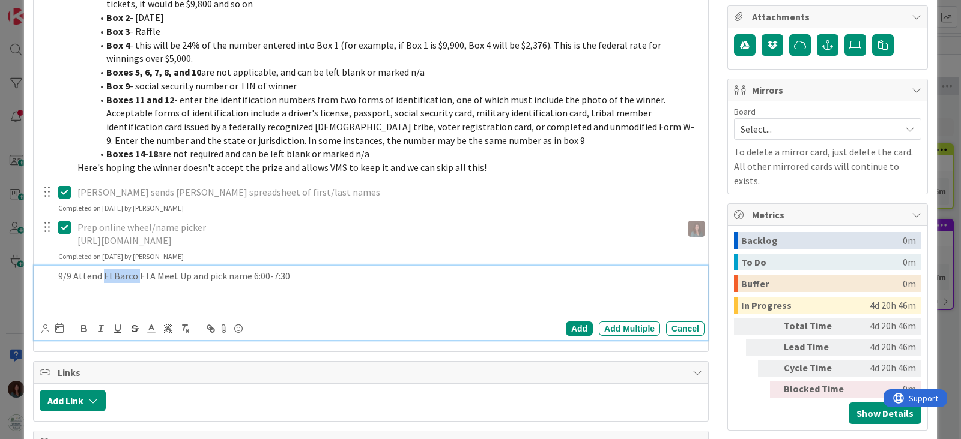
drag, startPoint x: 135, startPoint y: 271, endPoint x: 319, endPoint y: 293, distance: 185.6
click at [104, 277] on p "9/9 Attend El Barco FTA Meet Up and pick name 6:00-7:30" at bounding box center [378, 277] width 641 height 14
click at [354, 271] on p "9/9 Attend El Barco FTA Meet Up and pick name 6:00-7:30" at bounding box center [378, 277] width 641 height 14
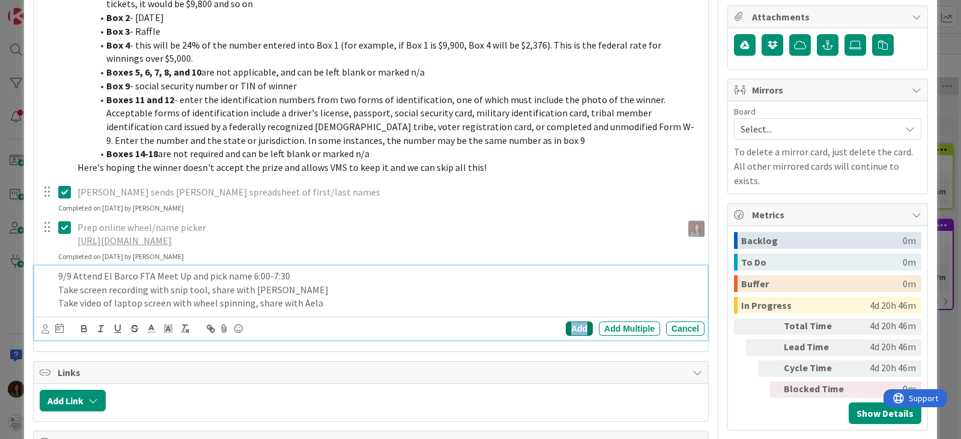
click at [567, 331] on div "Add" at bounding box center [579, 329] width 27 height 14
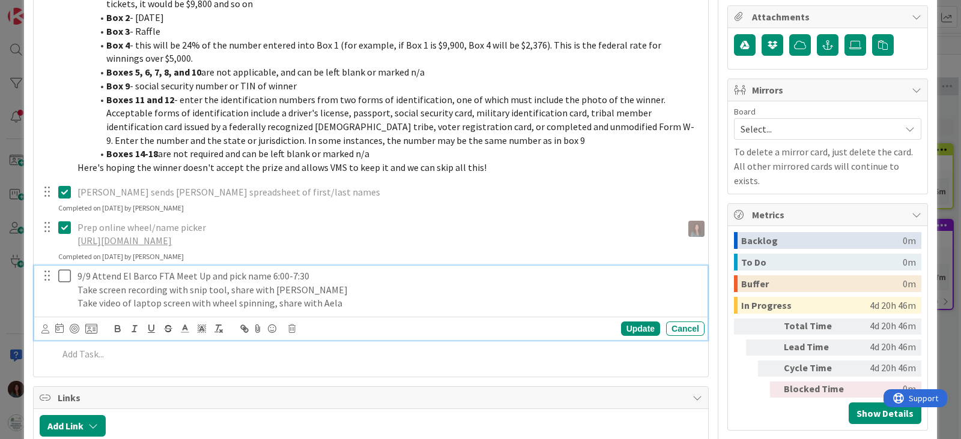
click at [63, 276] on icon at bounding box center [64, 276] width 13 height 14
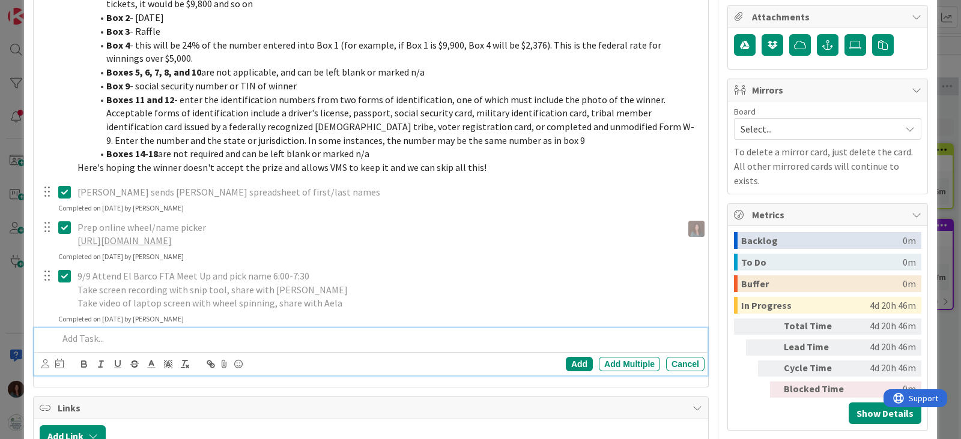
click at [125, 342] on p at bounding box center [378, 339] width 641 height 14
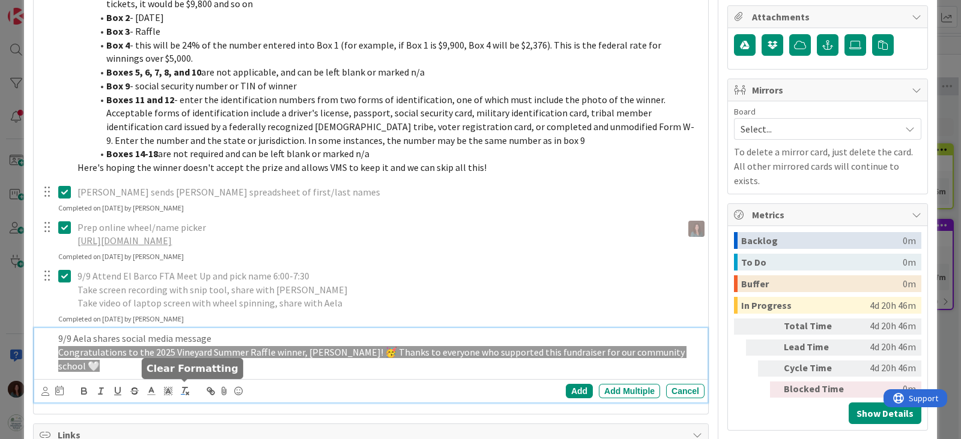
click at [181, 388] on icon "button" at bounding box center [185, 391] width 11 height 11
click at [138, 357] on p "Congratulations to the 2025 Vineyard Summer Raffle winner, CANDIS LINCOLN! 🥳 Th…" at bounding box center [378, 359] width 641 height 27
click at [144, 366] on p "Congratulations to the 2025 Vineyard Summer Raffle winner, [PERSON_NAME]! 🥳 Tha…" at bounding box center [378, 359] width 641 height 27
drag, startPoint x: 144, startPoint y: 366, endPoint x: 202, endPoint y: 431, distance: 87.6
click at [17, 351] on div "ID 2751 Yearly Events September Title 13 / 128 Summer Raffle Description Rhiann…" at bounding box center [480, 219] width 961 height 439
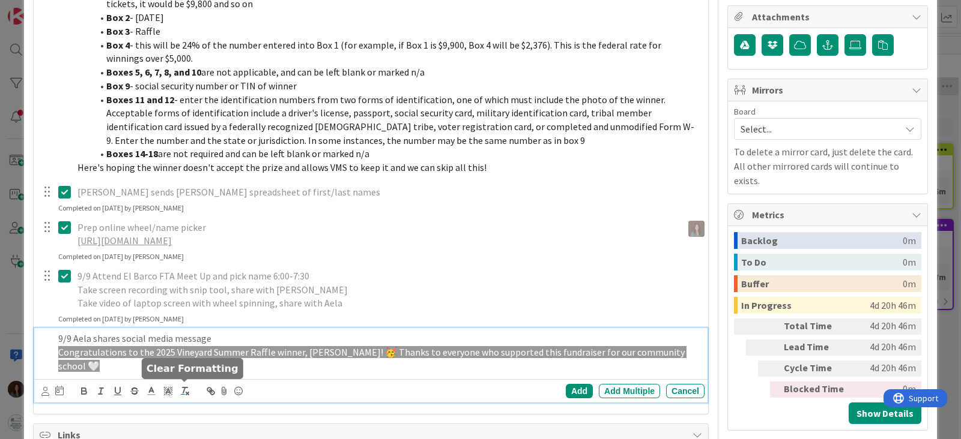
click at [185, 393] on icon "button" at bounding box center [185, 391] width 11 height 11
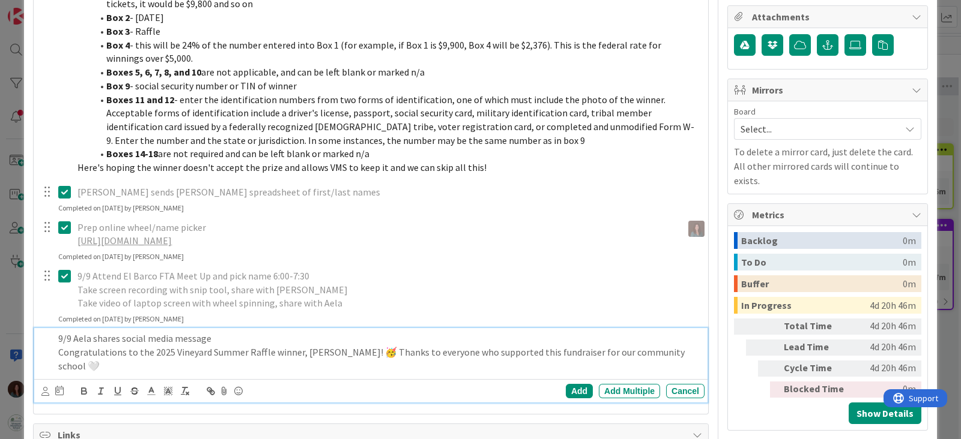
click at [125, 364] on p "Congratulations to the 2025 Vineyard Summer Raffle winner, [PERSON_NAME]! 🥳 Tha…" at bounding box center [378, 359] width 641 height 27
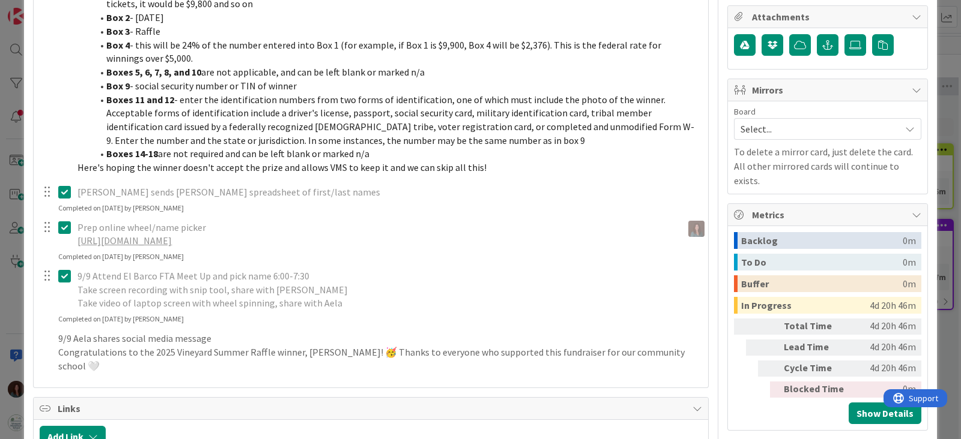
click at [569, 391] on div "Title 13 / 128 Summer Raffle Description Rhiannon Fernandes joined 4 m ago Owne…" at bounding box center [370, 136] width 675 height 904
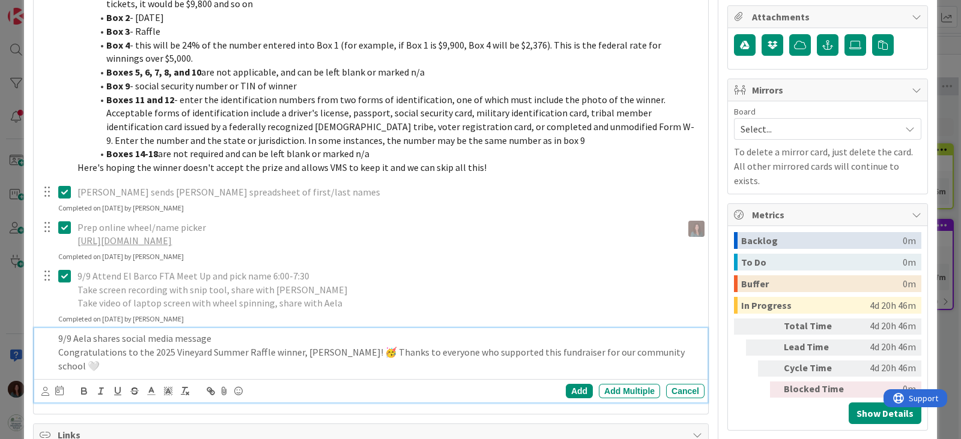
click at [126, 357] on p "Congratulations to the 2025 Vineyard Summer Raffle winner, [PERSON_NAME]! 🥳 Tha…" at bounding box center [378, 359] width 641 height 27
click at [123, 363] on p "Congratulations to the 2025 Vineyard Summer Raffle winner, [PERSON_NAME]! 🥳 Tha…" at bounding box center [378, 359] width 641 height 27
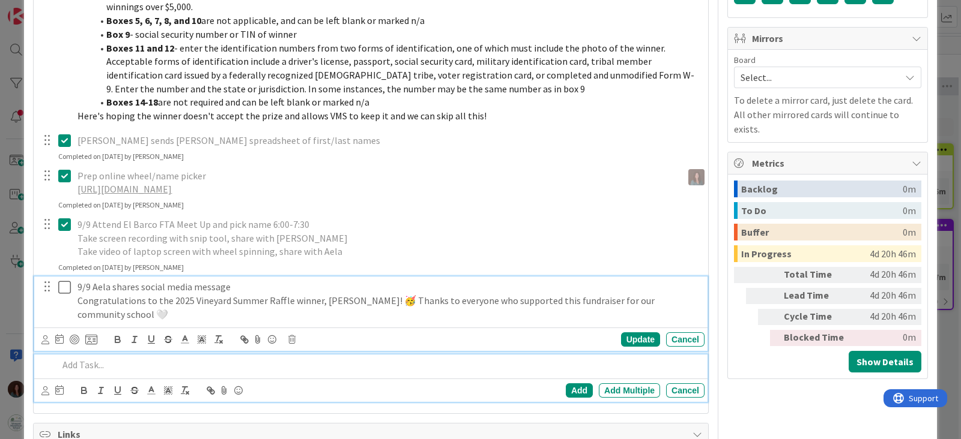
click at [65, 283] on div at bounding box center [56, 301] width 34 height 48
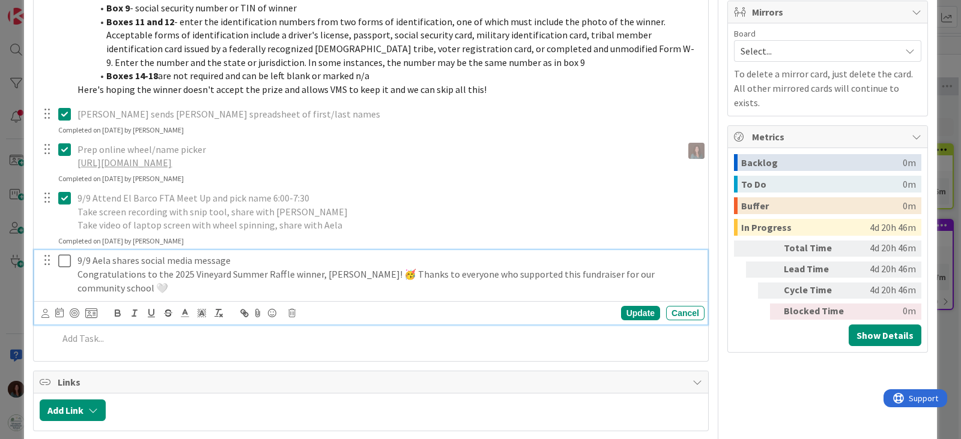
click at [61, 258] on icon at bounding box center [64, 261] width 13 height 14
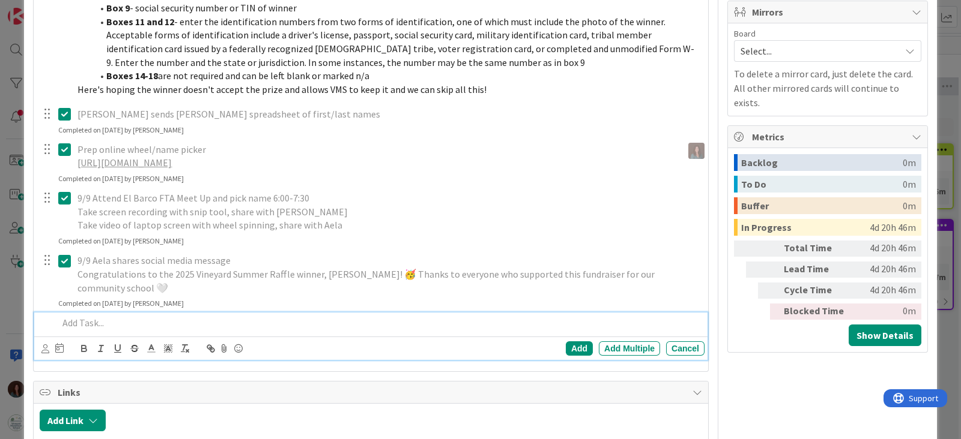
click at [199, 318] on p at bounding box center [378, 323] width 641 height 14
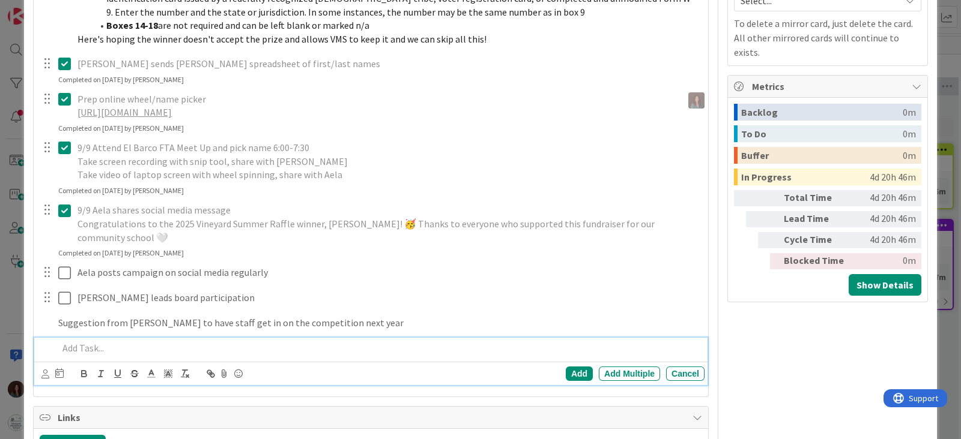
scroll to position [517, 0]
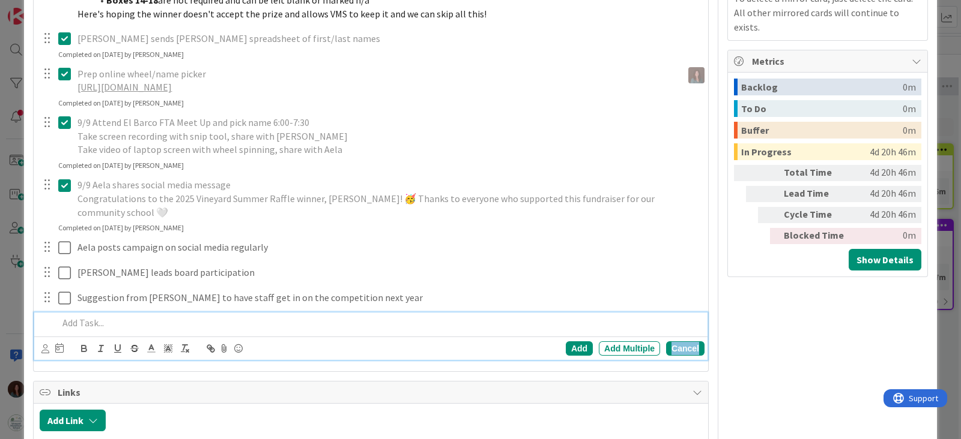
click at [692, 350] on div "Cancel" at bounding box center [685, 349] width 38 height 14
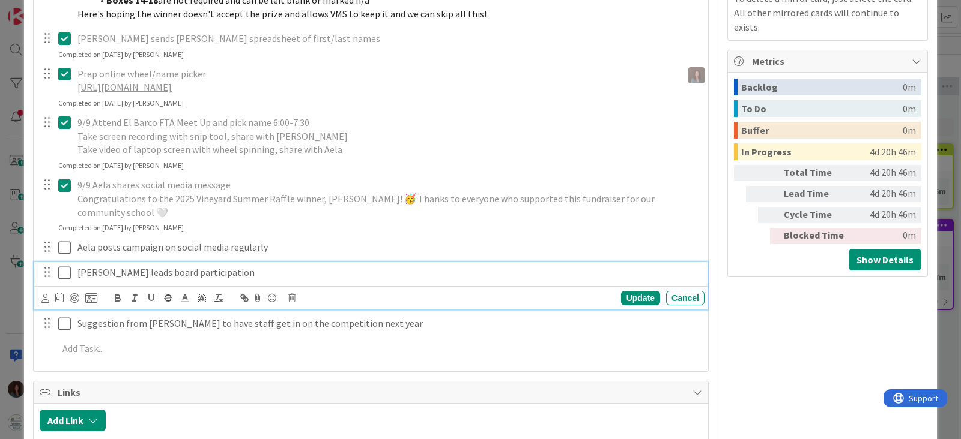
click at [67, 273] on icon at bounding box center [64, 273] width 13 height 14
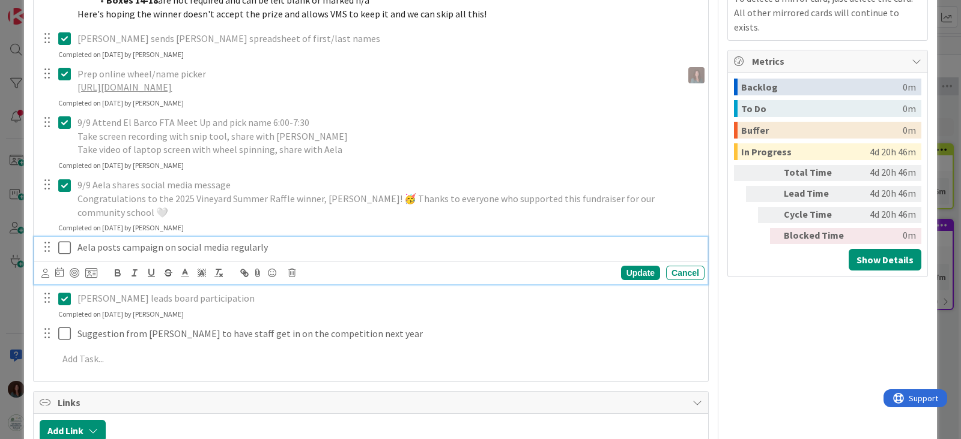
click at [66, 247] on icon at bounding box center [64, 248] width 13 height 14
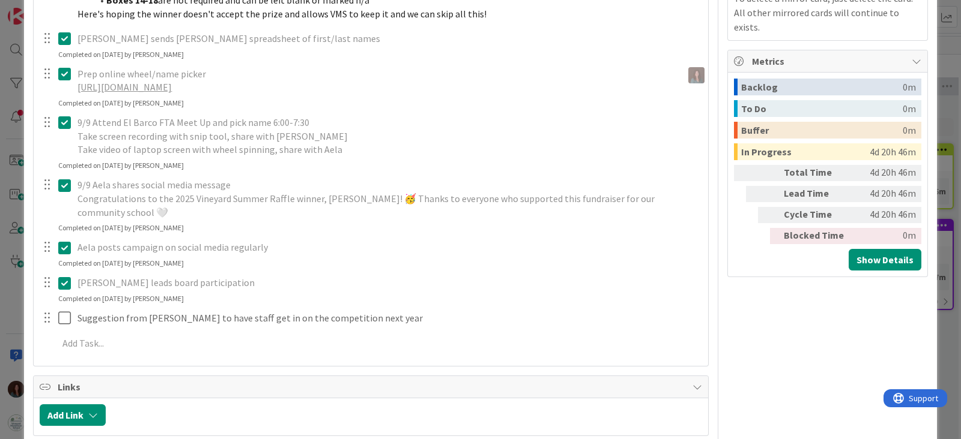
scroll to position [442, 0]
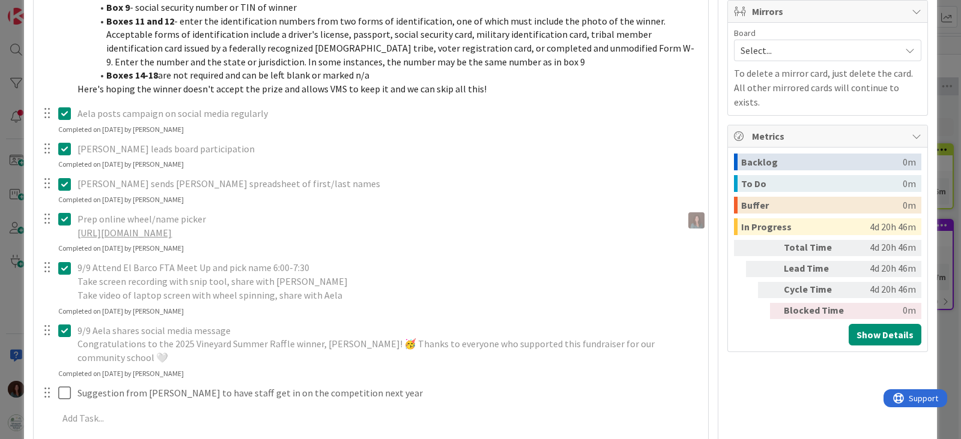
click at [80, 182] on p "Aela sends Rhiannon spreadsheet of first/last names" at bounding box center [388, 184] width 622 height 14
click at [68, 182] on icon at bounding box center [64, 184] width 13 height 14
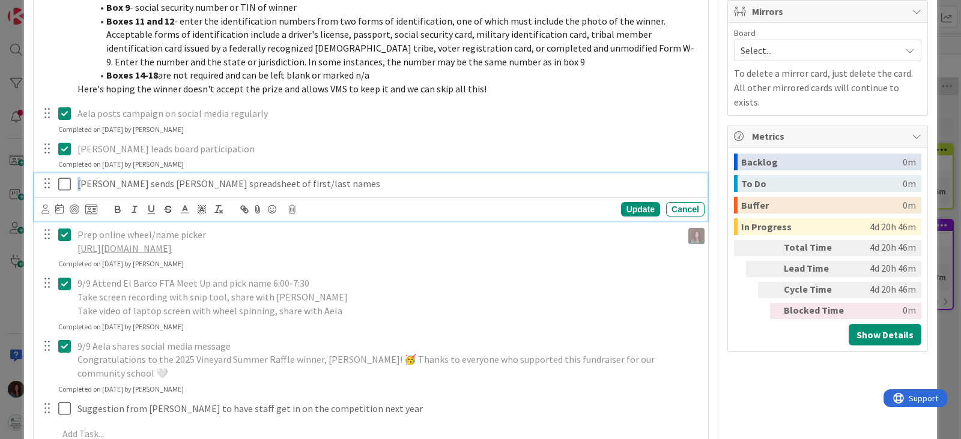
type textarea "x"
click at [75, 182] on div "Aela sends Rhiannon spreadsheet of first/last names" at bounding box center [389, 184] width 632 height 21
click at [63, 183] on icon at bounding box center [64, 184] width 13 height 14
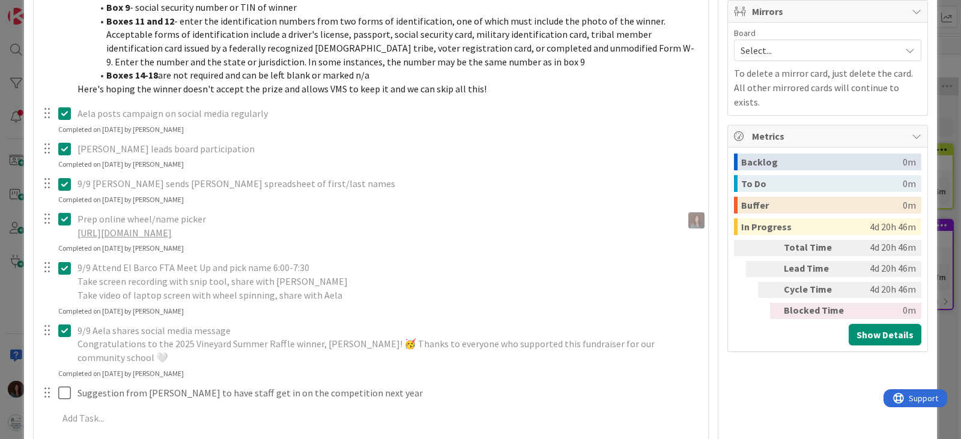
drag, startPoint x: 65, startPoint y: 216, endPoint x: 80, endPoint y: 217, distance: 15.7
click at [66, 215] on icon at bounding box center [64, 219] width 13 height 14
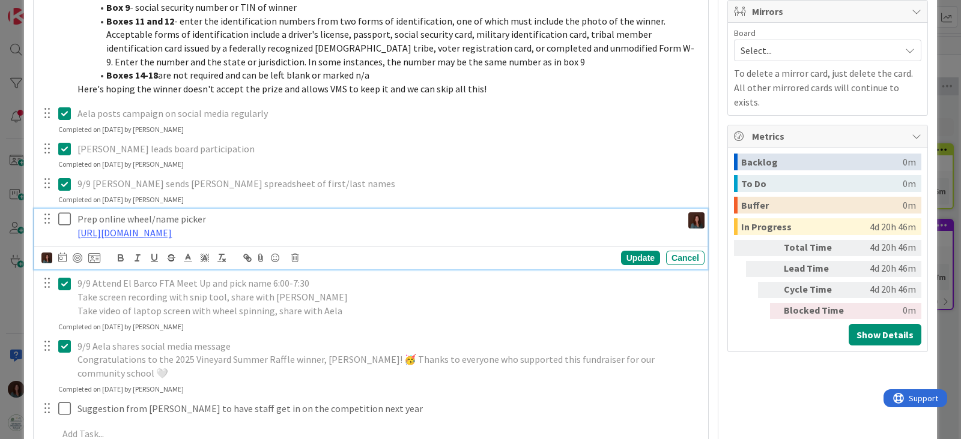
type textarea "x"
click at [77, 217] on p "Prep online wheel/name picker" at bounding box center [377, 220] width 600 height 14
click at [621, 256] on div "Update" at bounding box center [640, 258] width 39 height 14
click at [71, 221] on button at bounding box center [65, 219] width 14 height 19
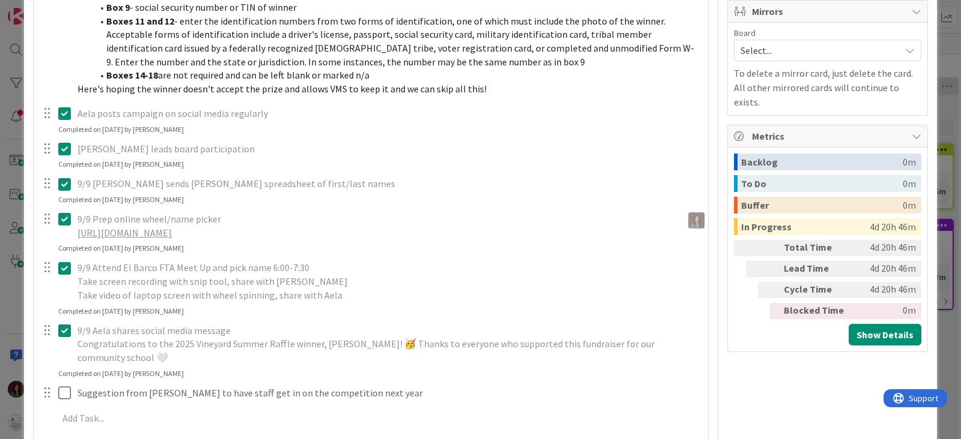
scroll to position [517, 0]
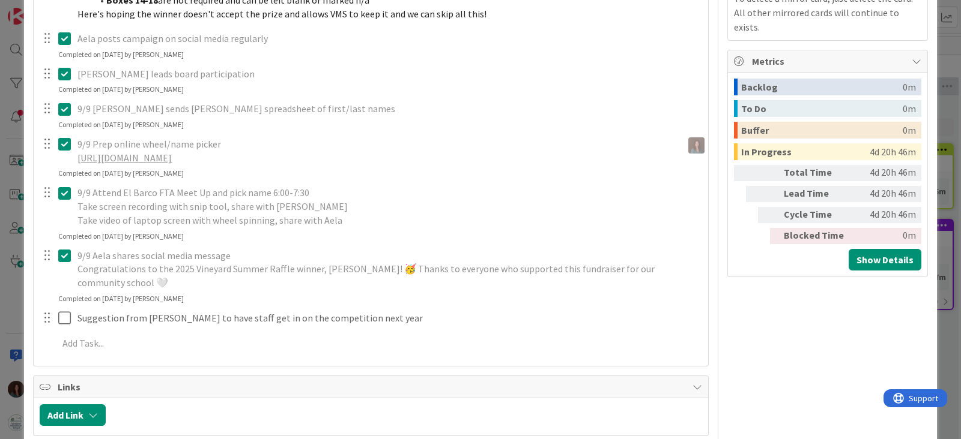
click at [63, 191] on icon at bounding box center [64, 193] width 13 height 14
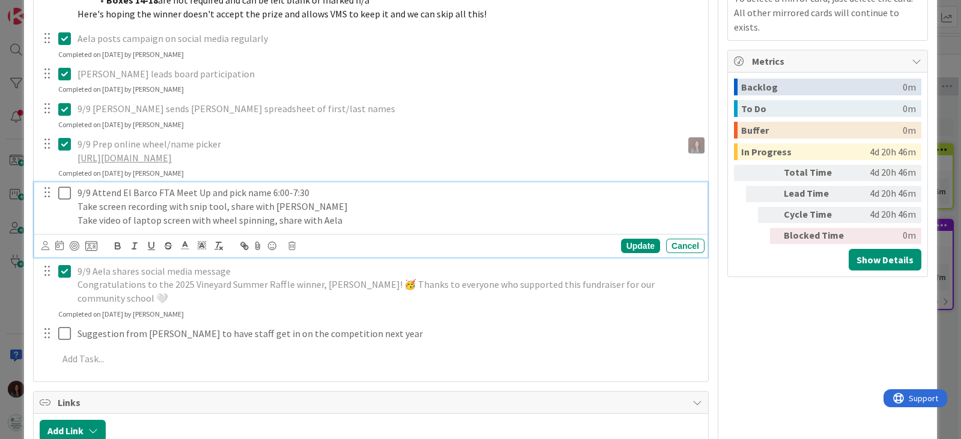
type textarea "x"
click at [324, 196] on p "9/9 Attend El Barco FTA Meet Up and pick name 6:00-7:30" at bounding box center [388, 193] width 622 height 14
click at [626, 247] on div "Update" at bounding box center [640, 246] width 39 height 14
click at [64, 192] on icon at bounding box center [64, 193] width 13 height 14
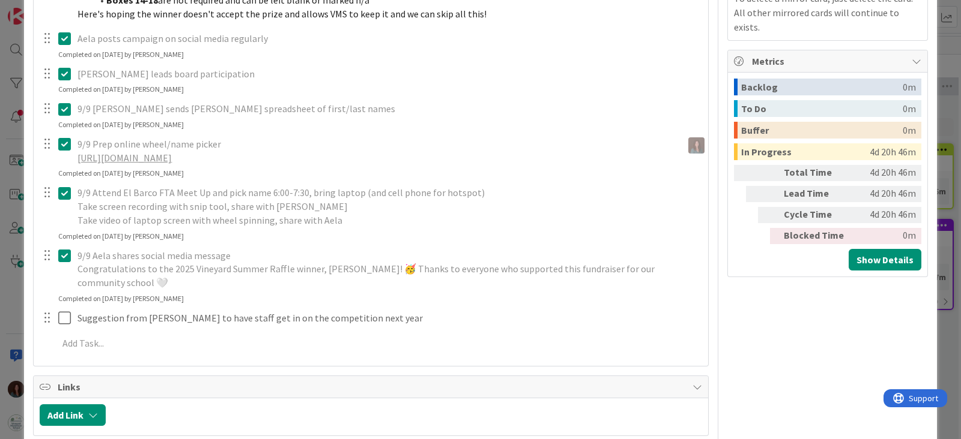
type textarea "x"
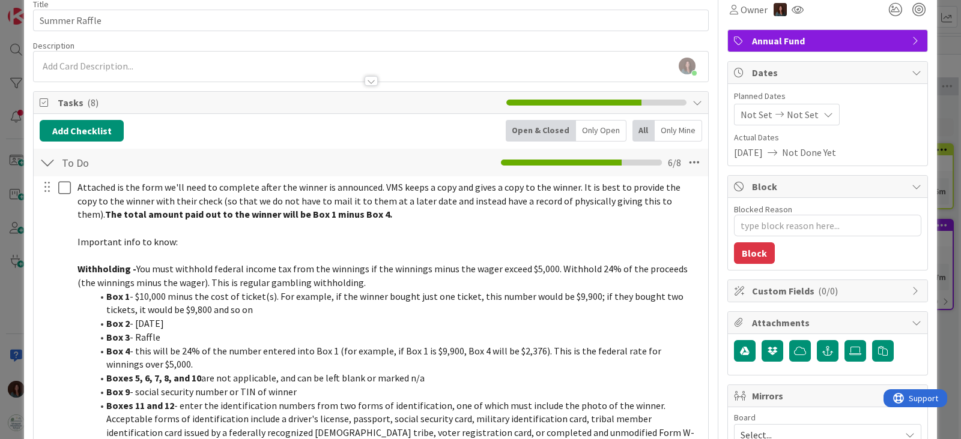
scroll to position [0, 0]
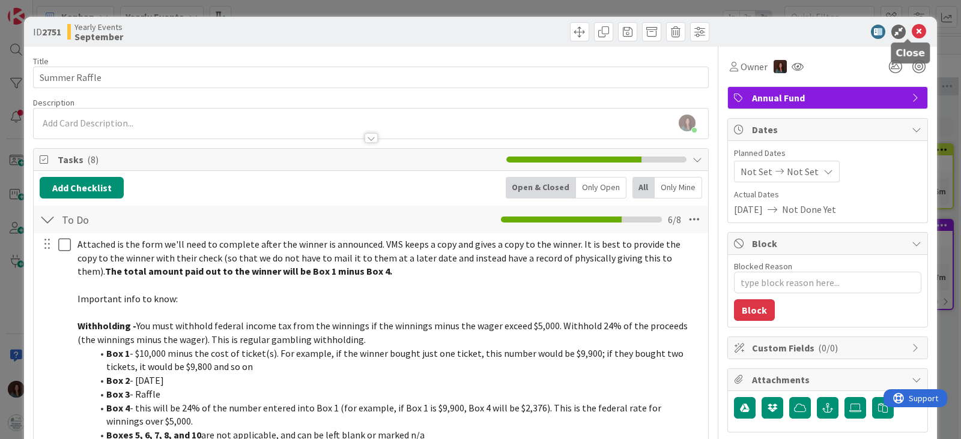
click at [911, 31] on icon at bounding box center [918, 32] width 14 height 14
